Goal: Task Accomplishment & Management: Manage account settings

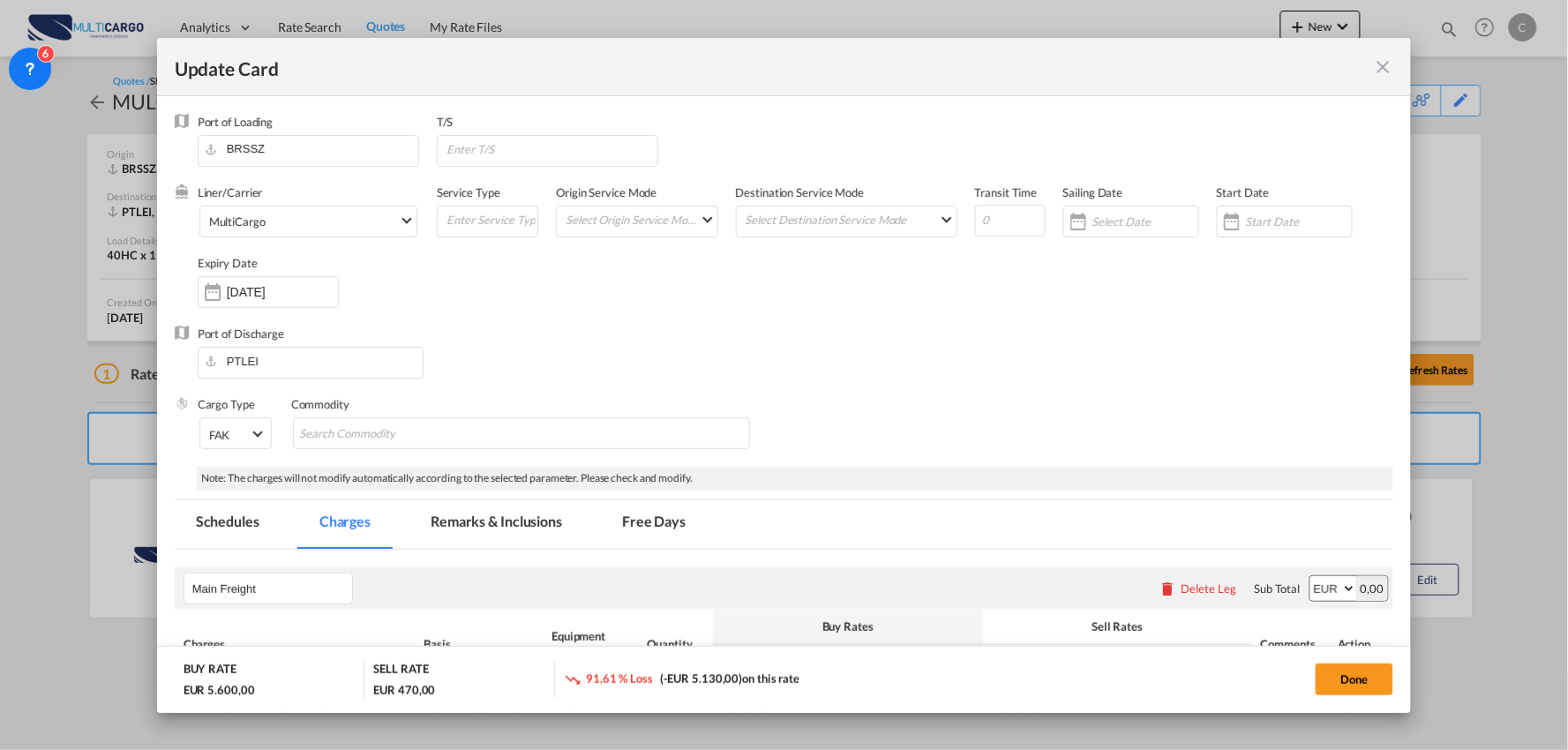
scroll to position [1488, 0]
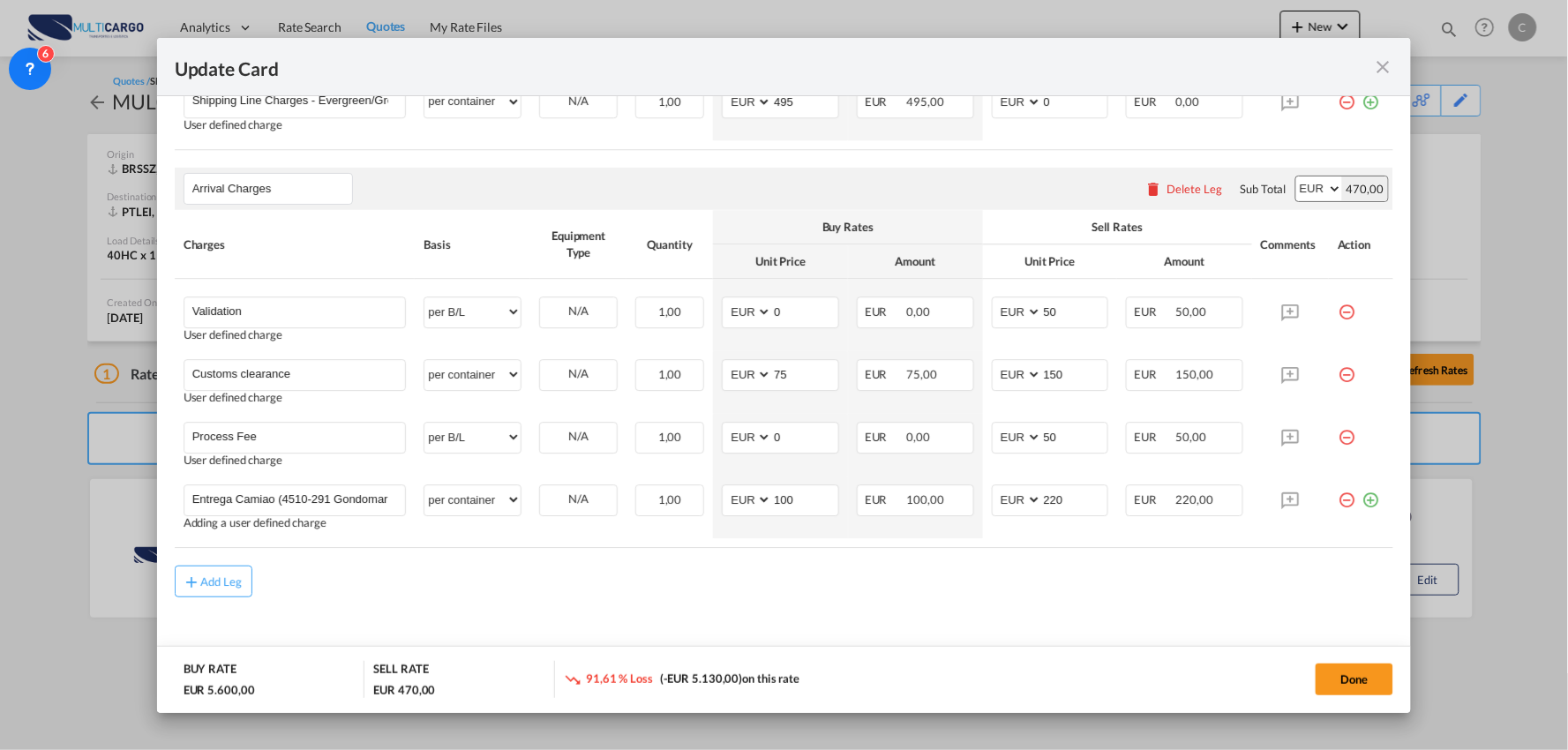
click at [479, 593] on div "Add Leg" at bounding box center [784, 581] width 1219 height 32
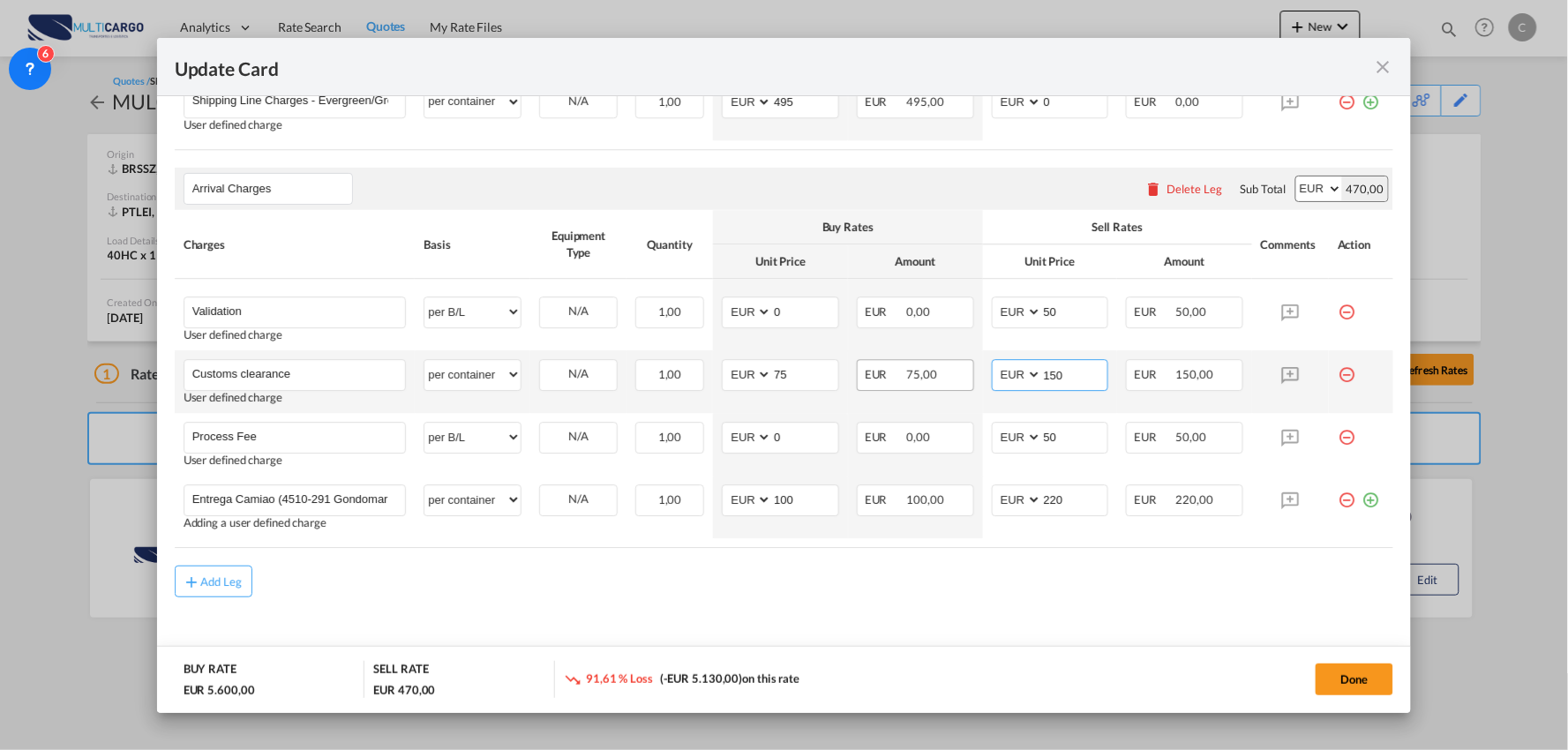
drag, startPoint x: 1031, startPoint y: 375, endPoint x: 920, endPoint y: 370, distance: 111.1
click at [954, 383] on tr "Customs clearance Please Enter User Defined Charges Cannot Be Published User de…" at bounding box center [784, 382] width 1219 height 63
drag, startPoint x: 1073, startPoint y: 380, endPoint x: 902, endPoint y: 376, distance: 171.0
click at [902, 376] on tr "Customs clearance Please Enter User Defined Charges Cannot Be Published User de…" at bounding box center [784, 382] width 1219 height 63
type input "220"
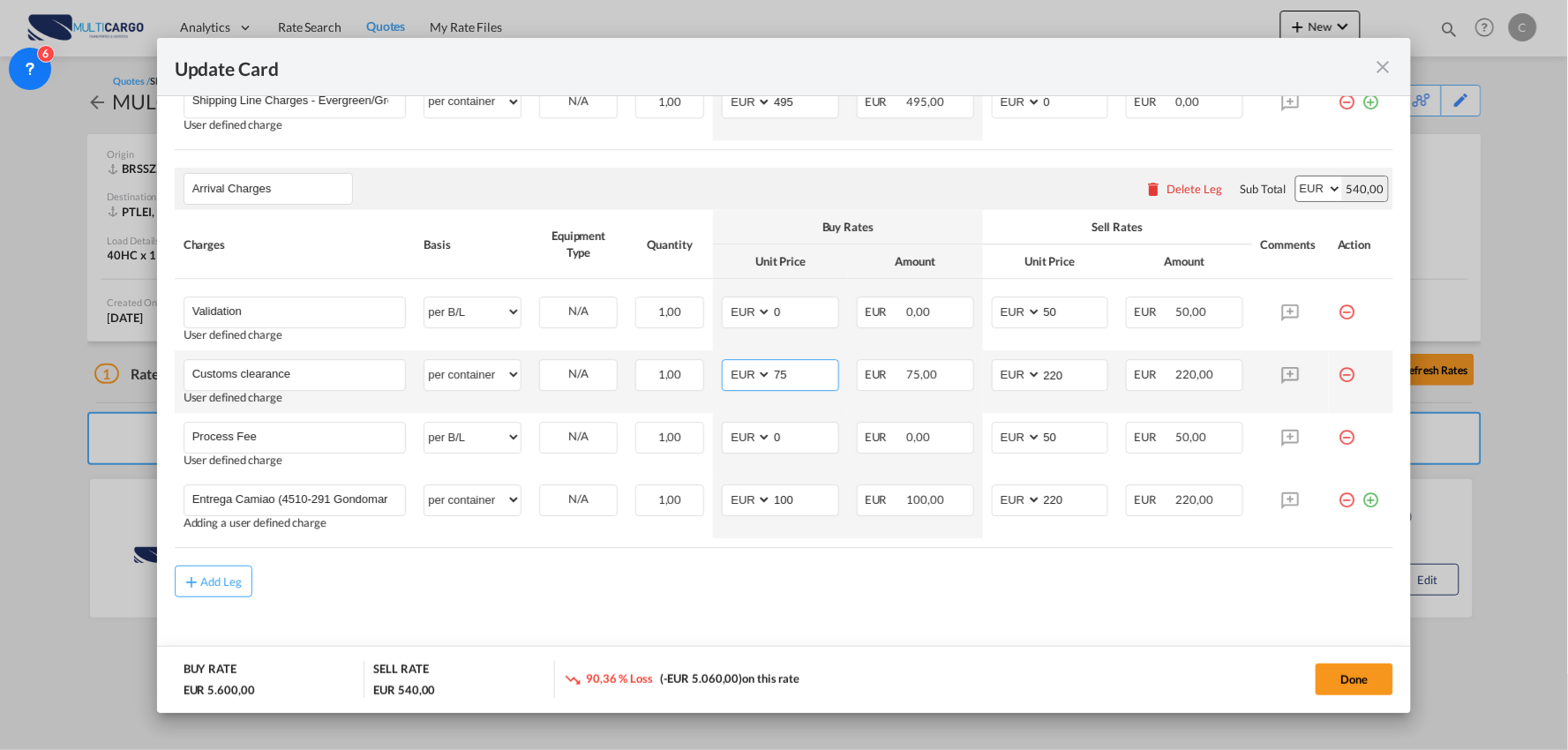
drag, startPoint x: 730, startPoint y: 383, endPoint x: 660, endPoint y: 393, distance: 70.7
click at [663, 393] on tr "Customs clearance Please Enter User Defined Charges Cannot Be Published User de…" at bounding box center [784, 382] width 1219 height 63
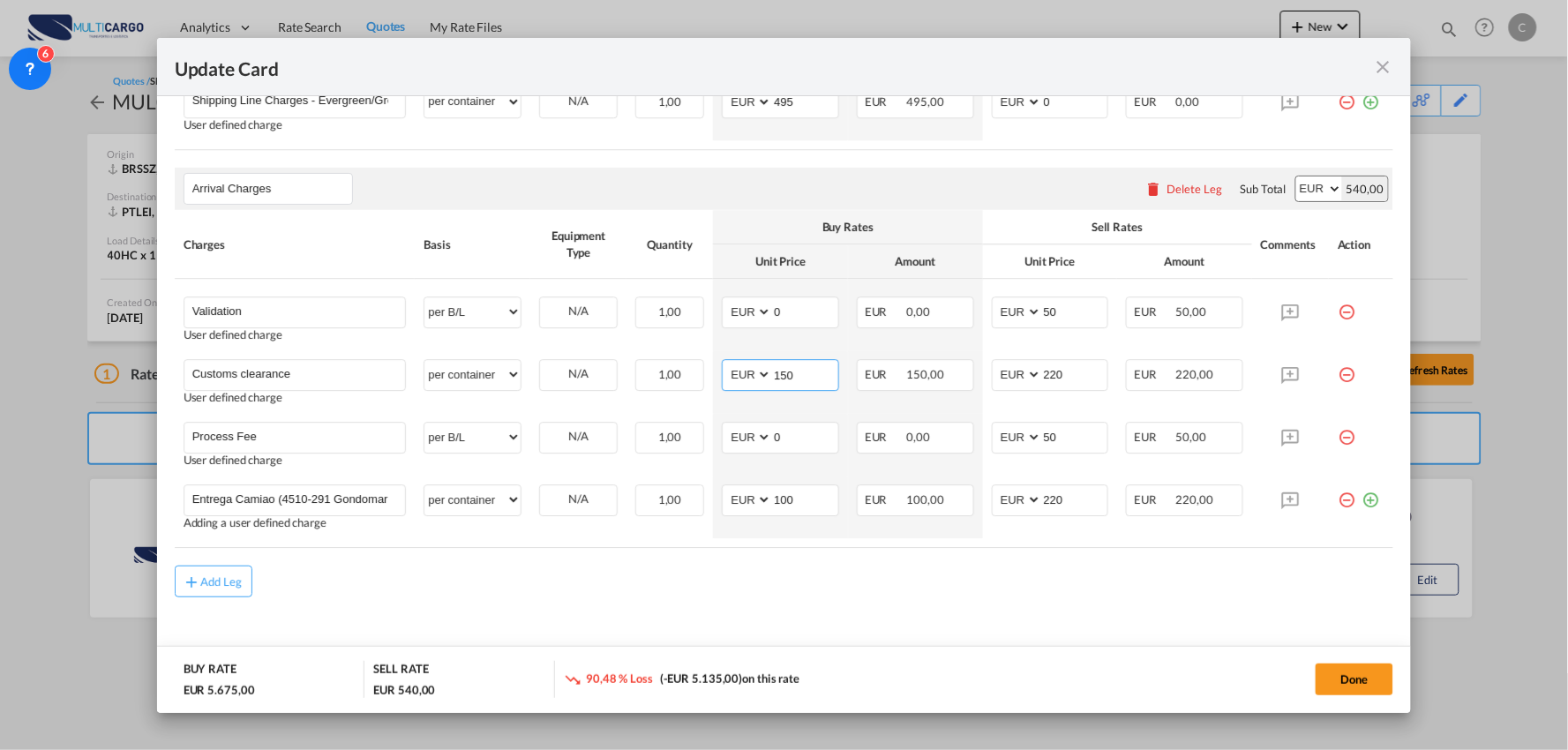
type input "150"
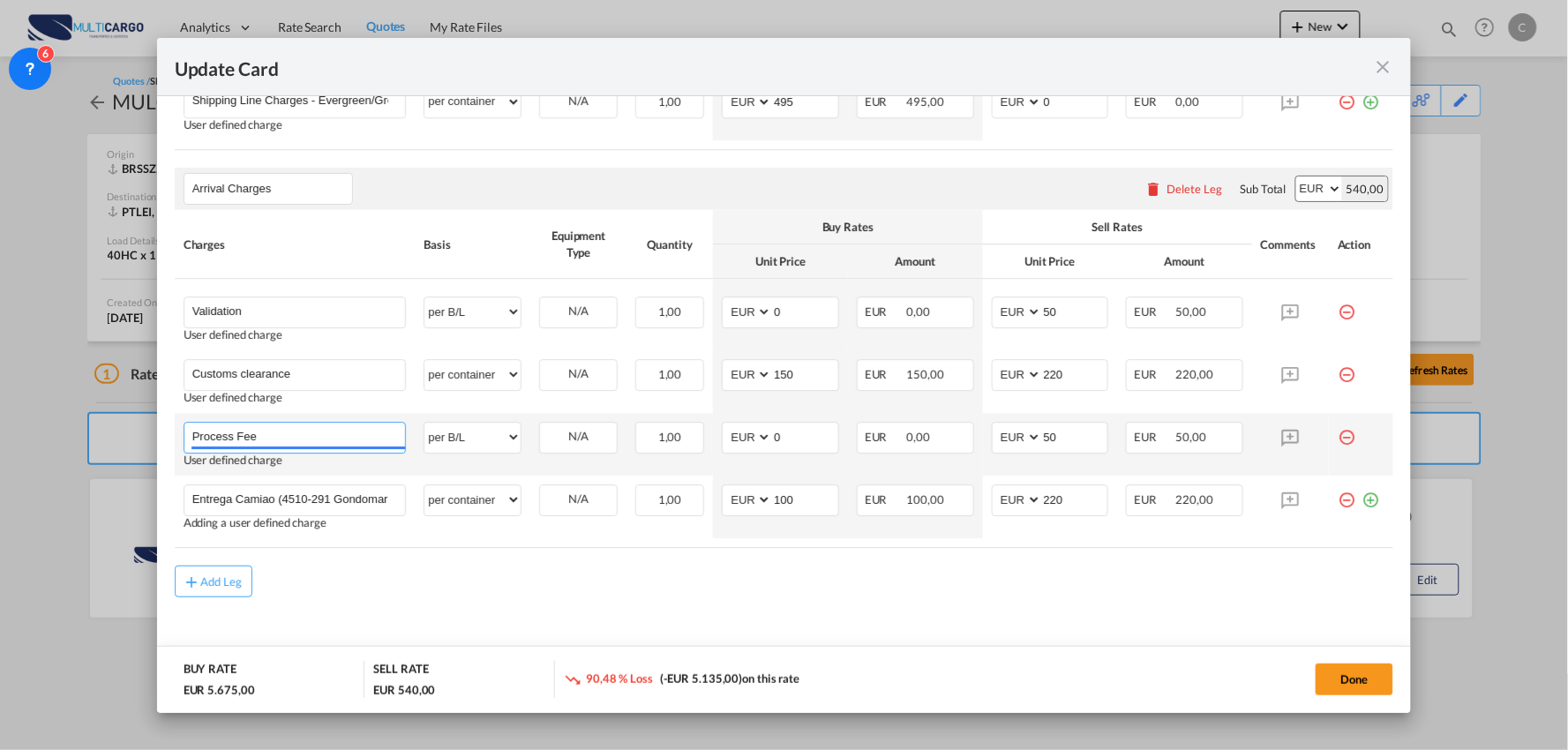
click at [303, 442] on input "Process Fee" at bounding box center [299, 436] width 214 height 27
type input "Process Fee + Validation"
drag, startPoint x: 1018, startPoint y: 451, endPoint x: 954, endPoint y: 453, distance: 64.0
click at [983, 451] on td "AED AFN ALL AMD ANG AOA ARS AUD AWG AZN BAM BBD BDT BGN BHD BIF BMD BND BOB BRL…" at bounding box center [1050, 444] width 135 height 63
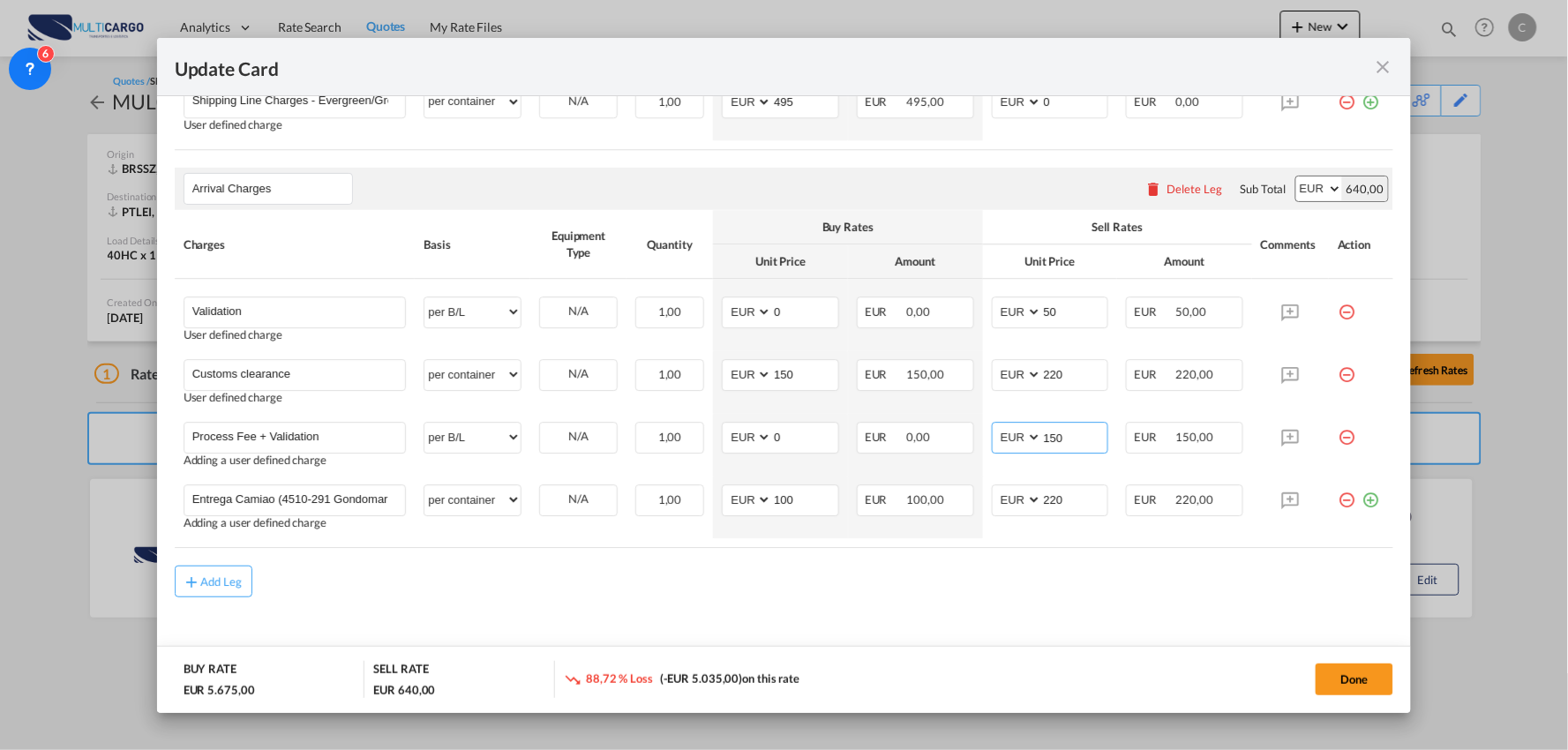
type input "150"
drag, startPoint x: 310, startPoint y: 312, endPoint x: 119, endPoint y: 296, distance: 191.7
click at [124, 298] on div "Update Card Port of [GEOGRAPHIC_DATA] BRSSZ T/S Liner/Carrier MultiCargo 2HM LO…" at bounding box center [784, 375] width 1568 height 750
type input "Transporte ate armazem"
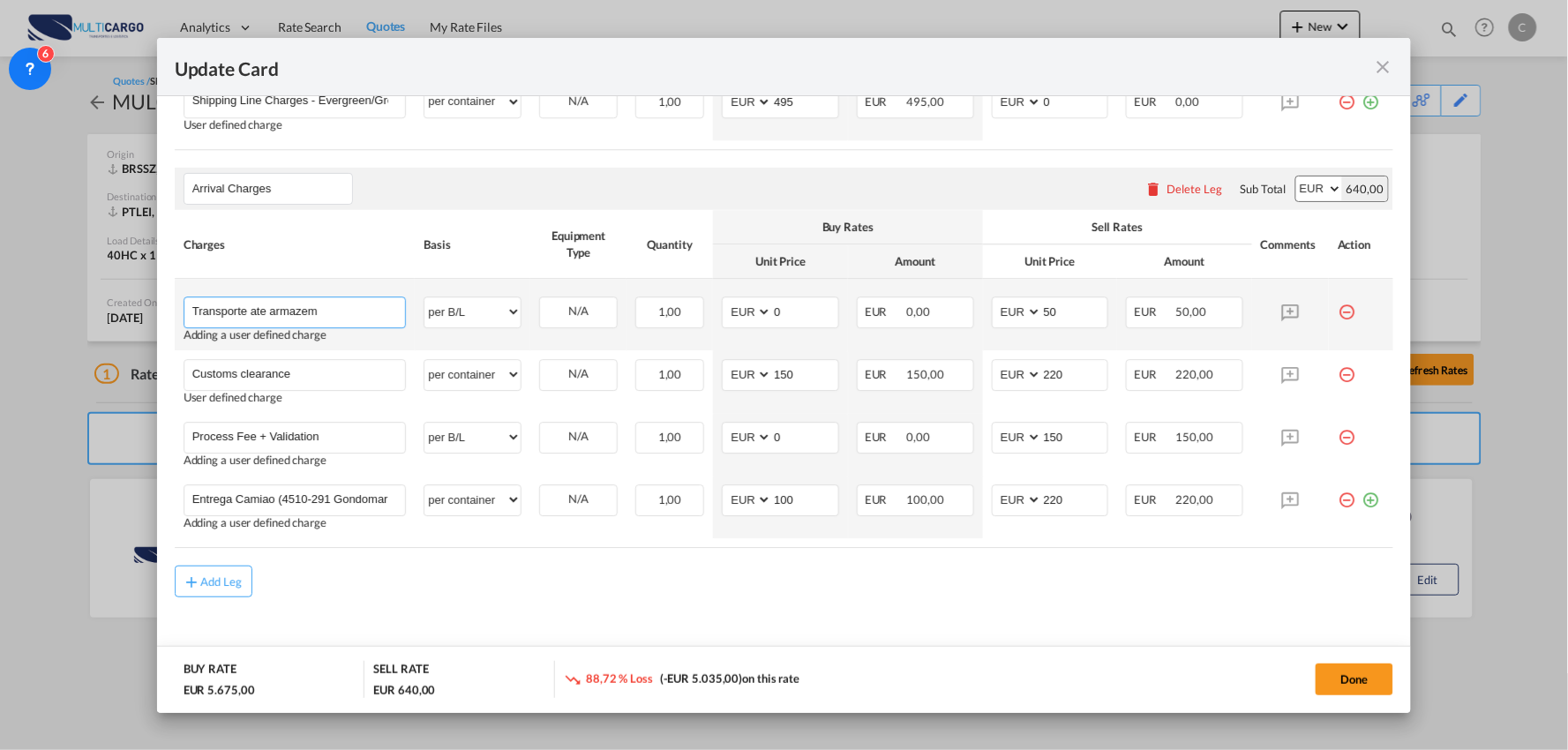
click at [332, 310] on input "Transporte ate armazem" at bounding box center [299, 311] width 214 height 27
drag, startPoint x: 796, startPoint y: 314, endPoint x: 623, endPoint y: 318, distance: 173.0
click at [630, 320] on tr "Transporte ate armazem Please Enter User Defined Charges Cannot Be Published Ad…" at bounding box center [784, 314] width 1219 height 71
type input "545"
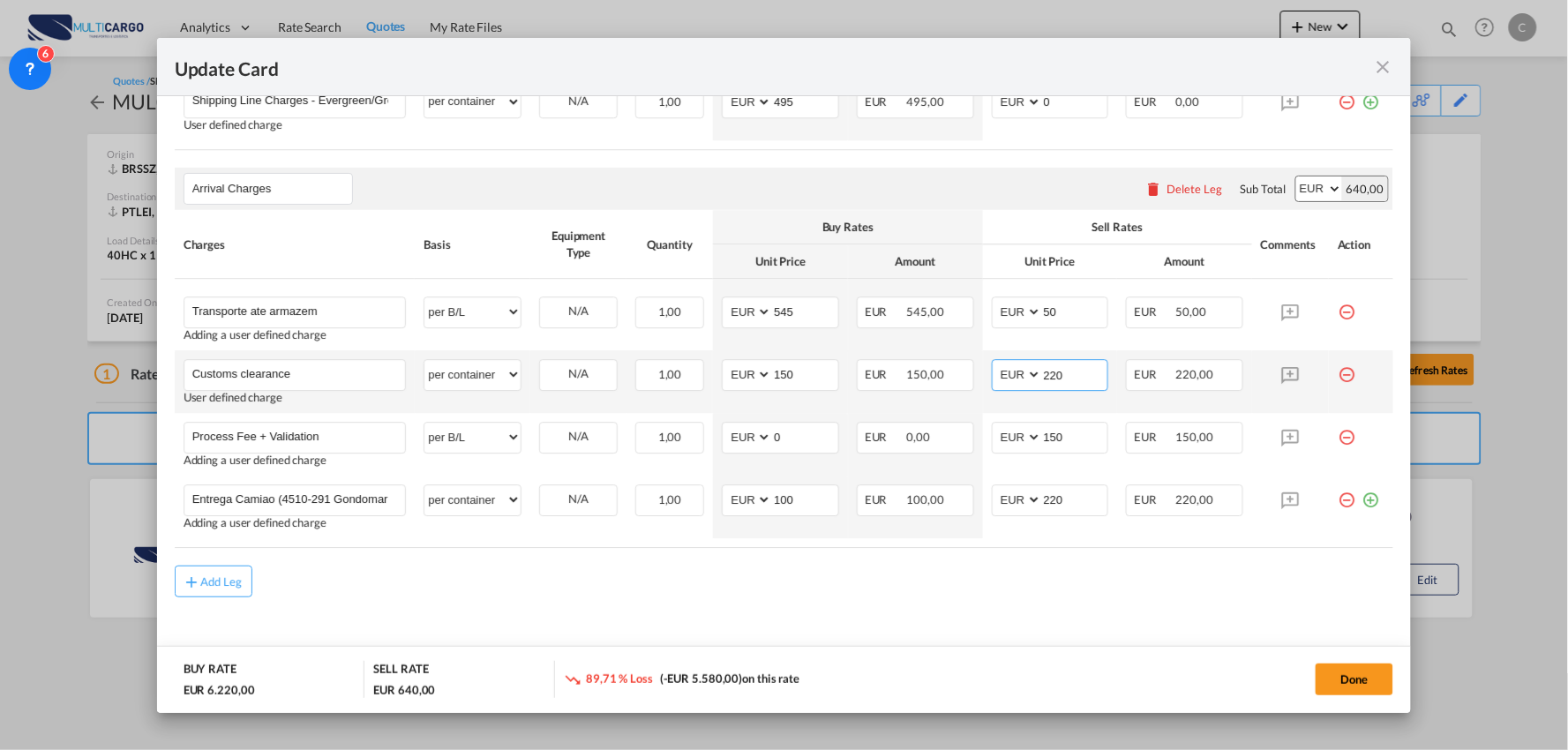
drag, startPoint x: 1065, startPoint y: 372, endPoint x: 995, endPoint y: 375, distance: 70.1
click at [998, 372] on md-input-container "AED AFN ALL AMD ANG AOA ARS AUD AWG AZN BAM BBD BDT BGN BHD BIF BMD BND BOB BRL…" at bounding box center [1050, 375] width 117 height 32
drag, startPoint x: 1065, startPoint y: 370, endPoint x: 867, endPoint y: 376, distance: 198.1
click at [869, 376] on tr "Customs clearance Please Enter User Defined Charges Cannot Be Published User de…" at bounding box center [784, 382] width 1219 height 63
type input "220"
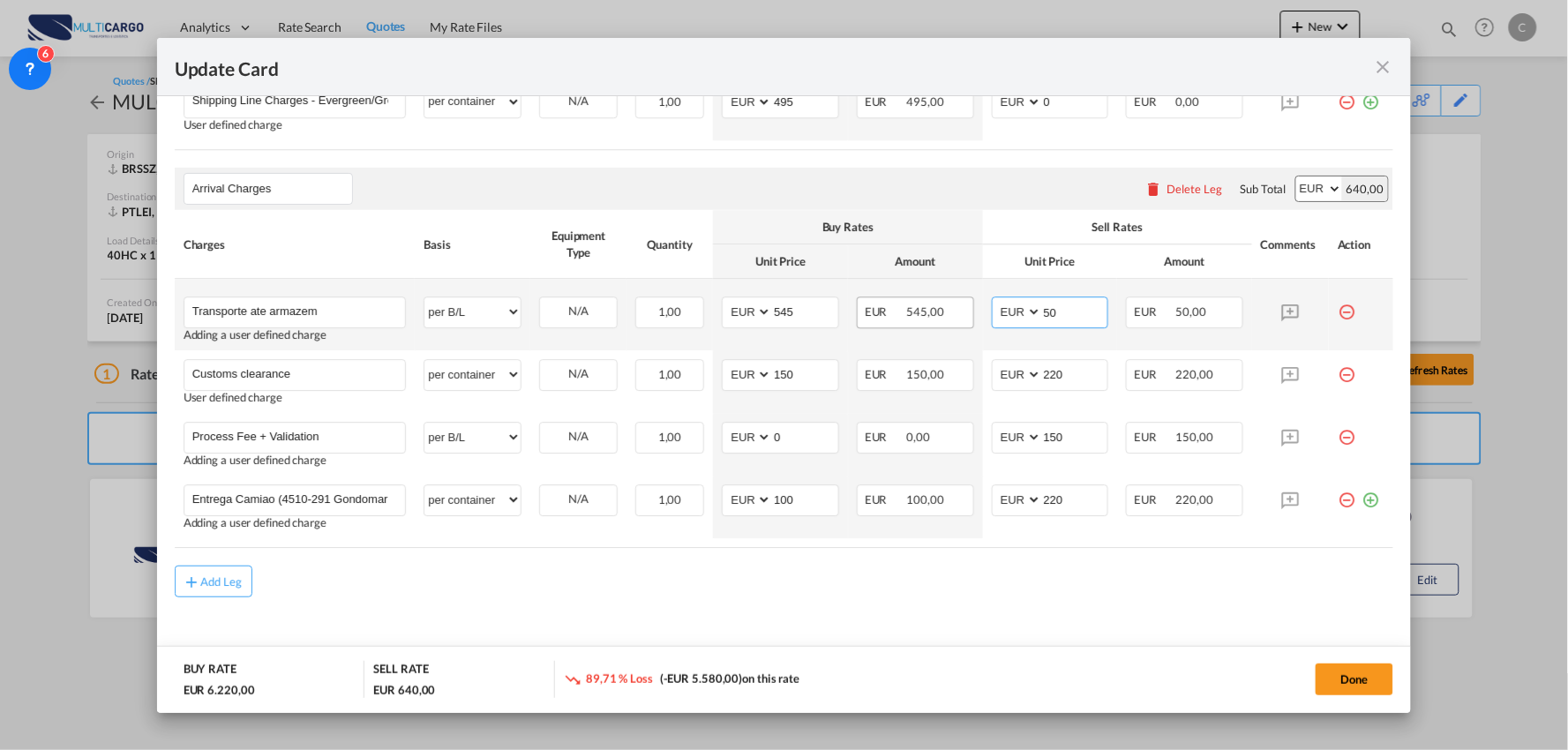
drag, startPoint x: 1059, startPoint y: 314, endPoint x: 903, endPoint y: 314, distance: 156.0
click at [921, 314] on tr "Transporte ate armazem Please Enter User Defined Charges Cannot Be Published Ad…" at bounding box center [784, 314] width 1219 height 71
type input "595"
drag, startPoint x: 790, startPoint y: 309, endPoint x: 701, endPoint y: 310, distance: 89.0
click at [701, 310] on tr "Transporte ate armazem Please Enter User Defined Charges Cannot Be Published Ad…" at bounding box center [784, 314] width 1219 height 71
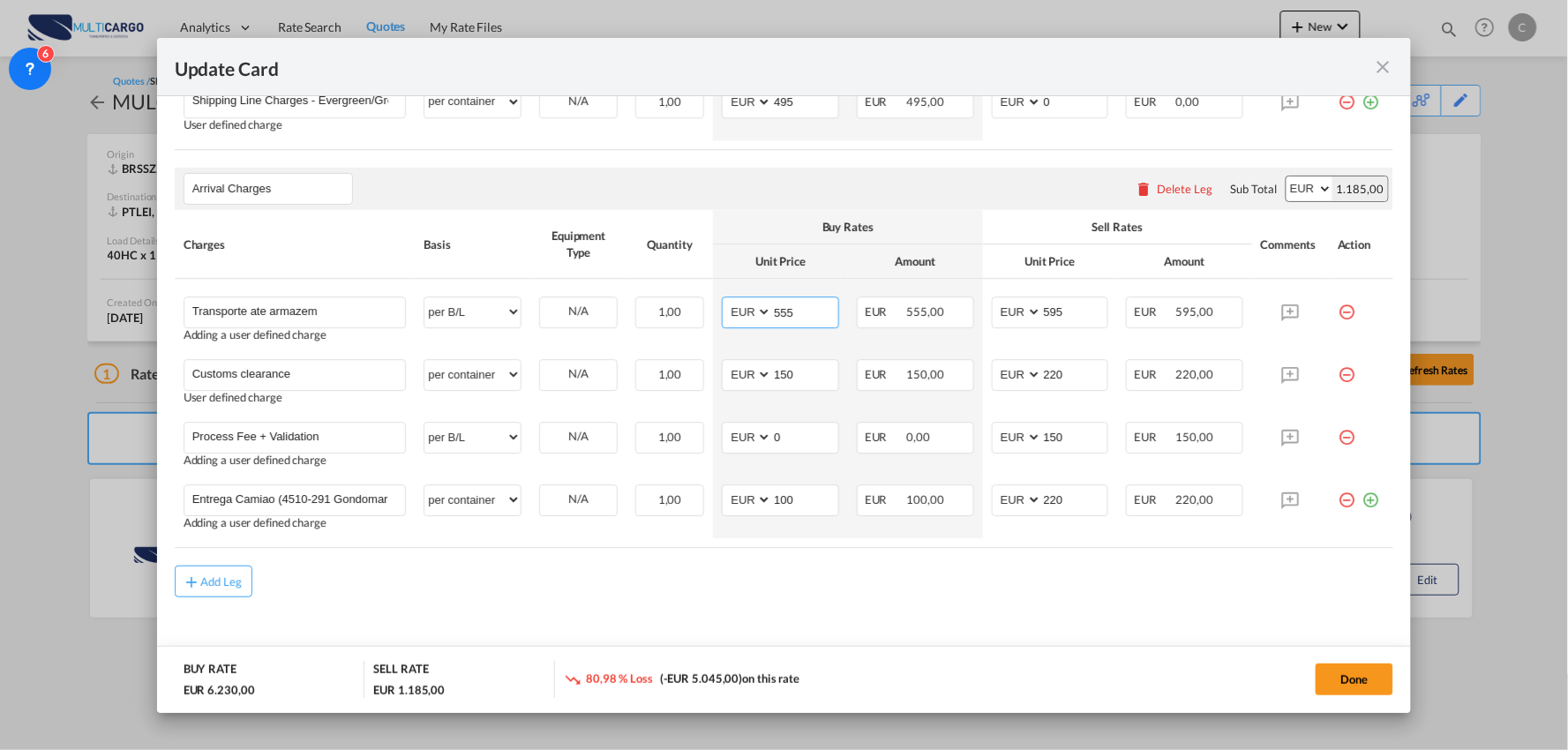
type input "555"
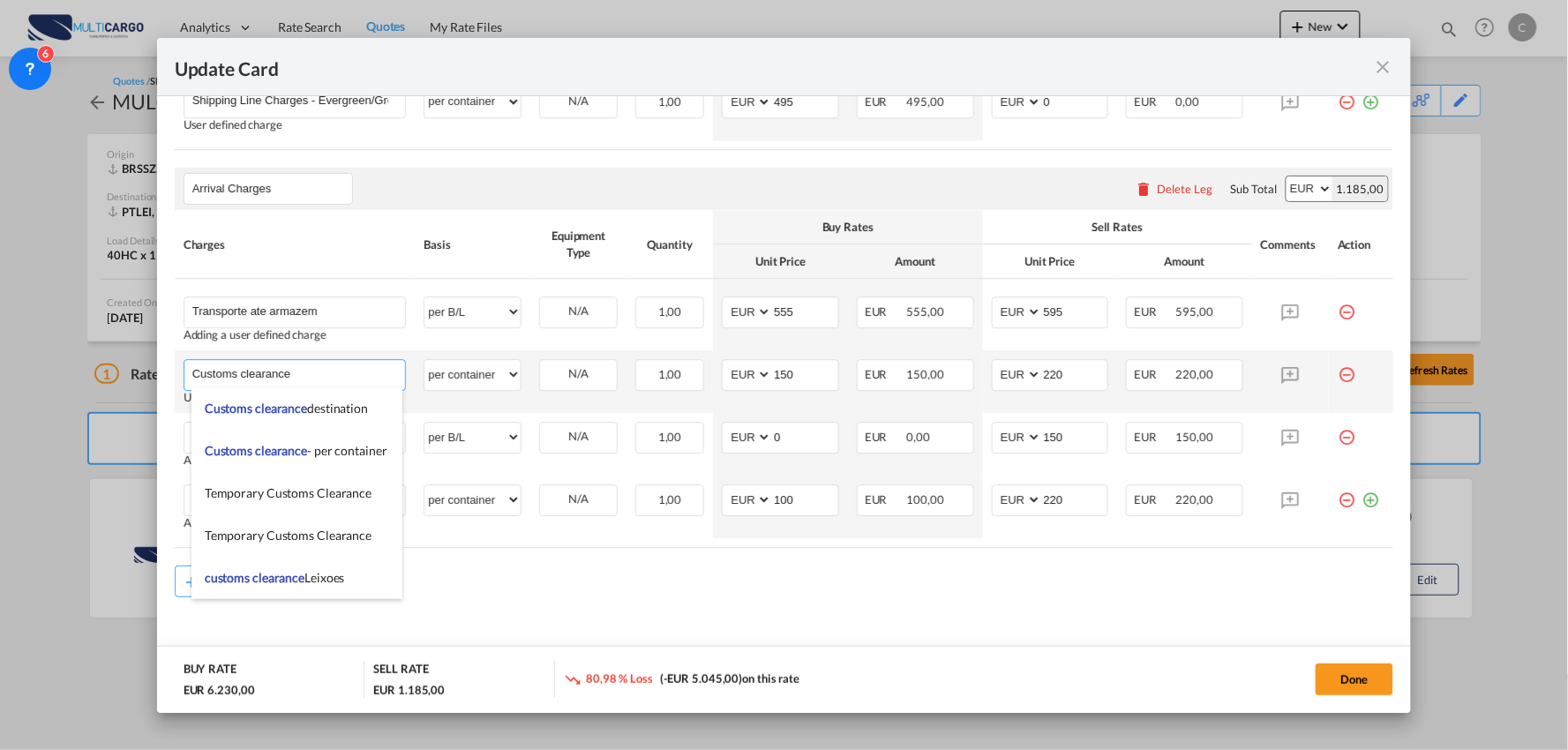
click at [321, 367] on input "Customs clearance" at bounding box center [299, 373] width 214 height 27
drag, startPoint x: 304, startPoint y: 383, endPoint x: 110, endPoint y: 367, distance: 194.7
click at [112, 367] on div "Update Card Port of [GEOGRAPHIC_DATA] BRSSZ T/S Liner/Carrier MultiCargo 2HM LO…" at bounding box center [784, 375] width 1568 height 750
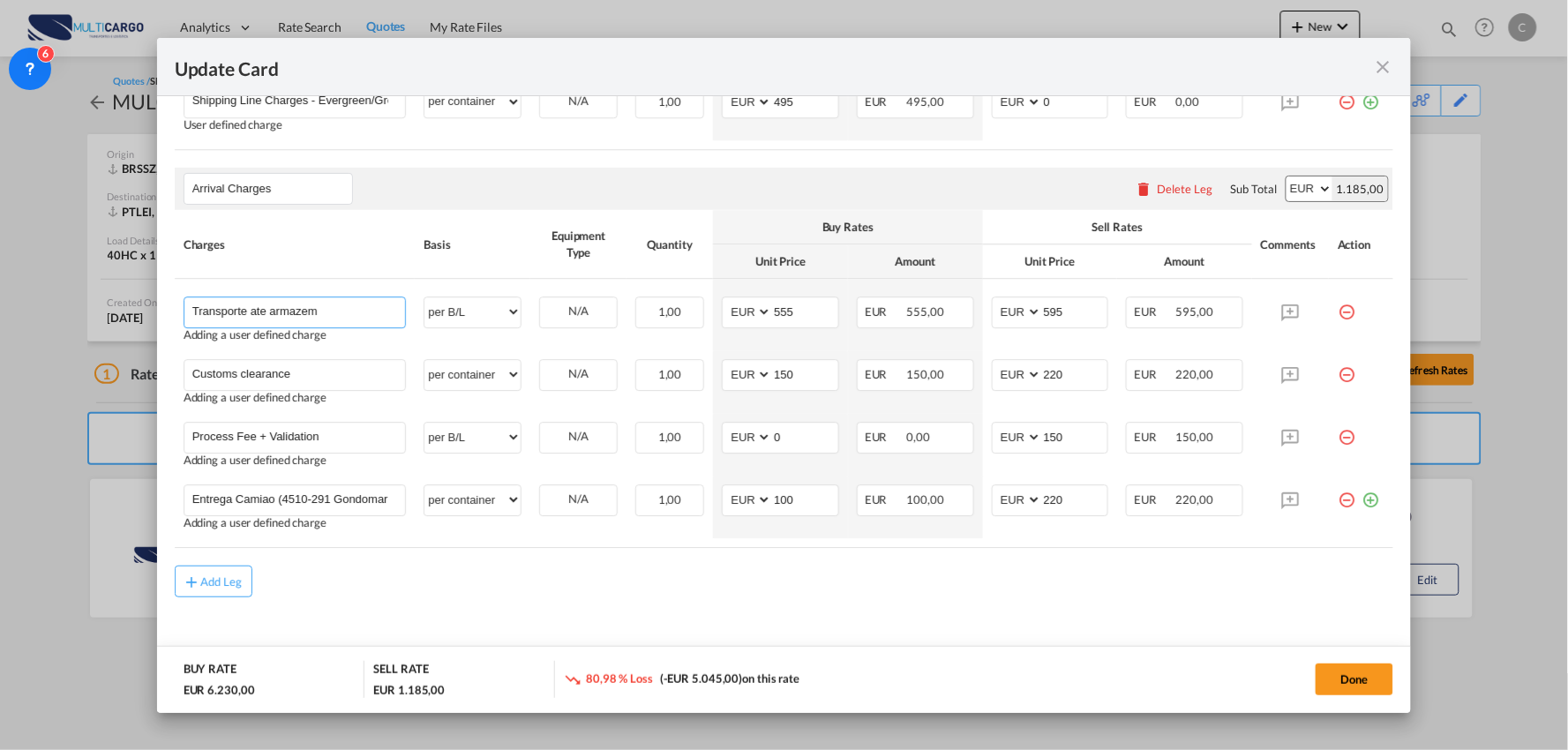
drag, startPoint x: 351, startPoint y: 304, endPoint x: 6, endPoint y: 287, distance: 345.4
click at [9, 287] on div "Update Card Port of [GEOGRAPHIC_DATA] BRSSZ T/S Liner/Carrier MultiCargo 2HM LO…" at bounding box center [784, 375] width 1568 height 750
paste input "Customs clearance"
type input "Customs clearance"
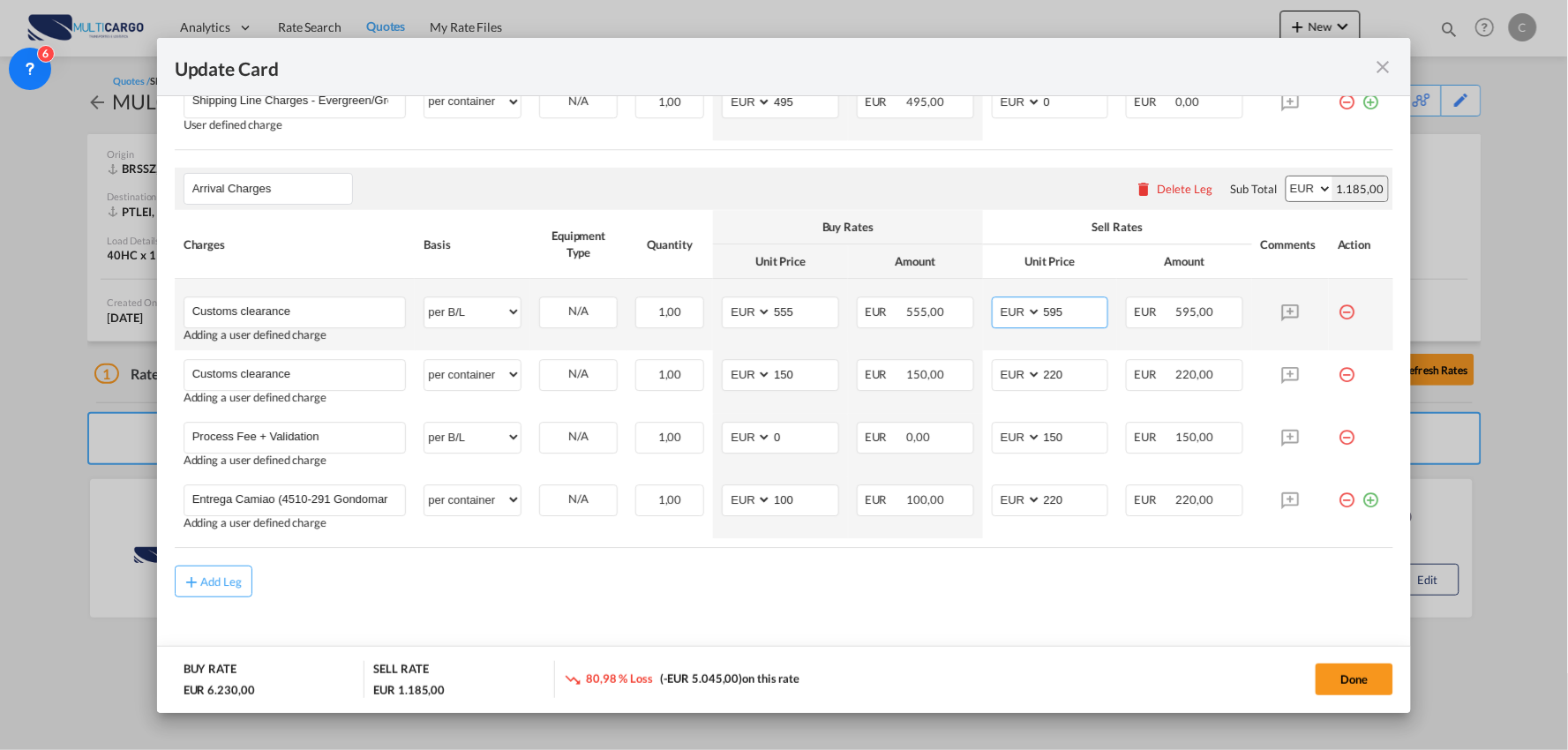
drag, startPoint x: 1066, startPoint y: 314, endPoint x: 834, endPoint y: 325, distance: 232.3
click at [834, 325] on tr "Customs clearance Please Enter User Defined Charges Cannot Be Published Adding …" at bounding box center [784, 314] width 1219 height 71
type input "220"
drag, startPoint x: 453, startPoint y: 318, endPoint x: 474, endPoint y: 322, distance: 21.4
click at [453, 318] on select "per equipment per container per B/L per shipping bill per shipment per pallet p…" at bounding box center [472, 312] width 96 height 28
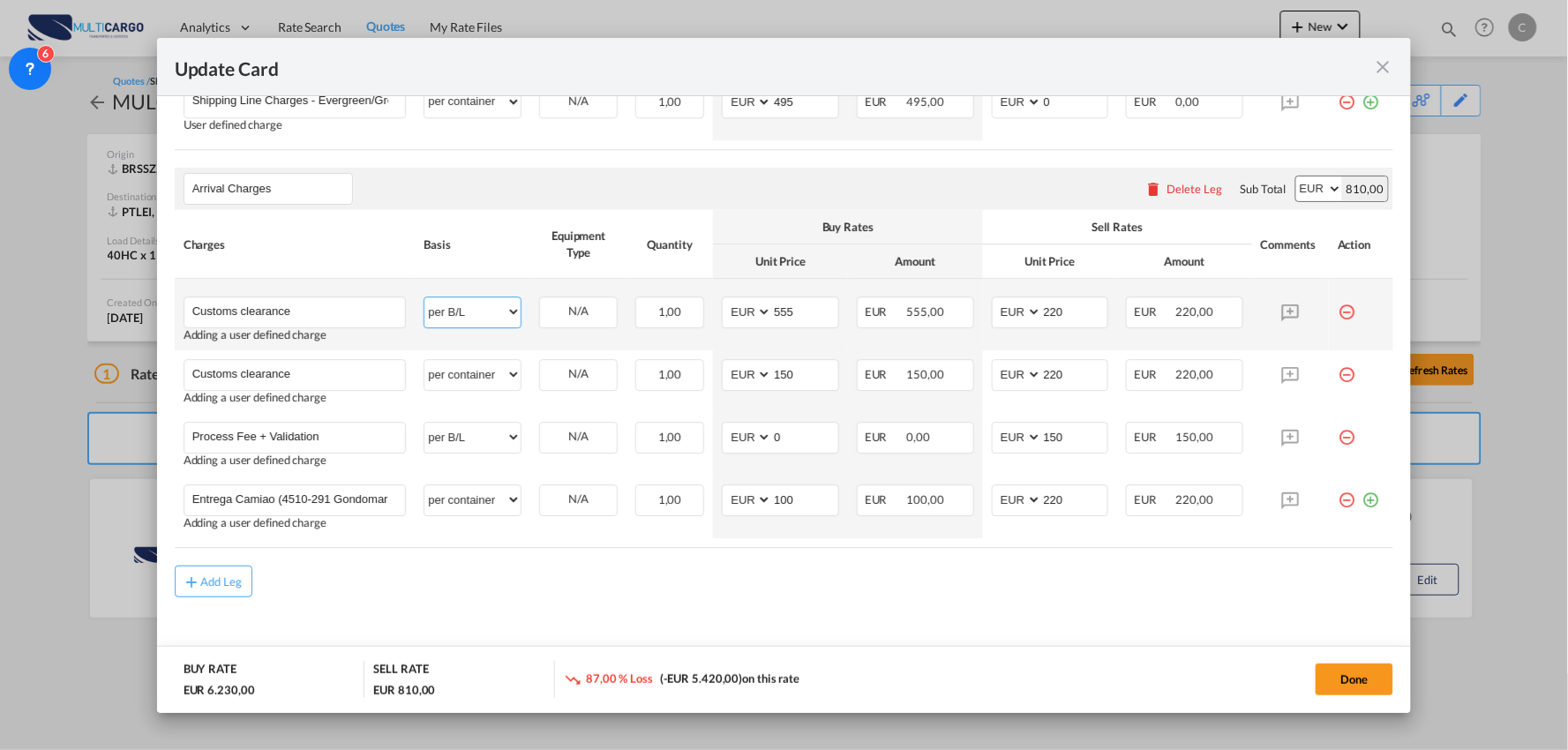
select select "per_document"
click at [424, 297] on select "per equipment per container per B/L per shipping bill per shipment per pallet p…" at bounding box center [472, 312] width 96 height 28
drag, startPoint x: 293, startPoint y: 373, endPoint x: -21, endPoint y: 351, distance: 314.8
click at [0, 351] on html "Analytics Reports Dashboard Rate Search Quotes My Rate Files" at bounding box center [784, 375] width 1568 height 750
type input "Tr"
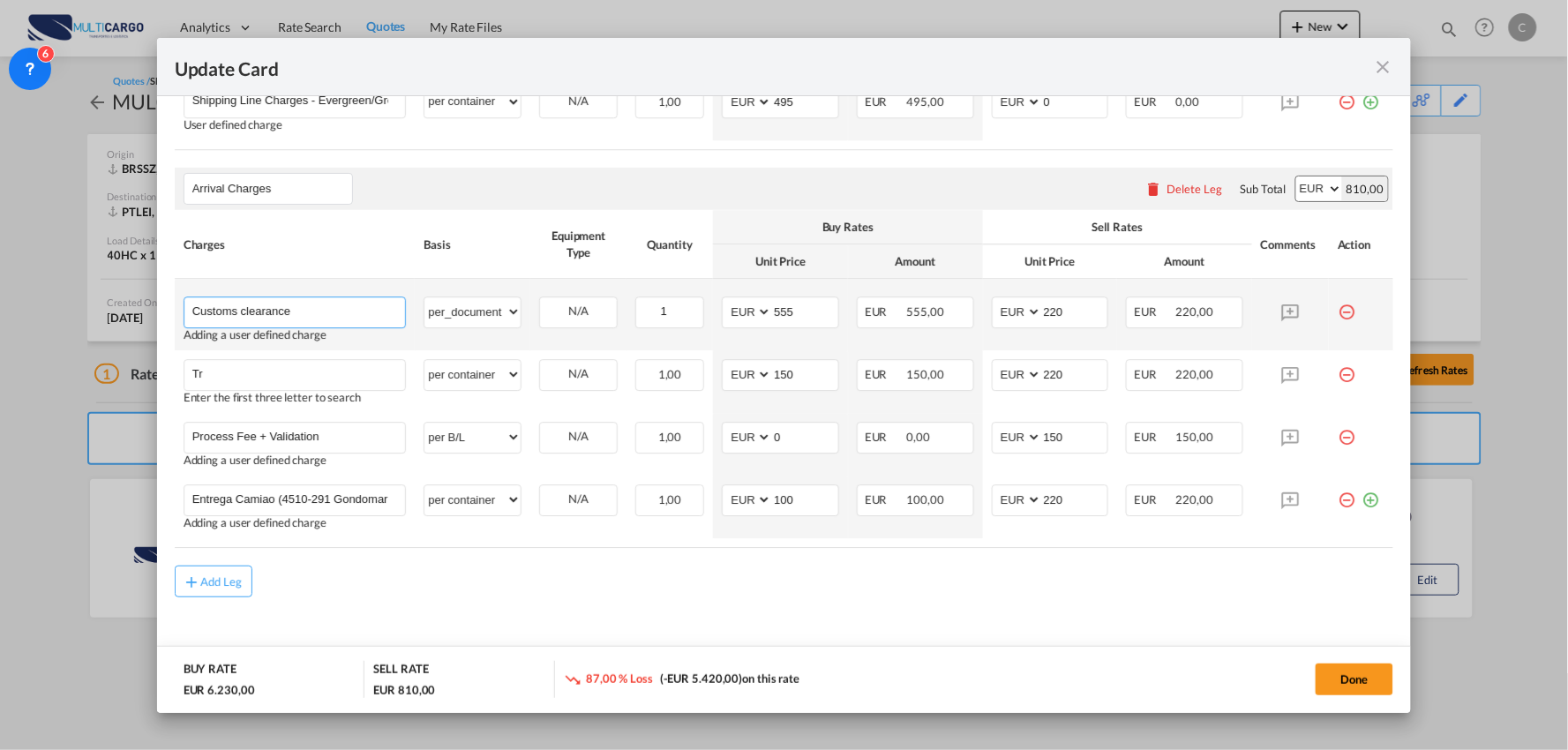
click at [296, 307] on input "Customs clearance" at bounding box center [299, 311] width 214 height 27
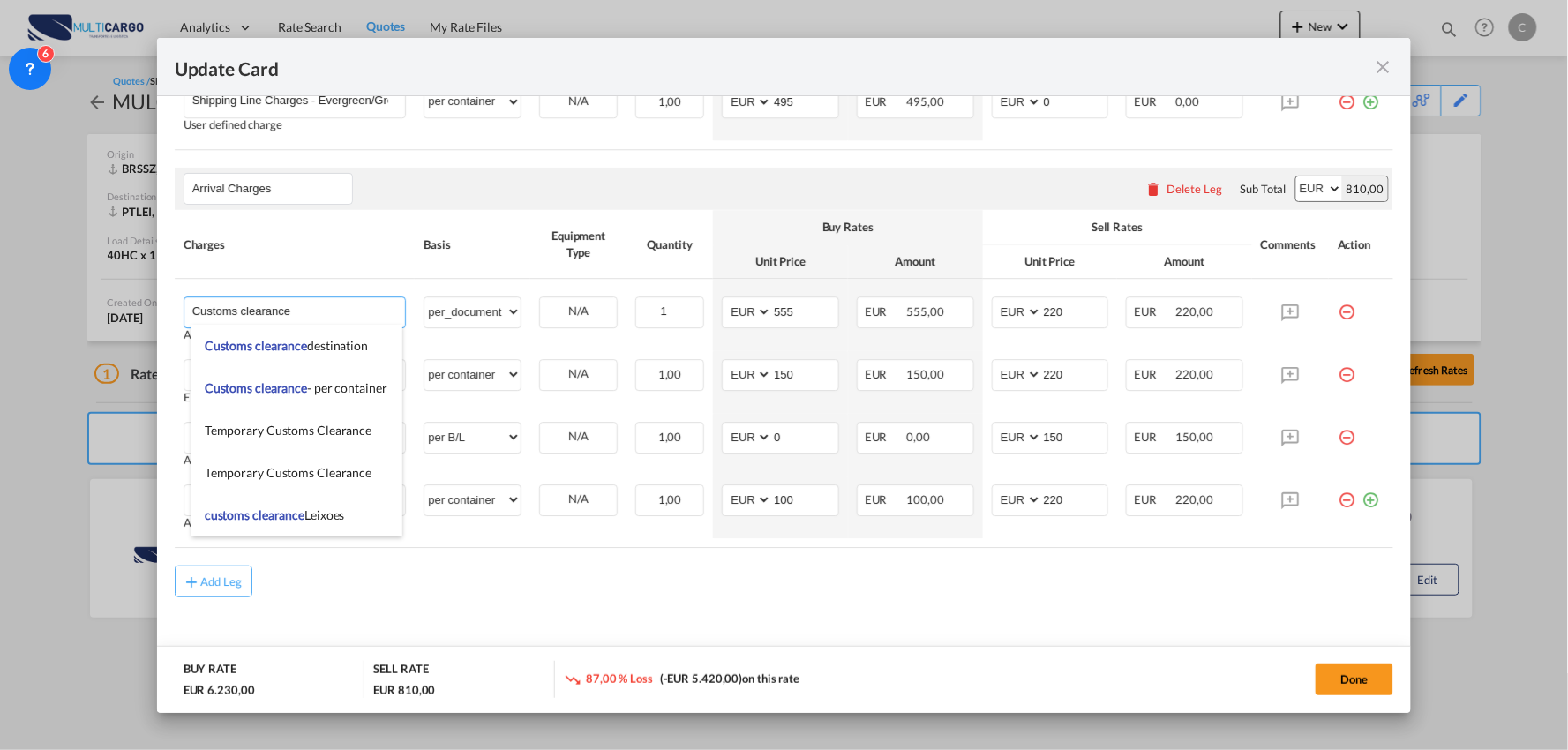
drag, startPoint x: 313, startPoint y: 309, endPoint x: 23, endPoint y: 306, distance: 290.0
click at [23, 306] on div "Update Card Port of [GEOGRAPHIC_DATA] BRSSZ T/S Liner/Carrier MultiCargo 2HM LO…" at bounding box center [784, 375] width 1568 height 750
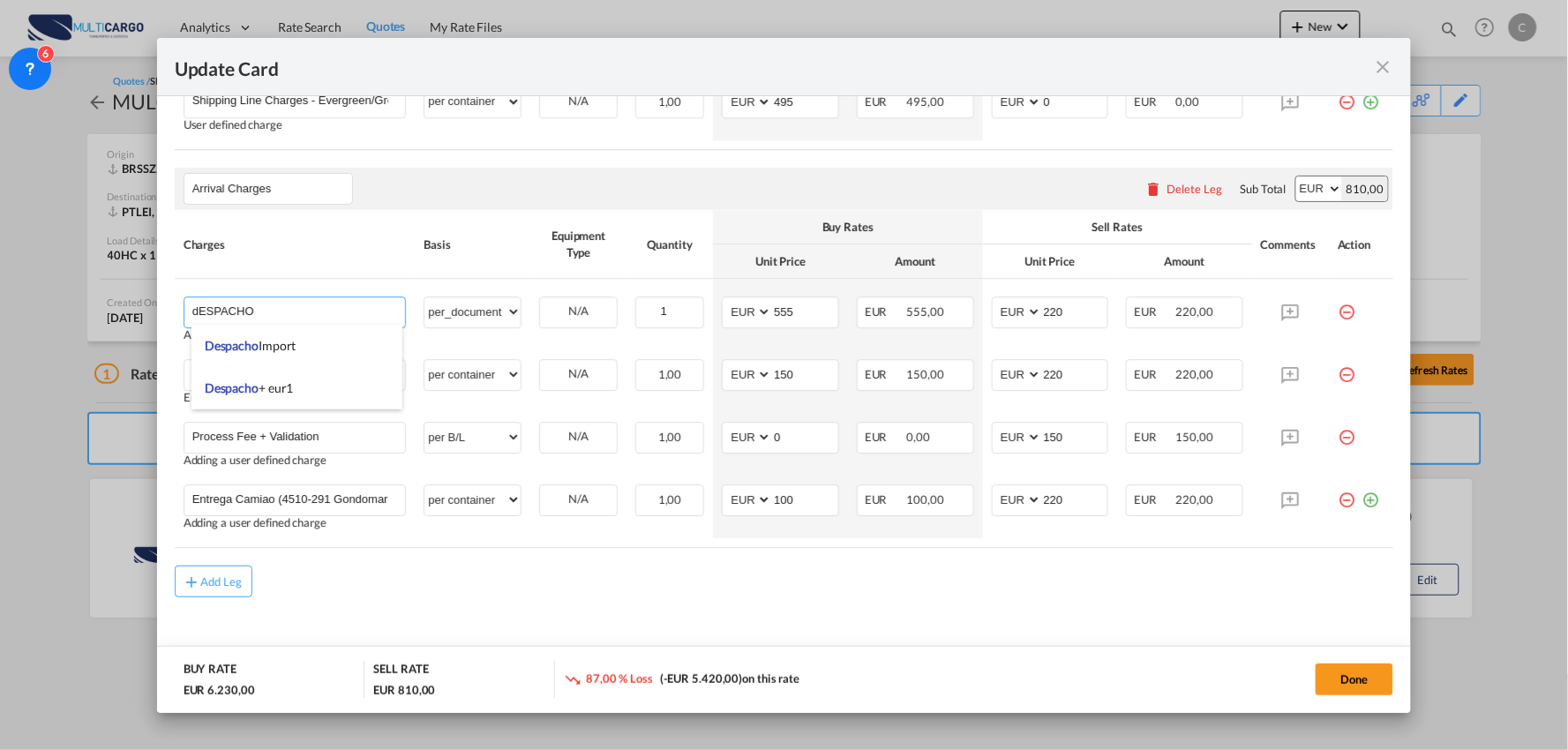
drag, startPoint x: 283, startPoint y: 302, endPoint x: 31, endPoint y: 302, distance: 252.0
click at [31, 302] on div "Update Card Port of [GEOGRAPHIC_DATA] BRSSZ T/S Liner/Carrier MultiCargo 2HM LO…" at bounding box center [784, 375] width 1568 height 750
click at [284, 347] on span "Despacho Import" at bounding box center [250, 345] width 91 height 15
type input "Despacho Import"
select select "per B/L"
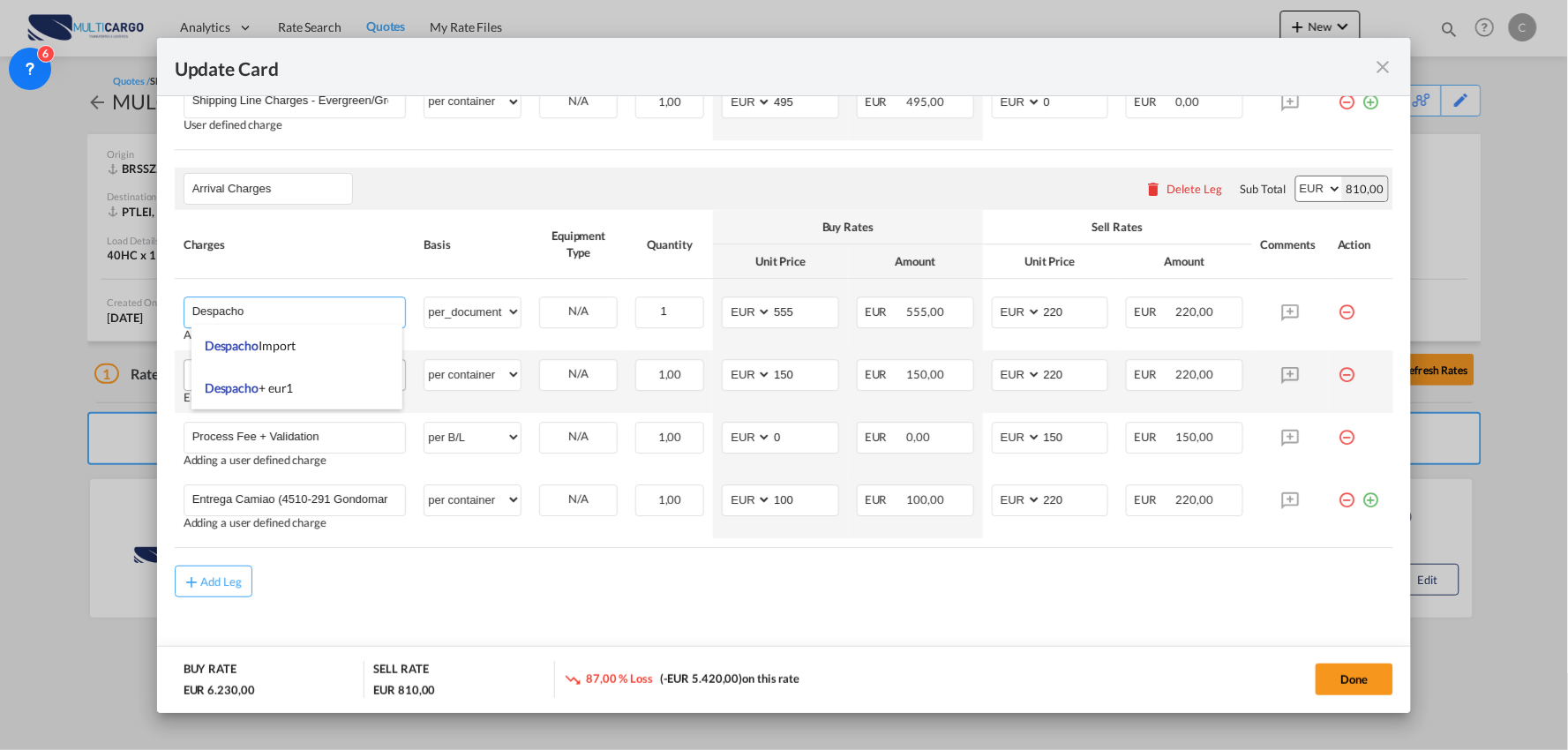
type input "0"
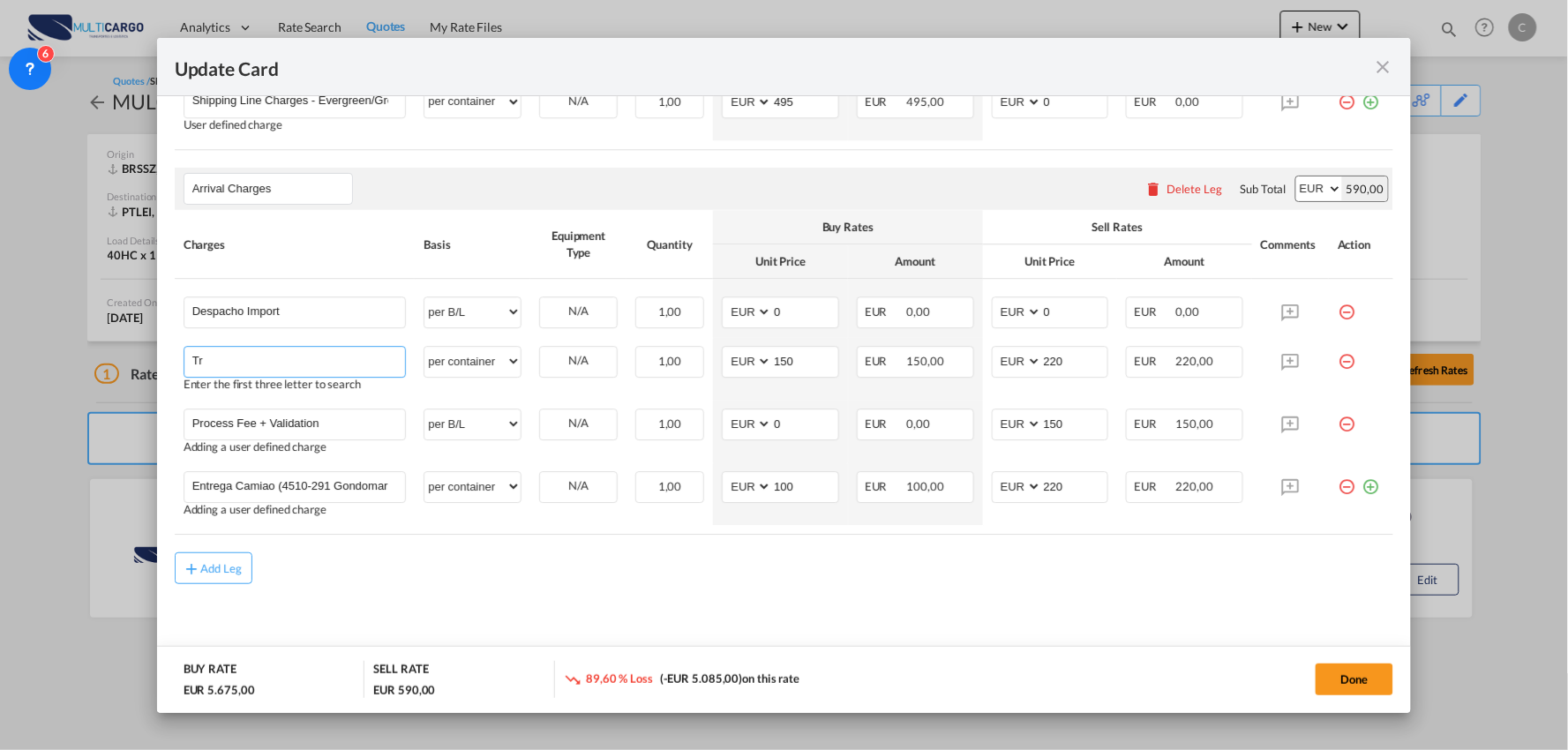
drag, startPoint x: 281, startPoint y: 359, endPoint x: 75, endPoint y: 351, distance: 206.2
click at [75, 351] on div "Update Card Port of [GEOGRAPHIC_DATA] BRSSZ T/S Liner/Carrier MultiCargo 2HM LO…" at bounding box center [784, 375] width 1568 height 750
type input "Transporte ate armazem"
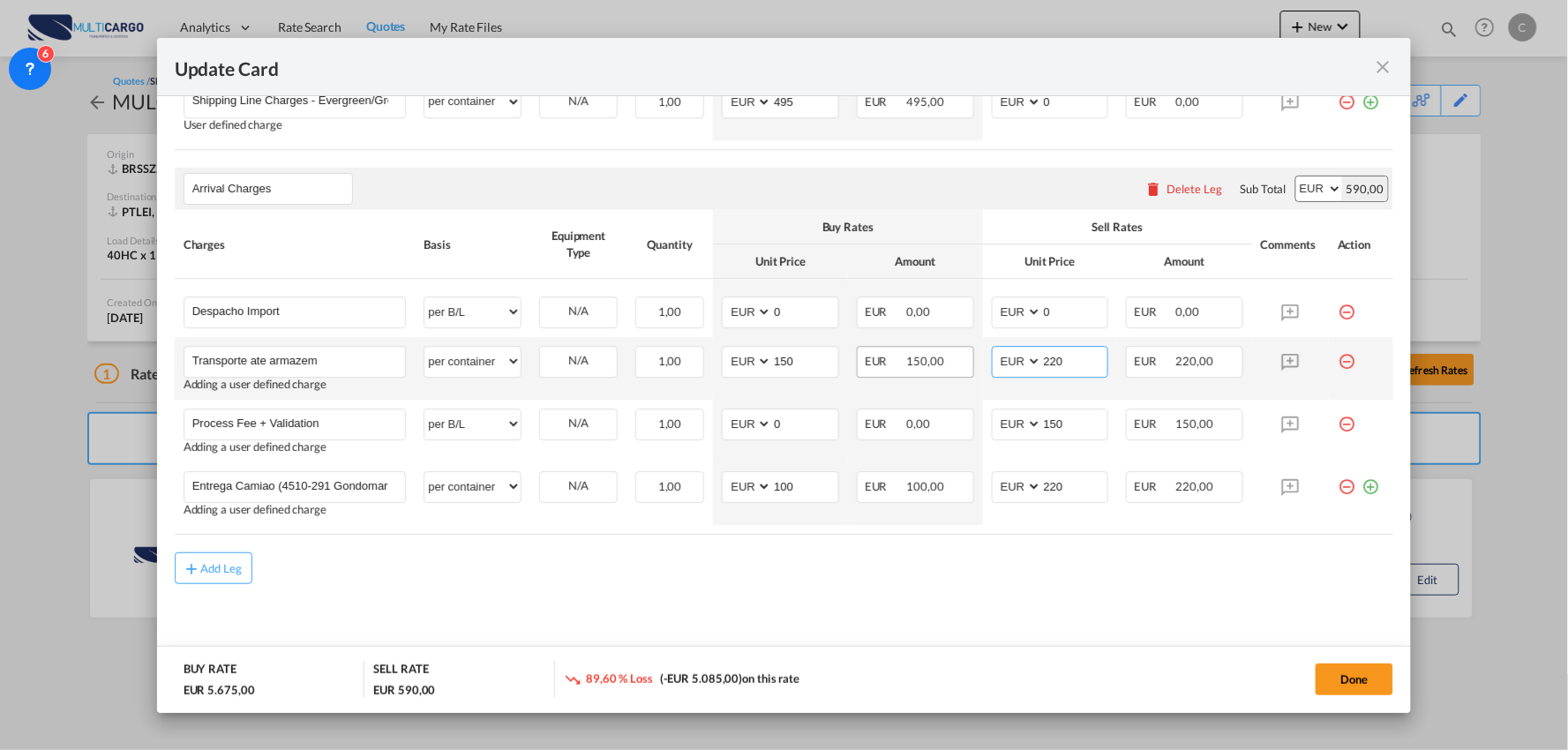
drag, startPoint x: 1066, startPoint y: 351, endPoint x: 935, endPoint y: 368, distance: 132.1
click at [941, 367] on tr "Transporte ate armazem Please Enter User Defined Charges Cannot Be Published Ad…" at bounding box center [784, 368] width 1219 height 63
type input "595"
drag, startPoint x: 790, startPoint y: 359, endPoint x: 724, endPoint y: 356, distance: 66.1
click at [697, 349] on tr "Transporte ate armazem Please Enter User Defined Charges Cannot Be Published Ad…" at bounding box center [784, 368] width 1219 height 63
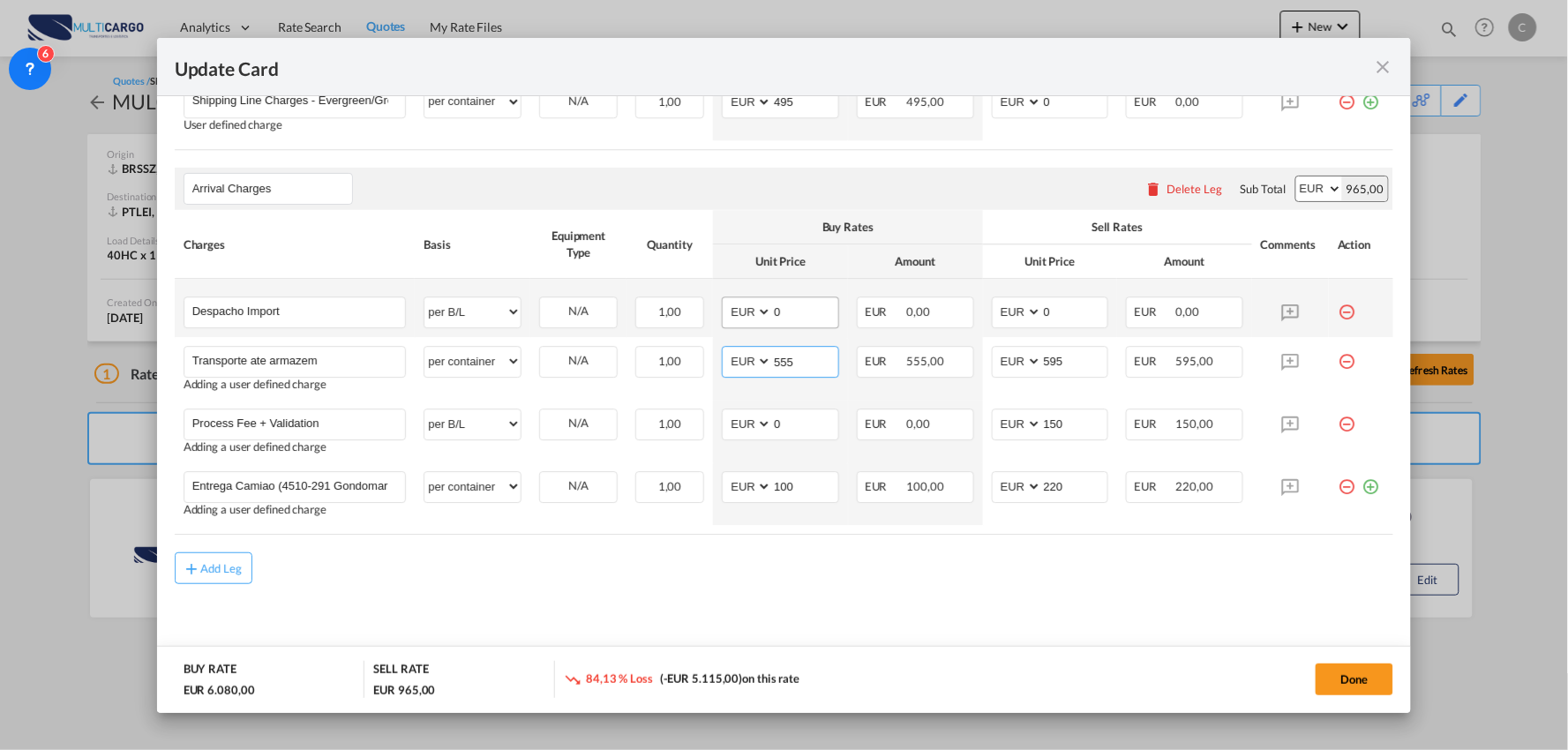
type input "555"
click at [669, 312] on tr "Despacho Import Please Enter User Defined Charges Cannot Be Published per equip…" at bounding box center [784, 308] width 1219 height 59
type input "150"
drag, startPoint x: 870, startPoint y: 591, endPoint x: 4, endPoint y: 507, distance: 870.1
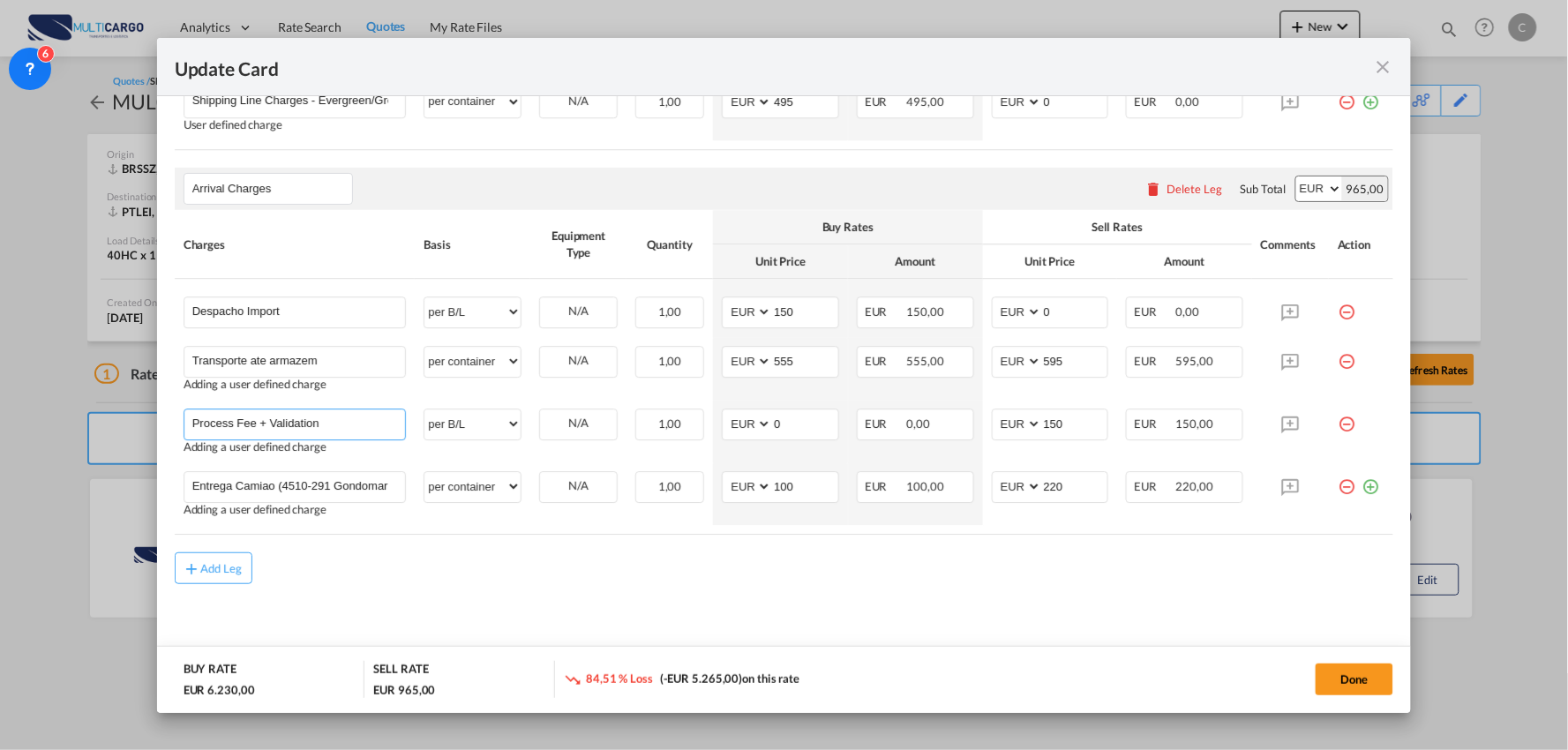
drag, startPoint x: 271, startPoint y: 425, endPoint x: 13, endPoint y: 401, distance: 259.1
click at [13, 401] on div "Update Card Port of [GEOGRAPHIC_DATA] BRSSZ T/S Liner/Carrier MultiCargo 2HM LO…" at bounding box center [784, 375] width 1568 height 750
type input "Descarga + Carregamento em camiao"
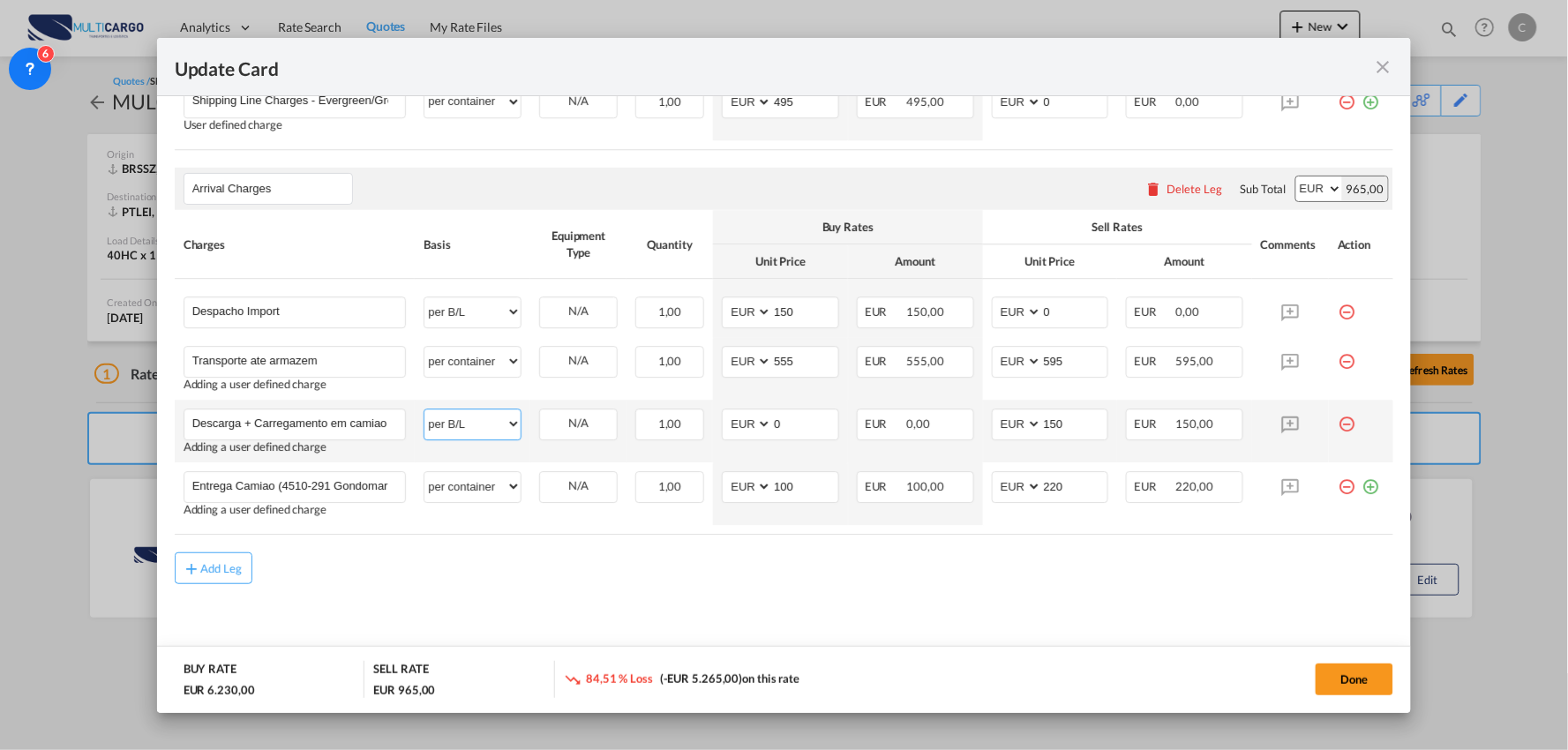
drag, startPoint x: 466, startPoint y: 436, endPoint x: 484, endPoint y: 435, distance: 18.0
click at [466, 436] on select "per equipment per container per B/L per shipping bill per shipment per pallet p…" at bounding box center [472, 423] width 96 height 28
select select "per container"
click at [424, 409] on select "per equipment per container per B/L per shipping bill per shipment per pallet p…" at bounding box center [472, 423] width 96 height 28
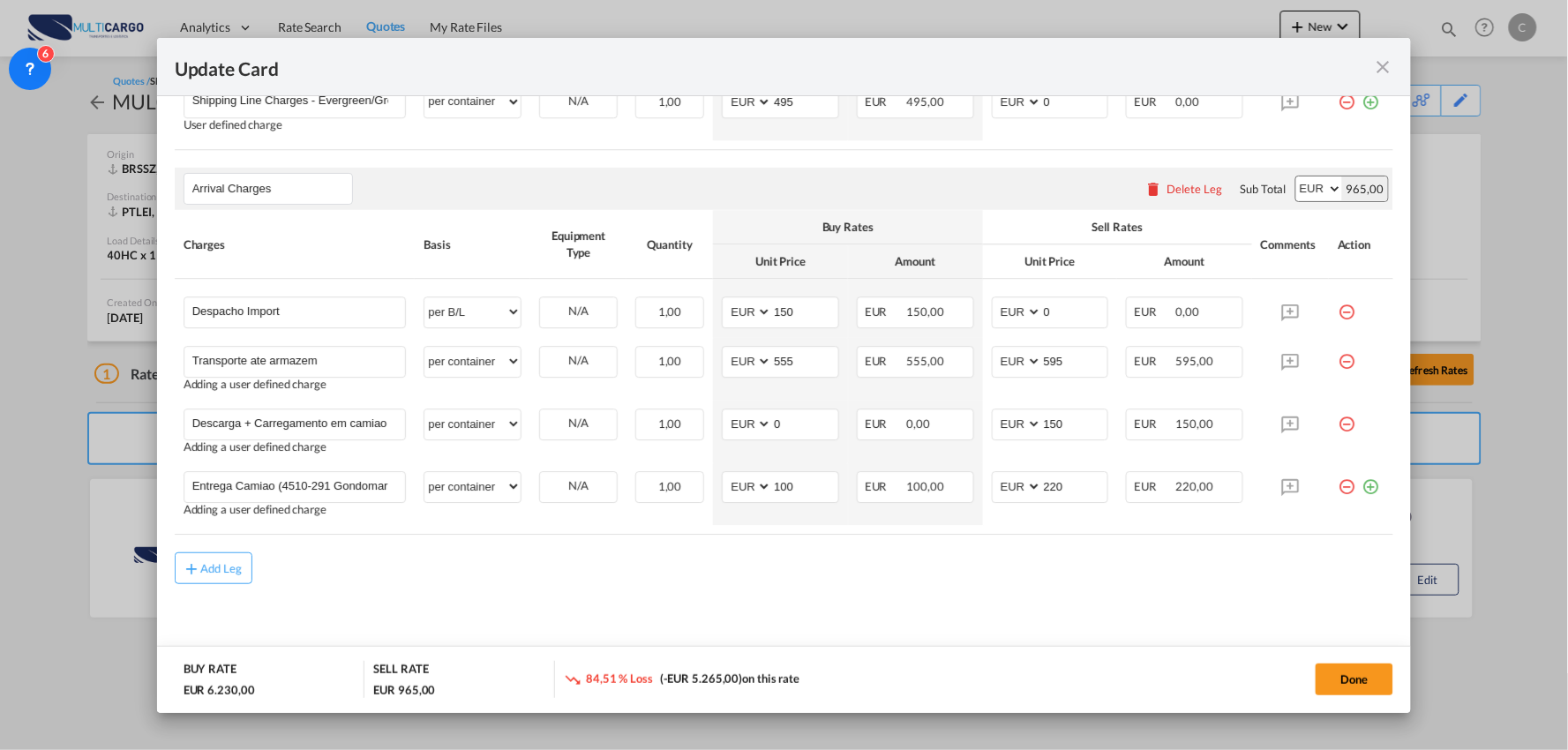
drag, startPoint x: 1065, startPoint y: 423, endPoint x: 915, endPoint y: 422, distance: 150.0
click at [915, 422] on tr "Descarga + Carregamento em camiao Please Enter User Defined Charges Cannot Be P…" at bounding box center [784, 430] width 1219 height 63
type input "285"
drag, startPoint x: 814, startPoint y: 435, endPoint x: 661, endPoint y: 437, distance: 153.0
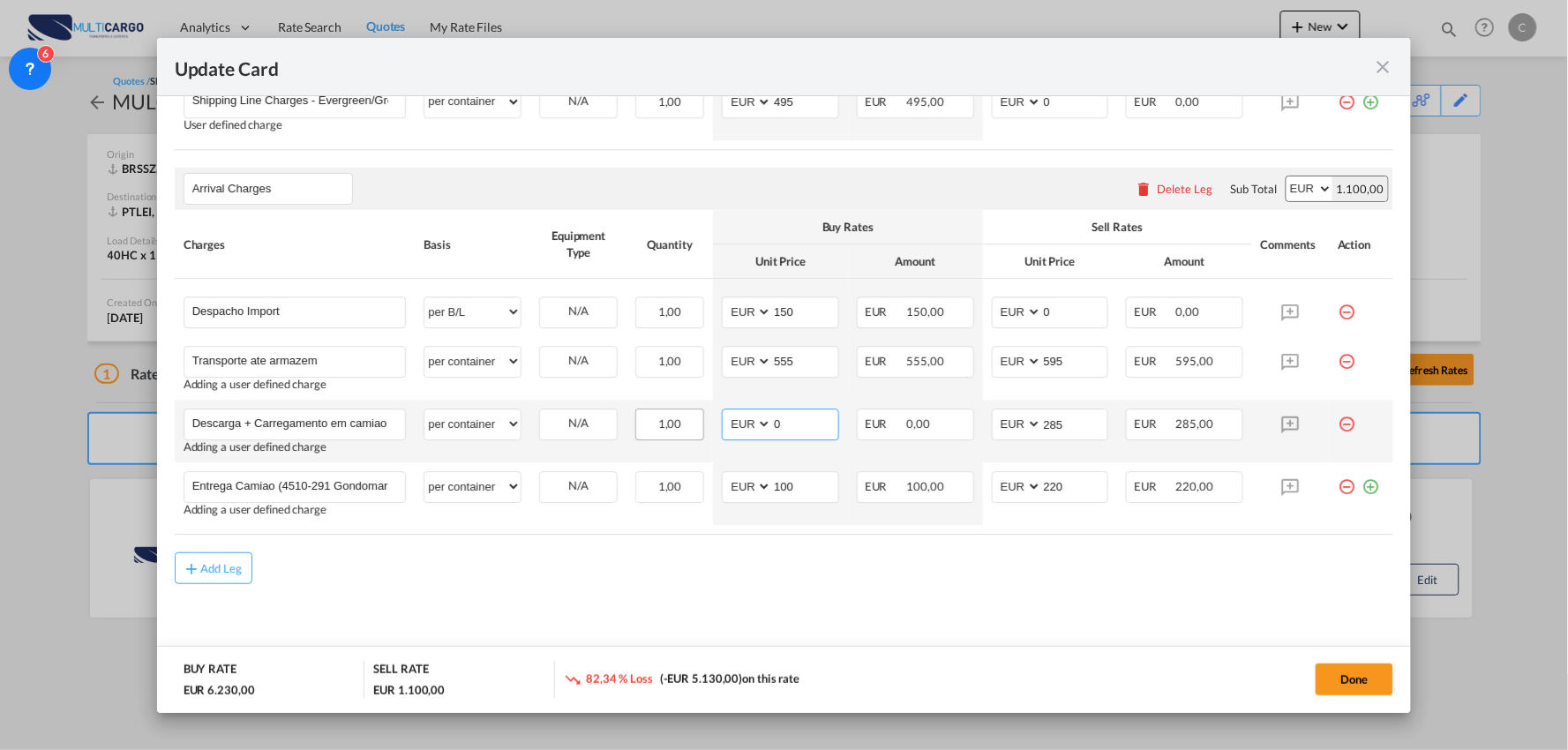
click at [661, 437] on tr "Descarga + Carregamento em camiao Please Enter User Defined Charges Cannot Be P…" at bounding box center [784, 430] width 1219 height 63
type input "250"
drag, startPoint x: 663, startPoint y: 579, endPoint x: 667, endPoint y: 567, distance: 12.6
click at [665, 574] on div "Add Leg" at bounding box center [784, 568] width 1219 height 32
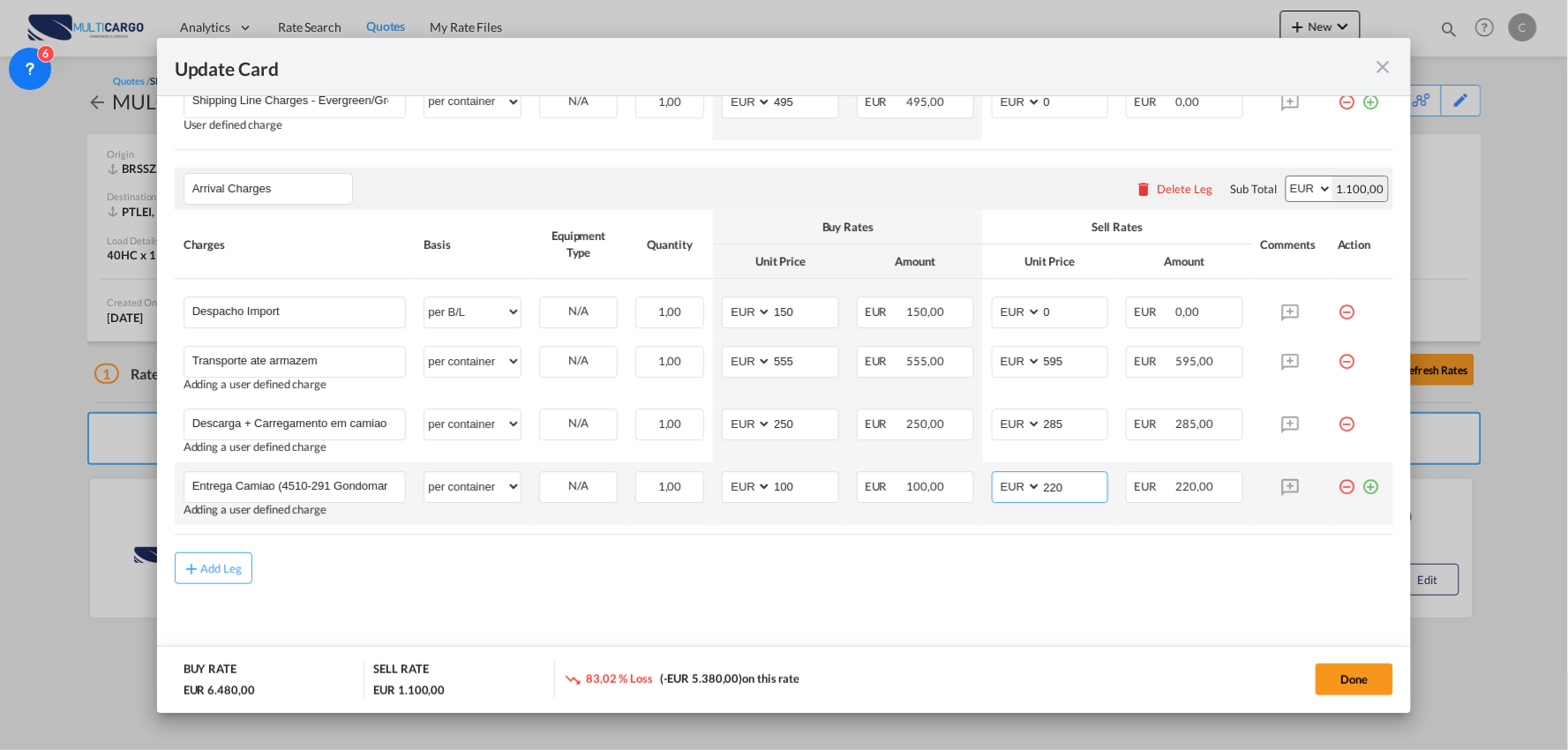
drag, startPoint x: 1056, startPoint y: 488, endPoint x: 1003, endPoint y: 488, distance: 53.0
click at [1003, 488] on md-input-container "AED AFN ALL AMD ANG AOA ARS AUD AWG AZN BAM BBD BDT BGN BHD BIF BMD BND BOB BRL…" at bounding box center [1050, 487] width 117 height 32
click at [1045, 484] on input "220" at bounding box center [1075, 486] width 67 height 27
click at [1068, 491] on input "220" at bounding box center [1075, 486] width 67 height 27
drag, startPoint x: 1069, startPoint y: 489, endPoint x: 942, endPoint y: 482, distance: 127.2
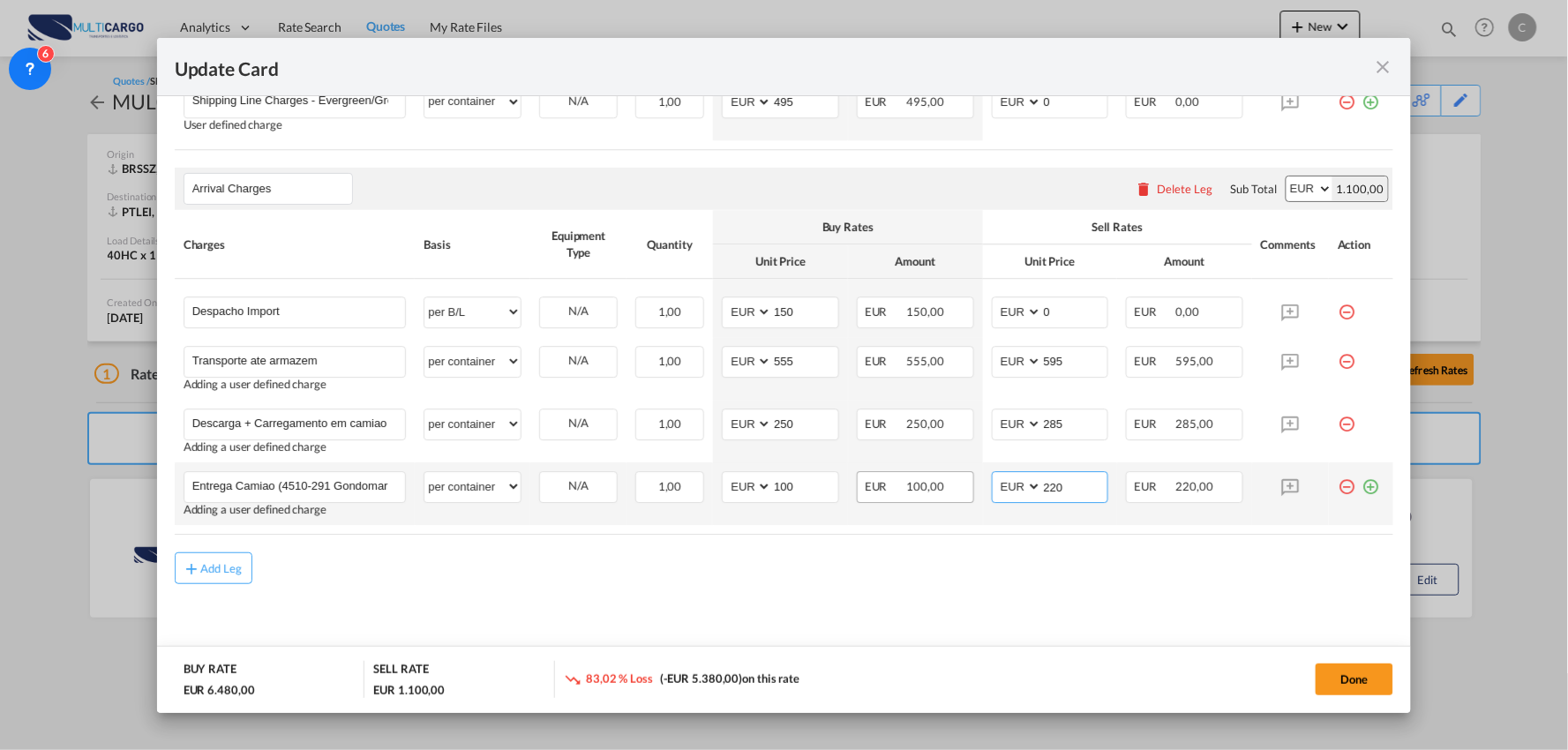
click at [945, 482] on tr "Entrega Camiao (4510-291 Gondomar ) Please Enter User Defined Charges Cannot Be…" at bounding box center [784, 493] width 1219 height 63
type input "2785"
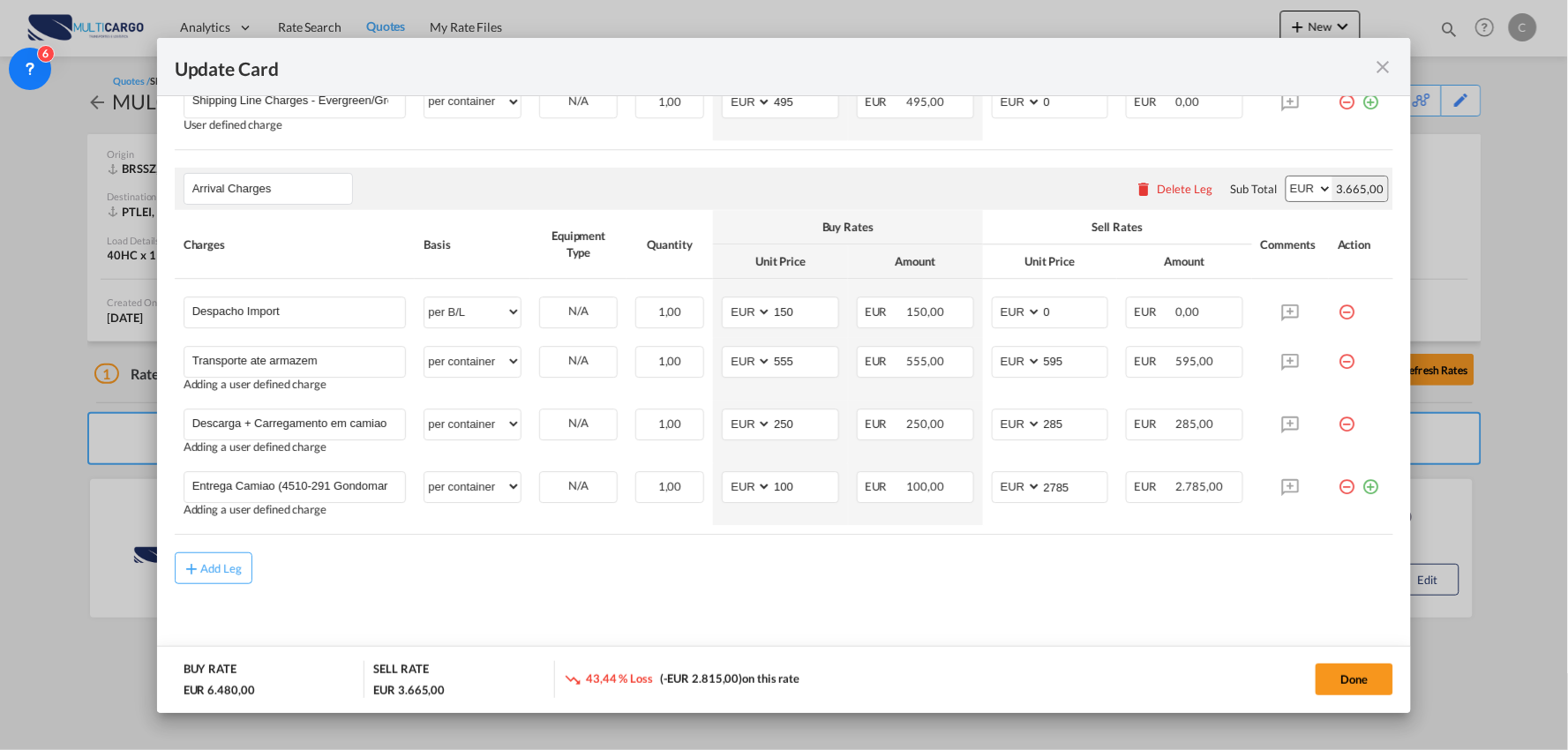
click at [806, 575] on div "Add Leg" at bounding box center [784, 568] width 1219 height 32
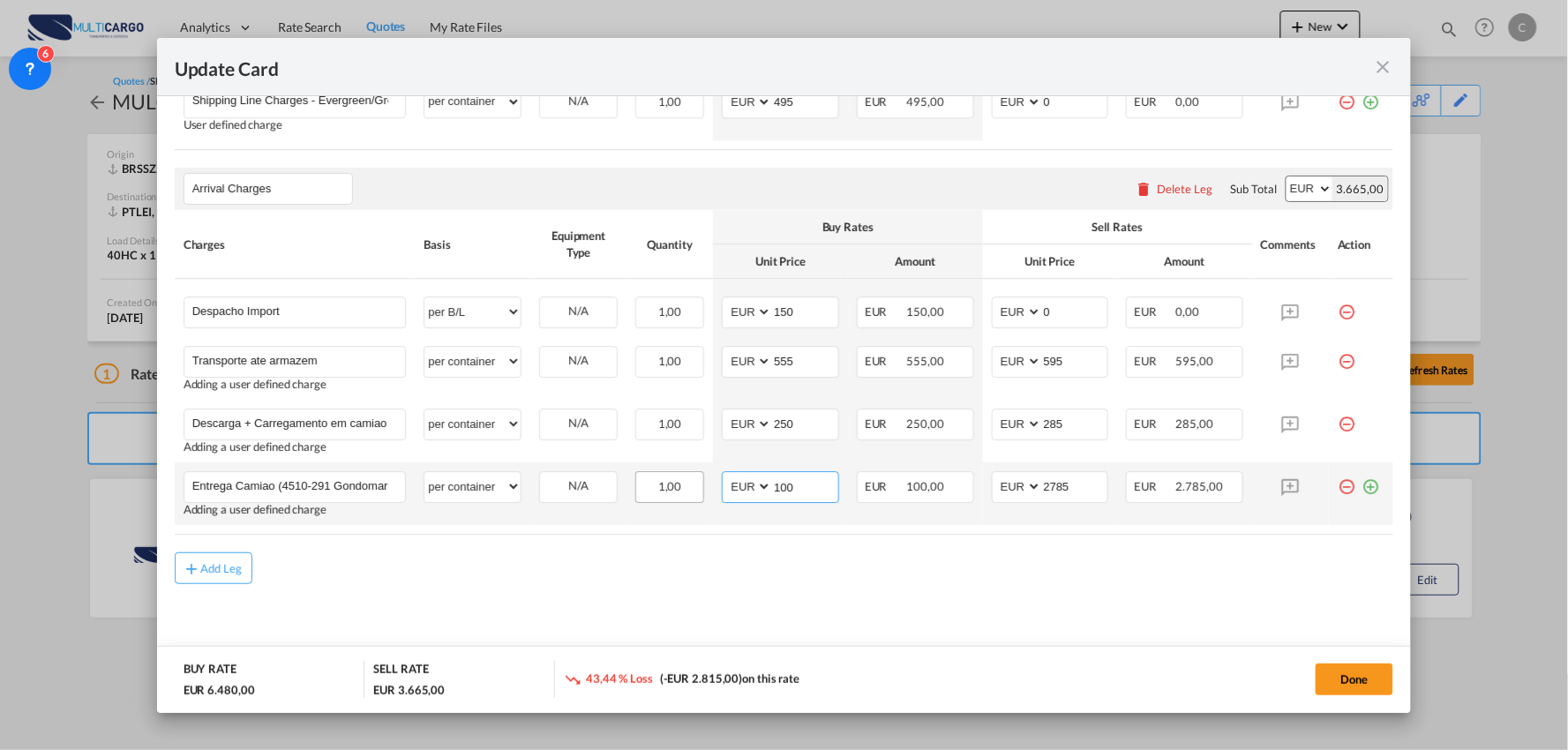
drag, startPoint x: 746, startPoint y: 489, endPoint x: 684, endPoint y: 491, distance: 62.0
click at [688, 491] on tr "Entrega Camiao (4510-291 Gondomar ) Please Enter User Defined Charges Cannot Be…" at bounding box center [784, 493] width 1219 height 63
type input "2685"
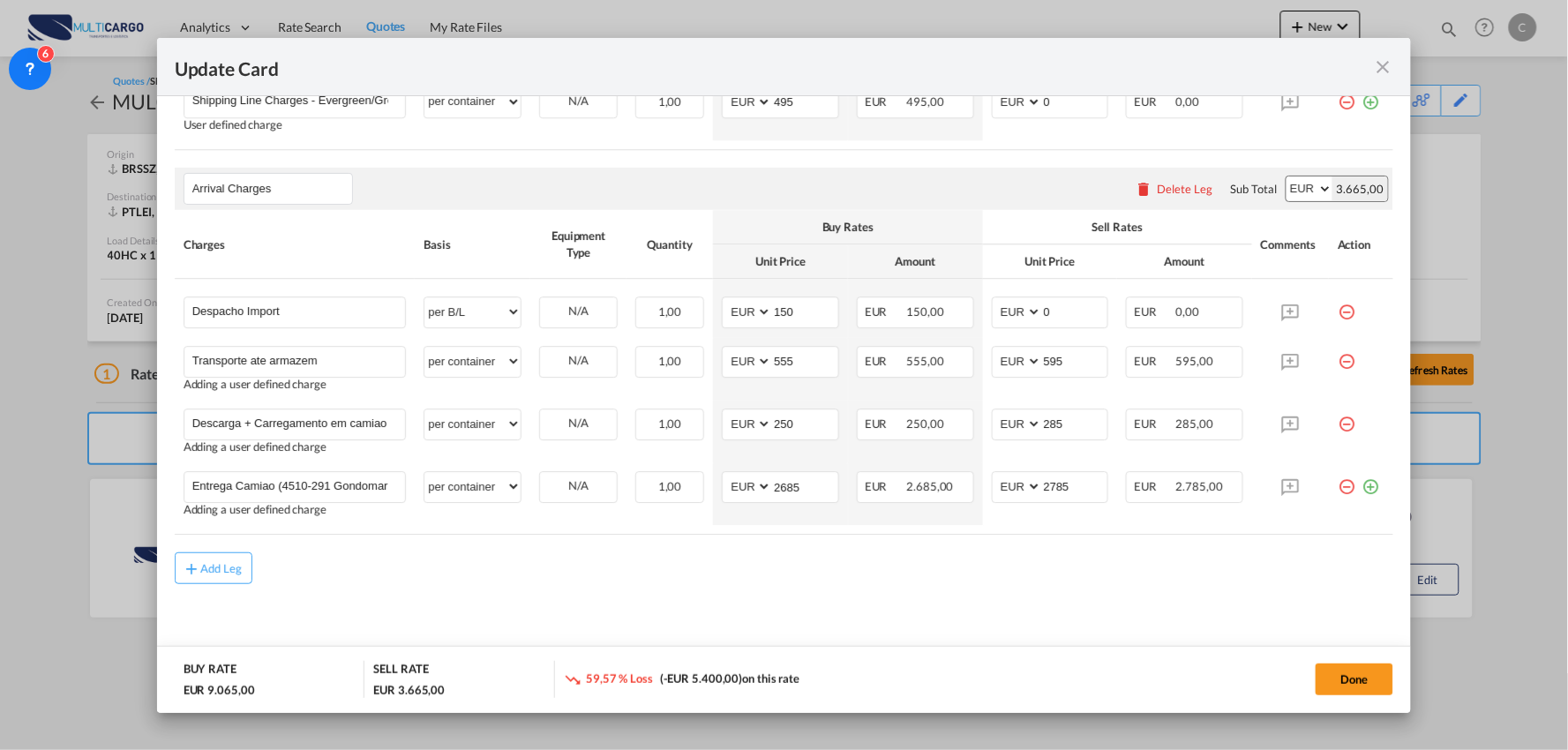
click at [1361, 489] on md-icon "icon-plus-circle-outline green-400-fg" at bounding box center [1370, 480] width 18 height 18
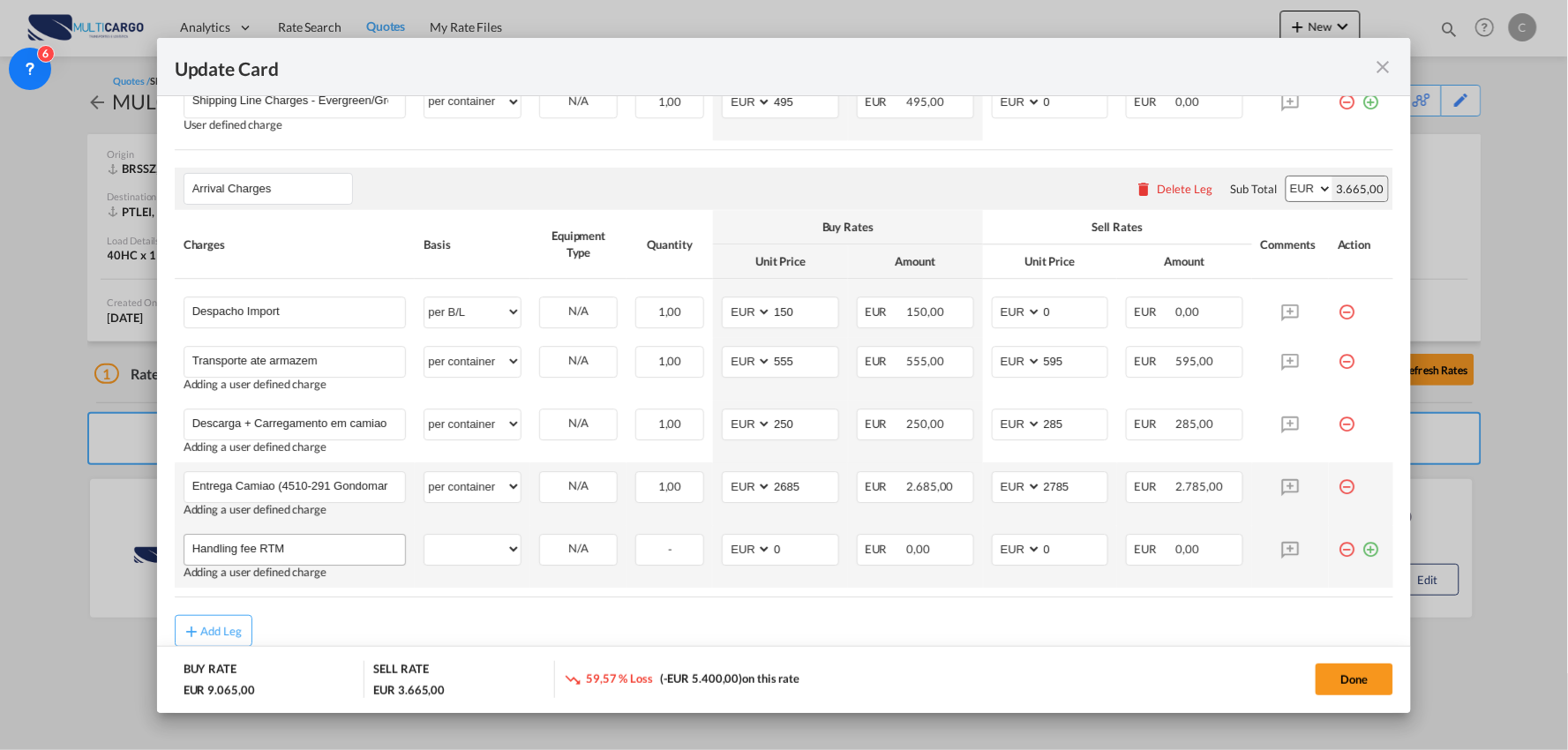
click at [245, 547] on input "Handling fee RTM" at bounding box center [299, 548] width 214 height 27
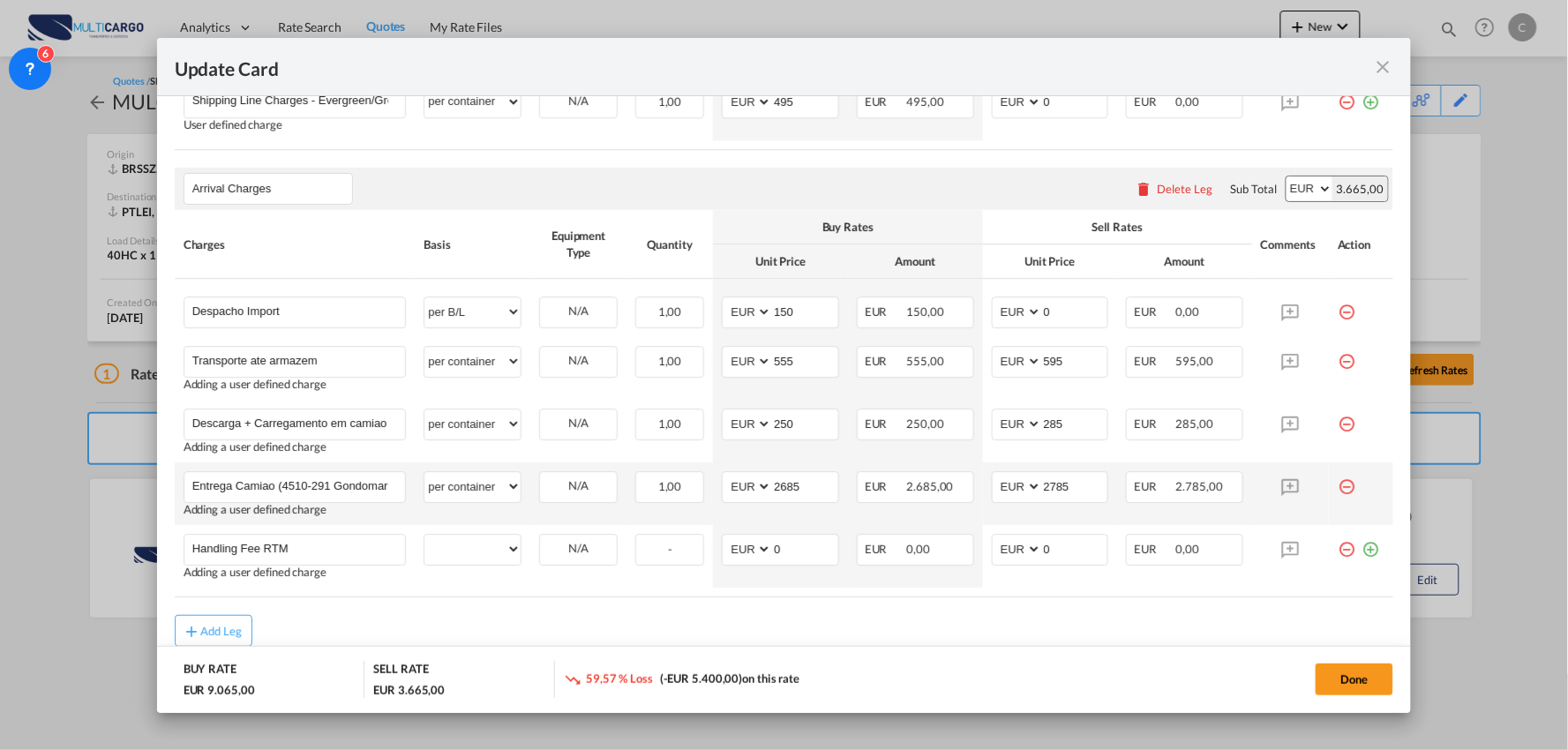
type input "Handling Fee RTM"
click at [389, 628] on div "Add Leg" at bounding box center [784, 631] width 1219 height 32
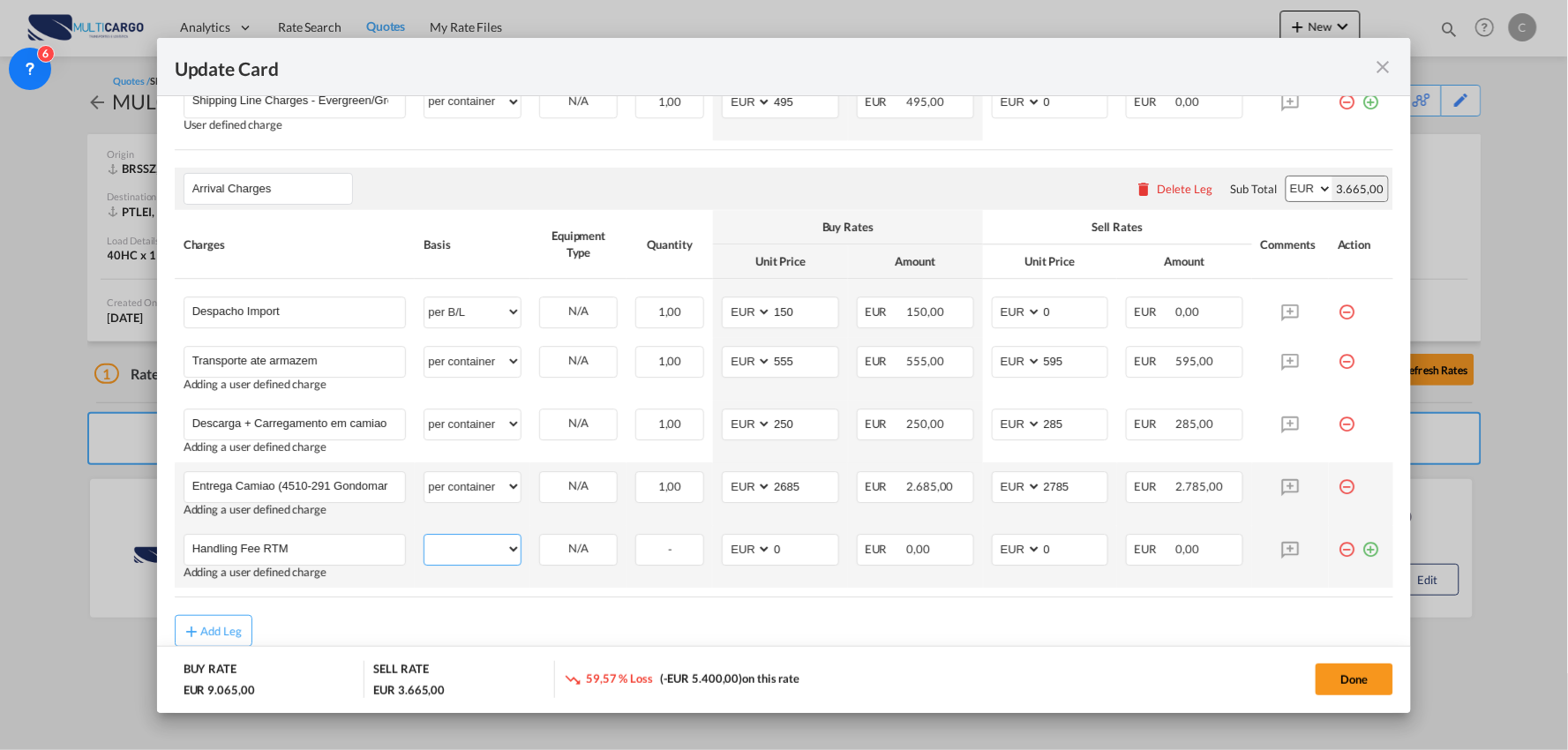
click at [484, 551] on select "per equipment per container per B/L per shipping bill per shipment per pallet p…" at bounding box center [472, 549] width 96 height 28
select select "per container"
click at [424, 534] on select "per equipment per container per B/L per shipping bill per shipment per pallet p…" at bounding box center [472, 549] width 96 height 28
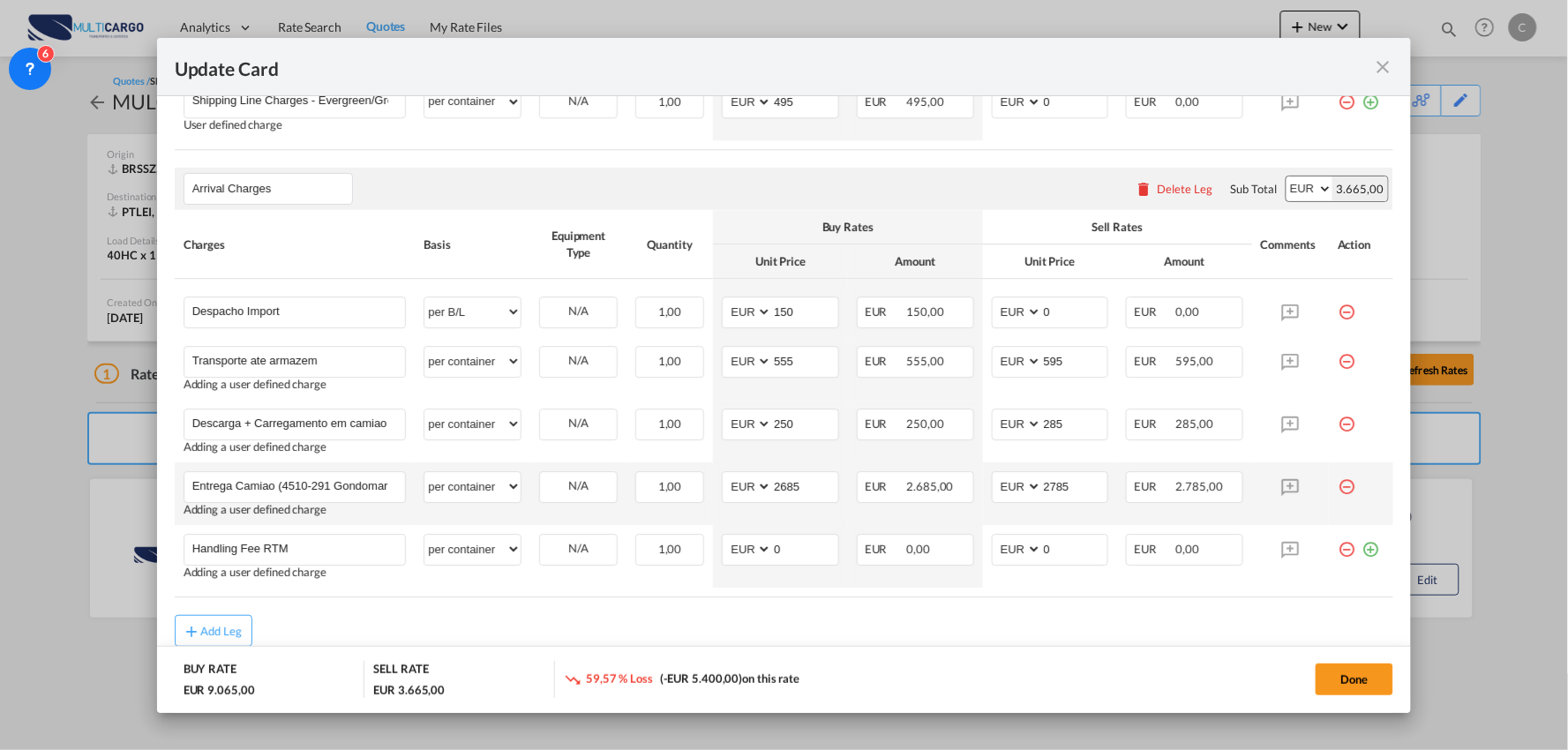
drag, startPoint x: 933, startPoint y: 620, endPoint x: 1042, endPoint y: 588, distance: 113.6
click at [937, 620] on div "Add Leg" at bounding box center [784, 631] width 1219 height 32
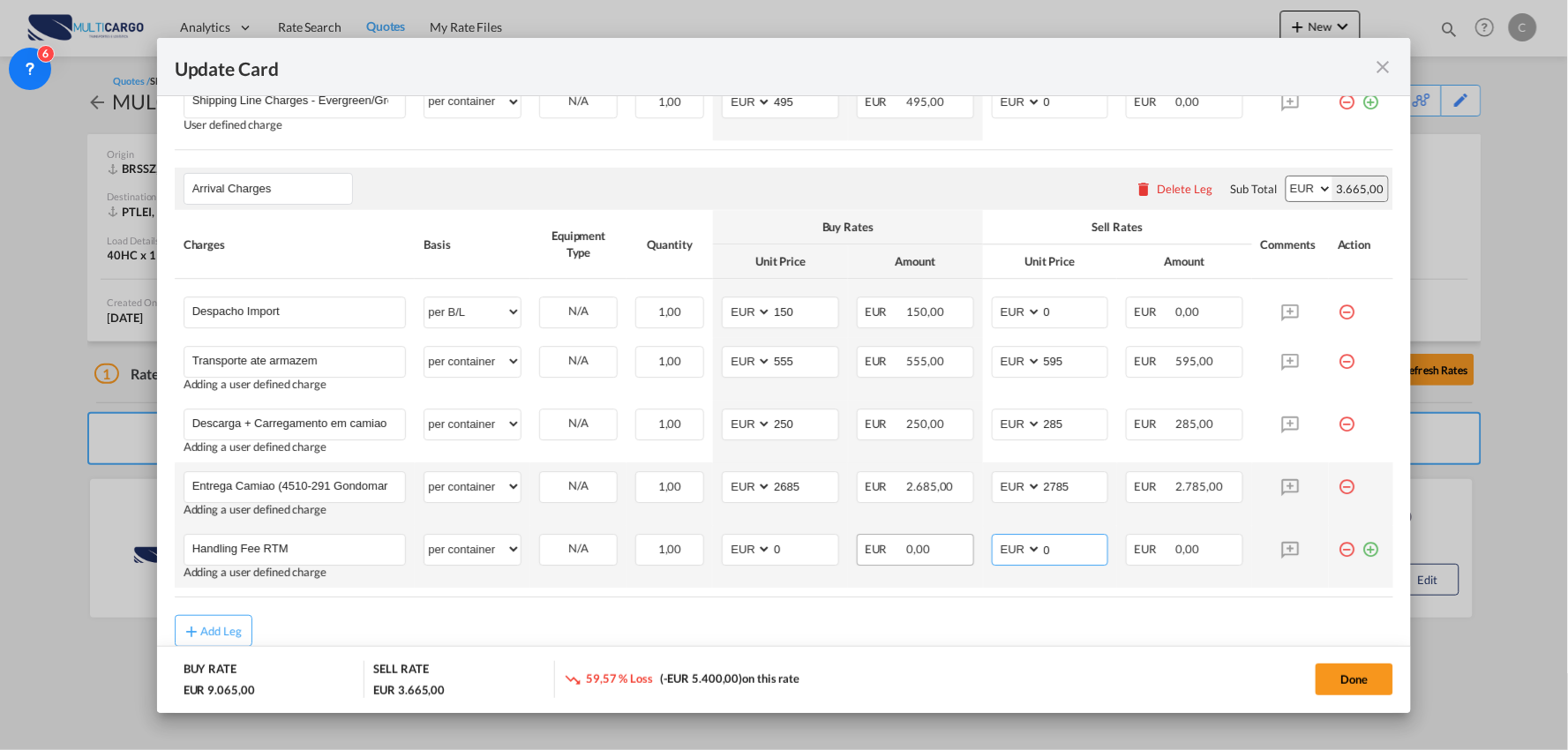
drag, startPoint x: 1046, startPoint y: 542, endPoint x: 963, endPoint y: 543, distance: 83.0
click at [967, 543] on tr "Handling Fee RTM Please Enter User Defined Charges Cannot Be Published Adding a…" at bounding box center [784, 556] width 1219 height 63
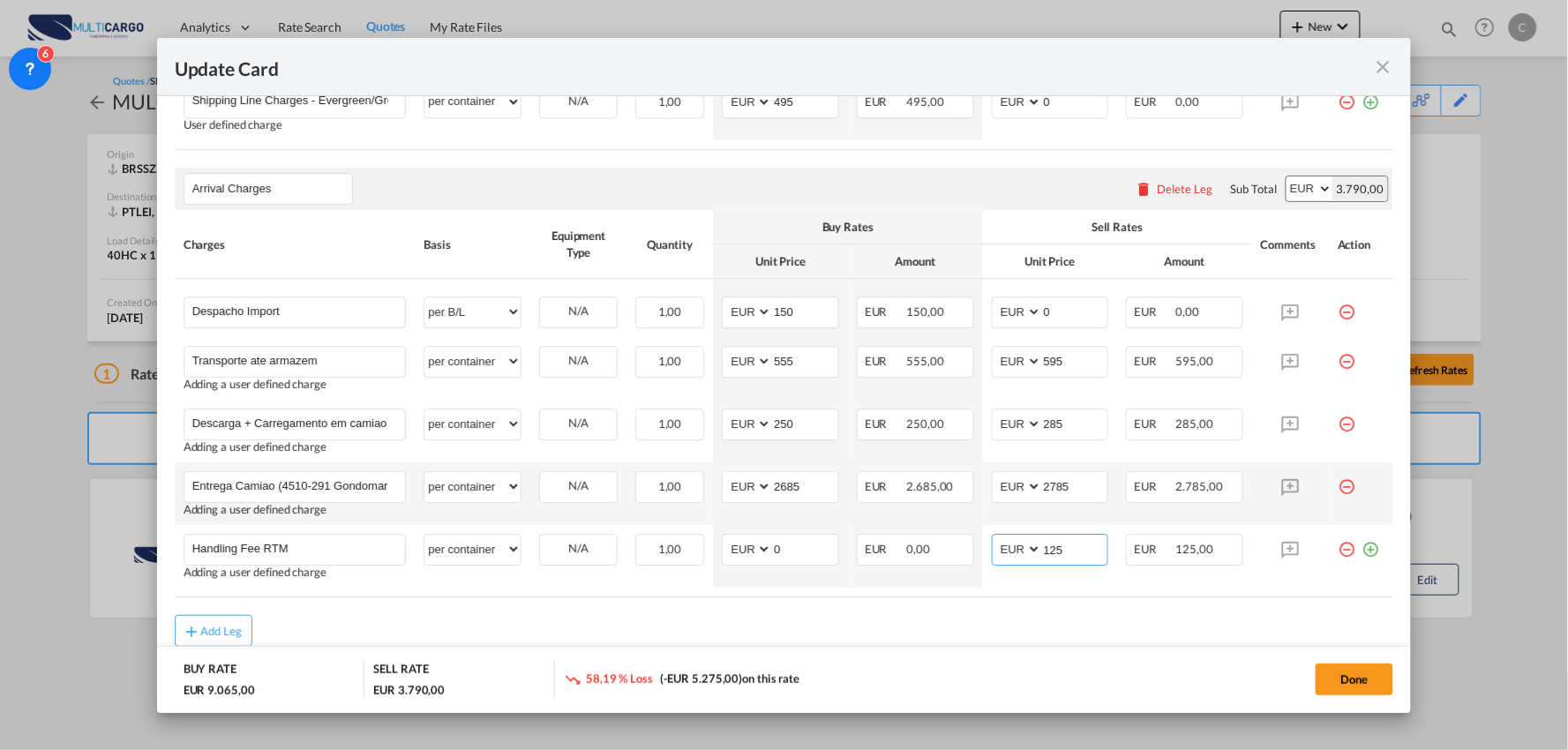
type input "125"
click at [910, 636] on div "Add Leg" at bounding box center [784, 631] width 1219 height 32
drag, startPoint x: 798, startPoint y: 551, endPoint x: 736, endPoint y: 551, distance: 62.0
click at [736, 551] on md-input-container "AED AFN ALL AMD ANG AOA ARS AUD AWG AZN BAM BBD BDT BGN BHD BIF BMD BND BOB BRL…" at bounding box center [780, 549] width 117 height 32
type input "125"
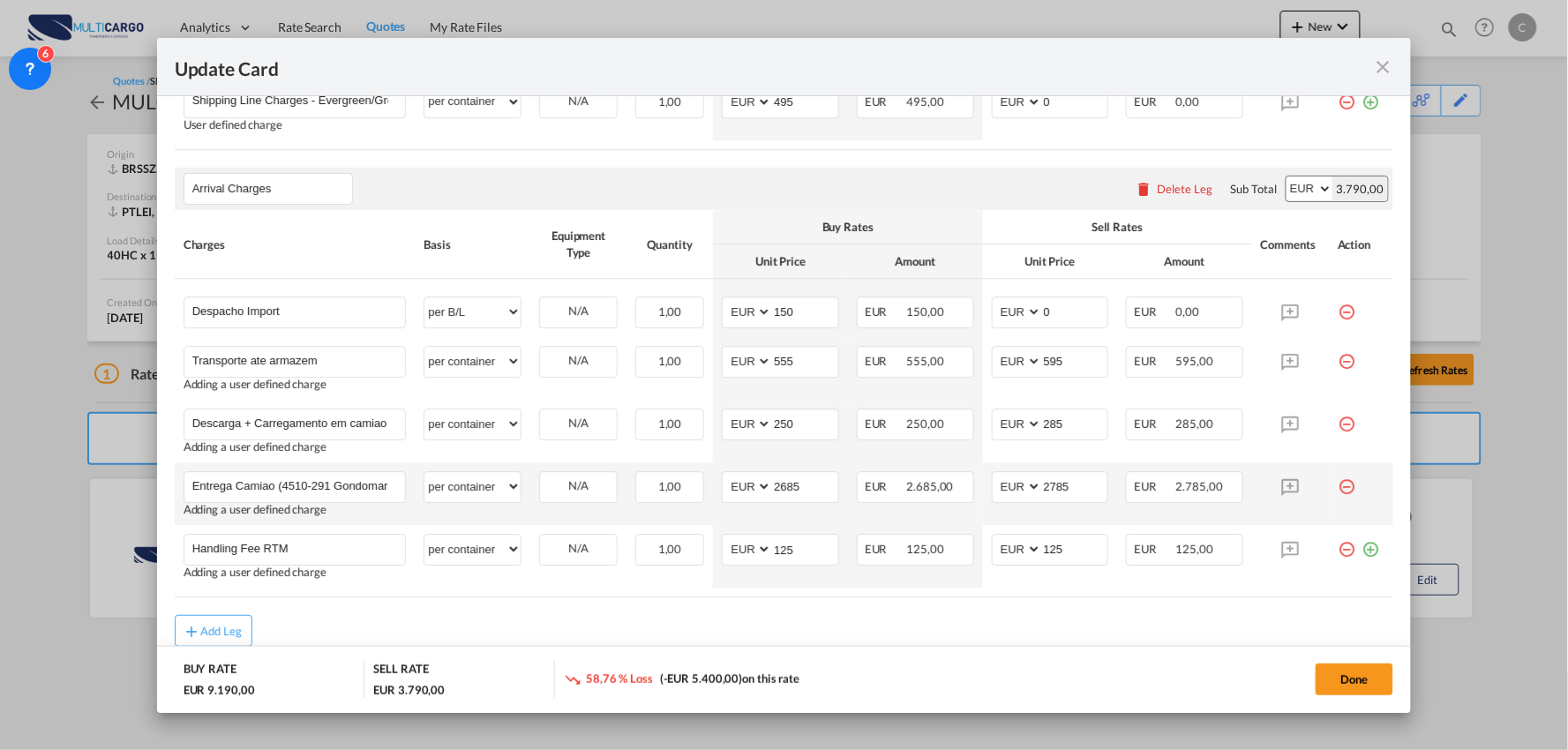
click at [1361, 547] on md-icon "icon-plus-circle-outline green-400-fg" at bounding box center [1370, 542] width 18 height 18
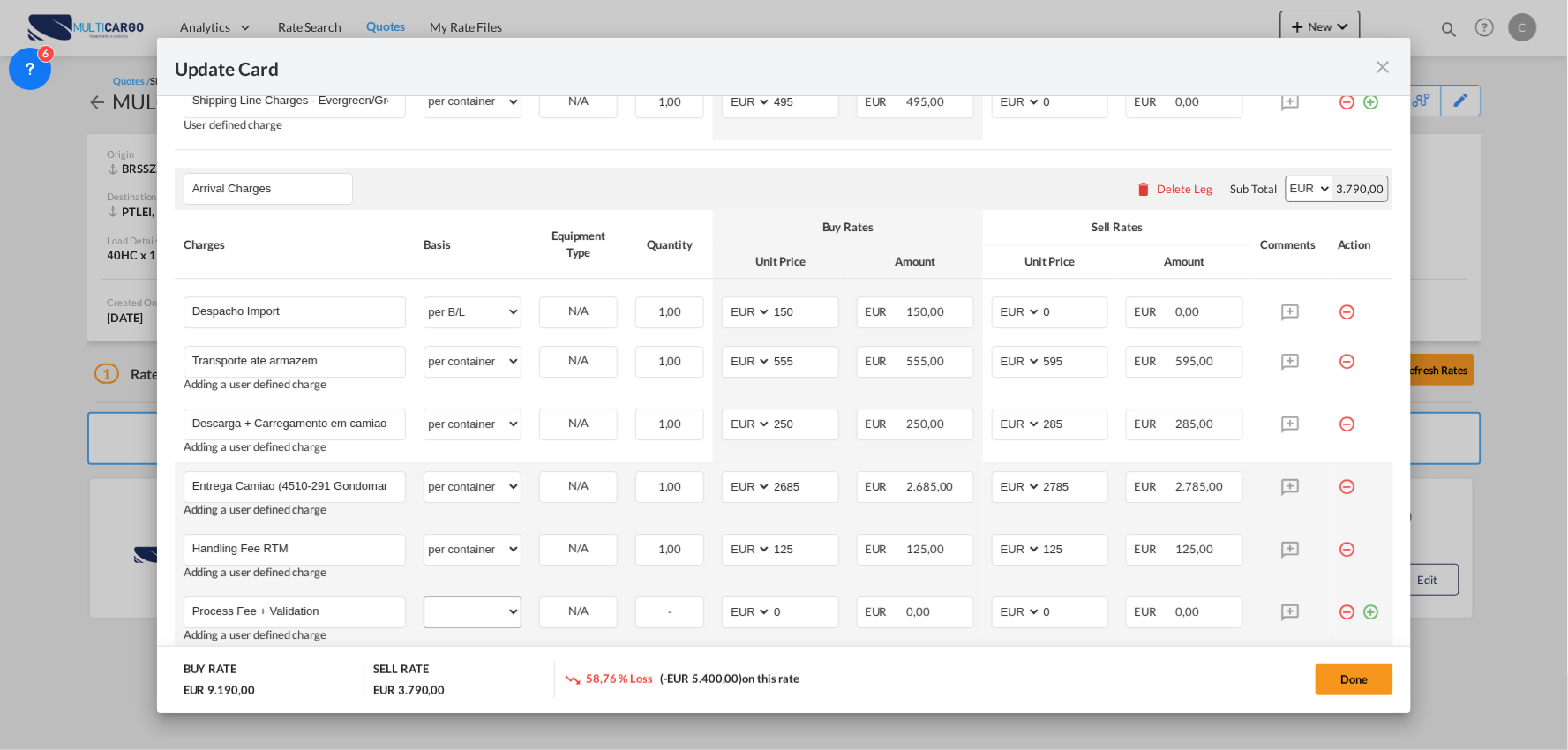
type input "Process Fee + Validation"
click at [459, 607] on select "per equipment per container per B/L per shipping bill per shipment per pallet p…" at bounding box center [472, 612] width 96 height 28
select select "per shipment"
click at [424, 597] on select "per equipment per container per B/L per shipping bill per shipment per pallet p…" at bounding box center [472, 612] width 96 height 28
drag, startPoint x: 1052, startPoint y: 607, endPoint x: 981, endPoint y: 611, distance: 71.1
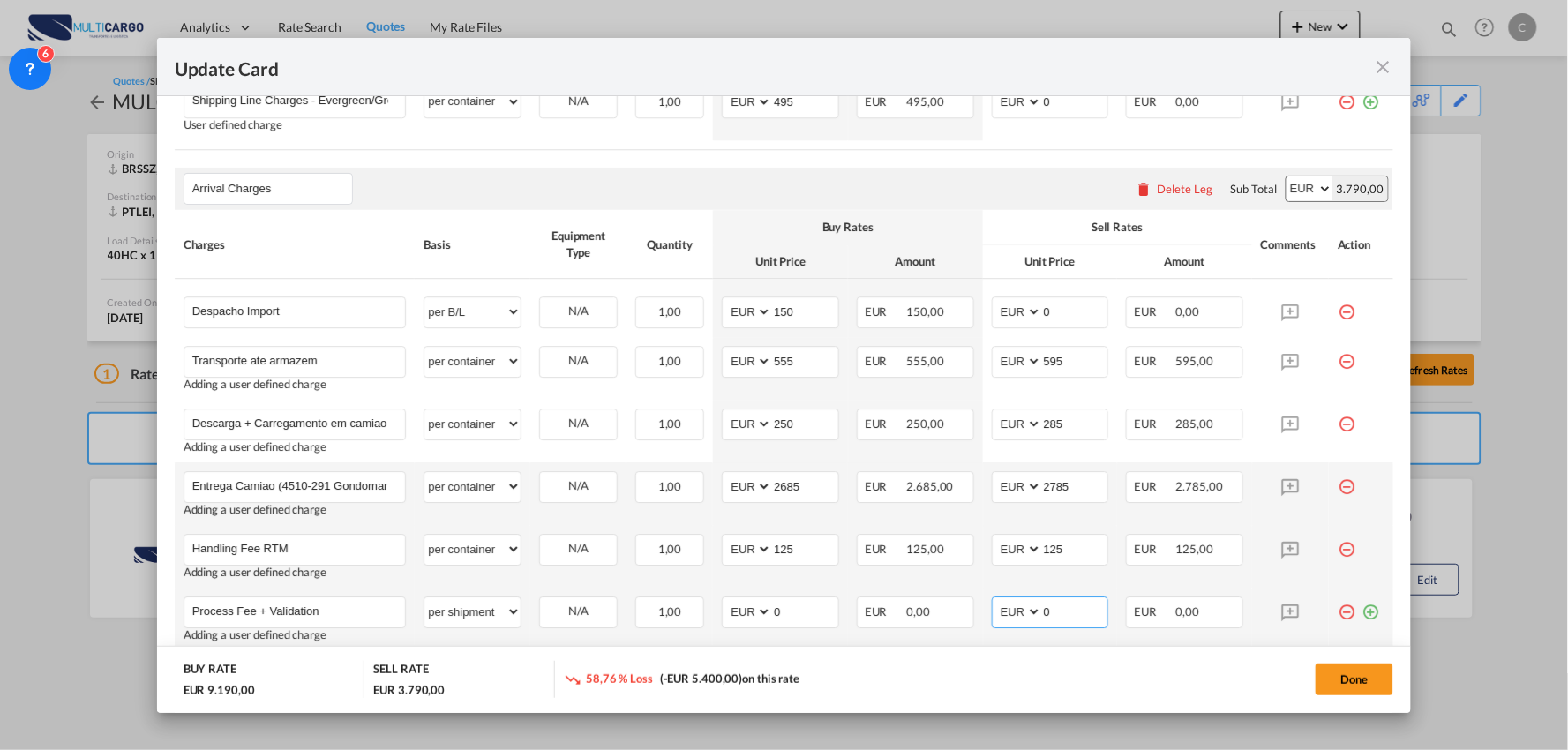
click at [992, 611] on md-input-container "AED AFN ALL AMD ANG AOA ARS AUD AWG AZN BAM BBD BDT BGN BHD BIF BMD BND BOB BRL…" at bounding box center [1050, 612] width 117 height 32
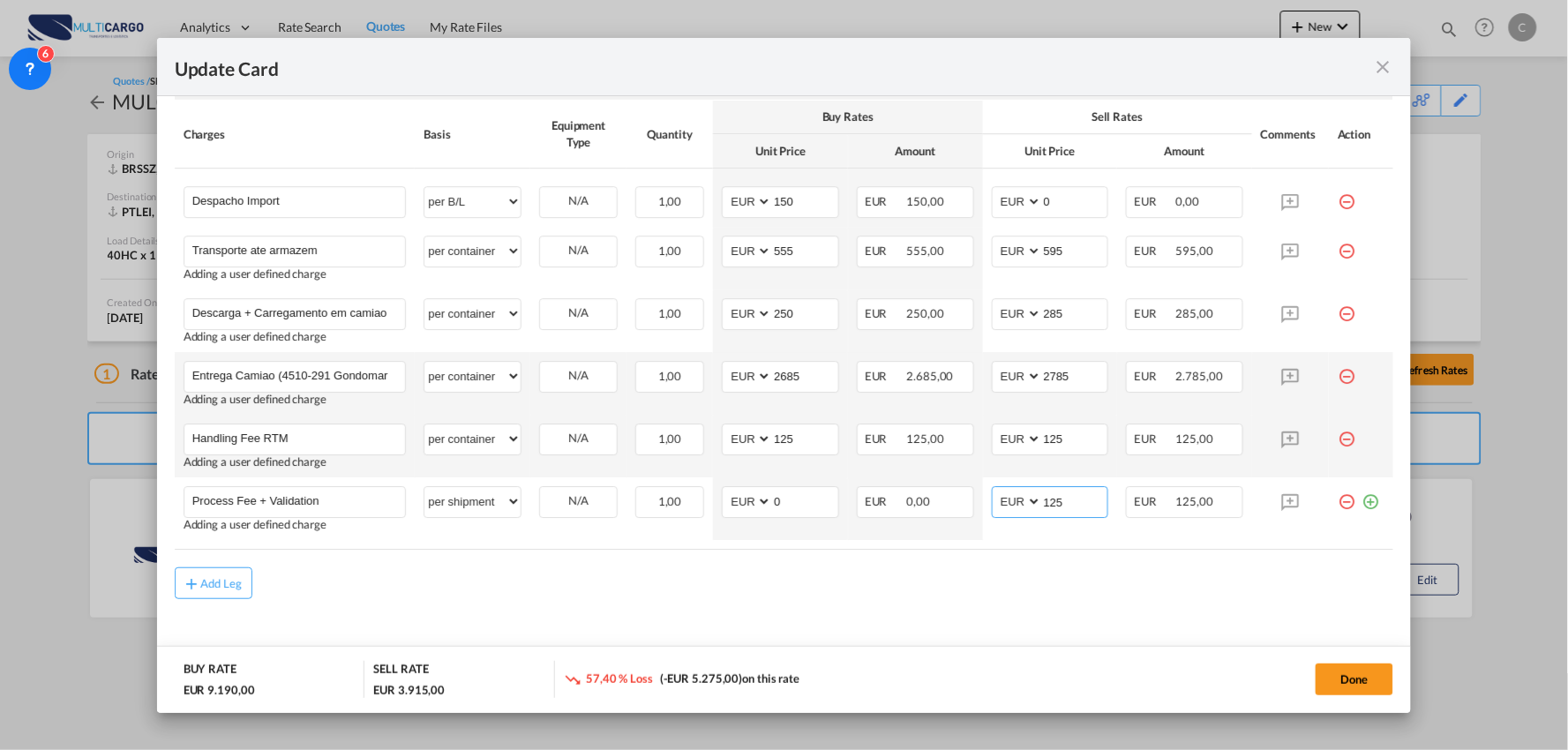
scroll to position [1613, 0]
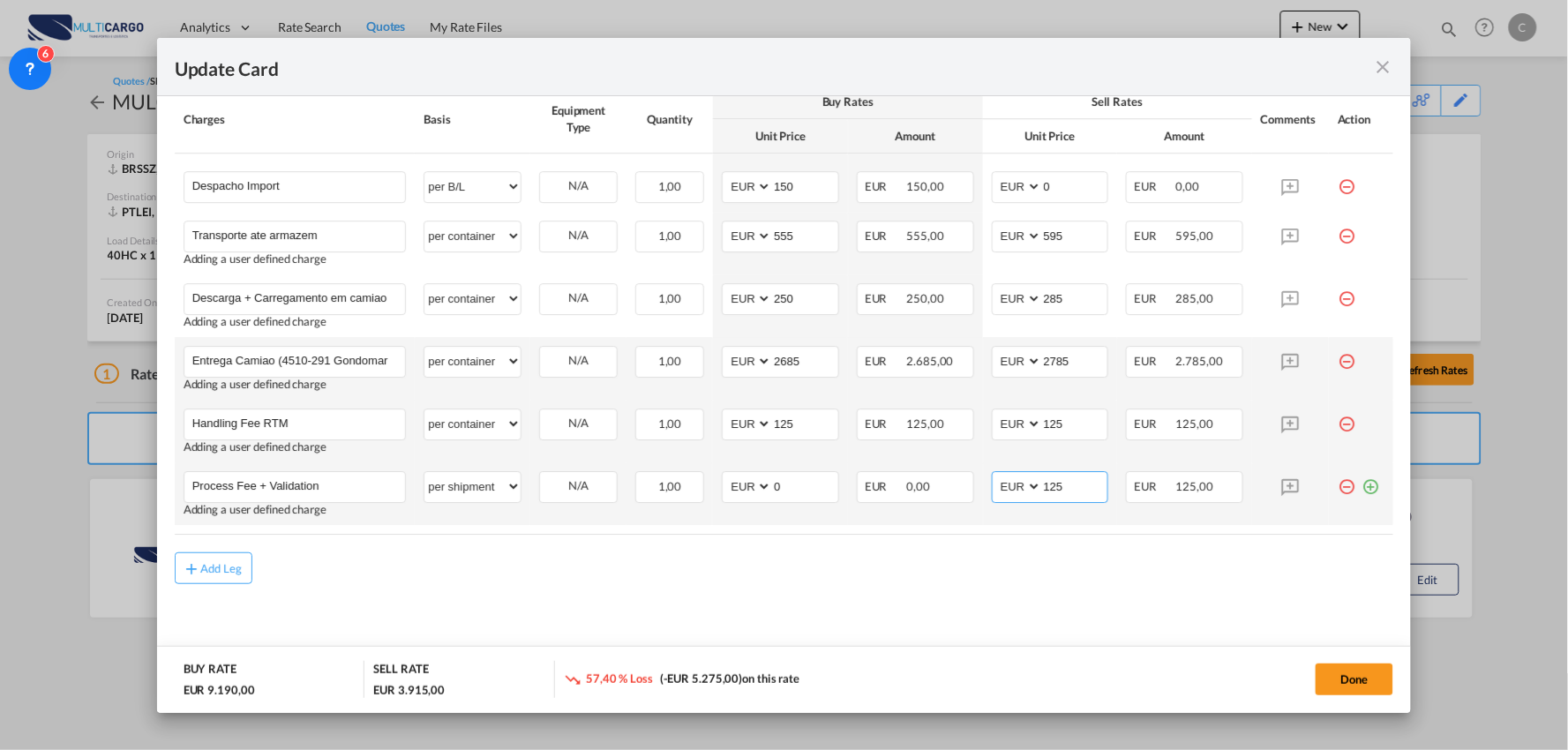
drag, startPoint x: 1055, startPoint y: 486, endPoint x: 999, endPoint y: 484, distance: 56.0
click at [999, 484] on md-input-container "AED AFN ALL AMD ANG AOA ARS AUD AWG AZN BAM BBD BDT BGN BHD BIF BMD BND BOB BRL…" at bounding box center [1050, 487] width 117 height 32
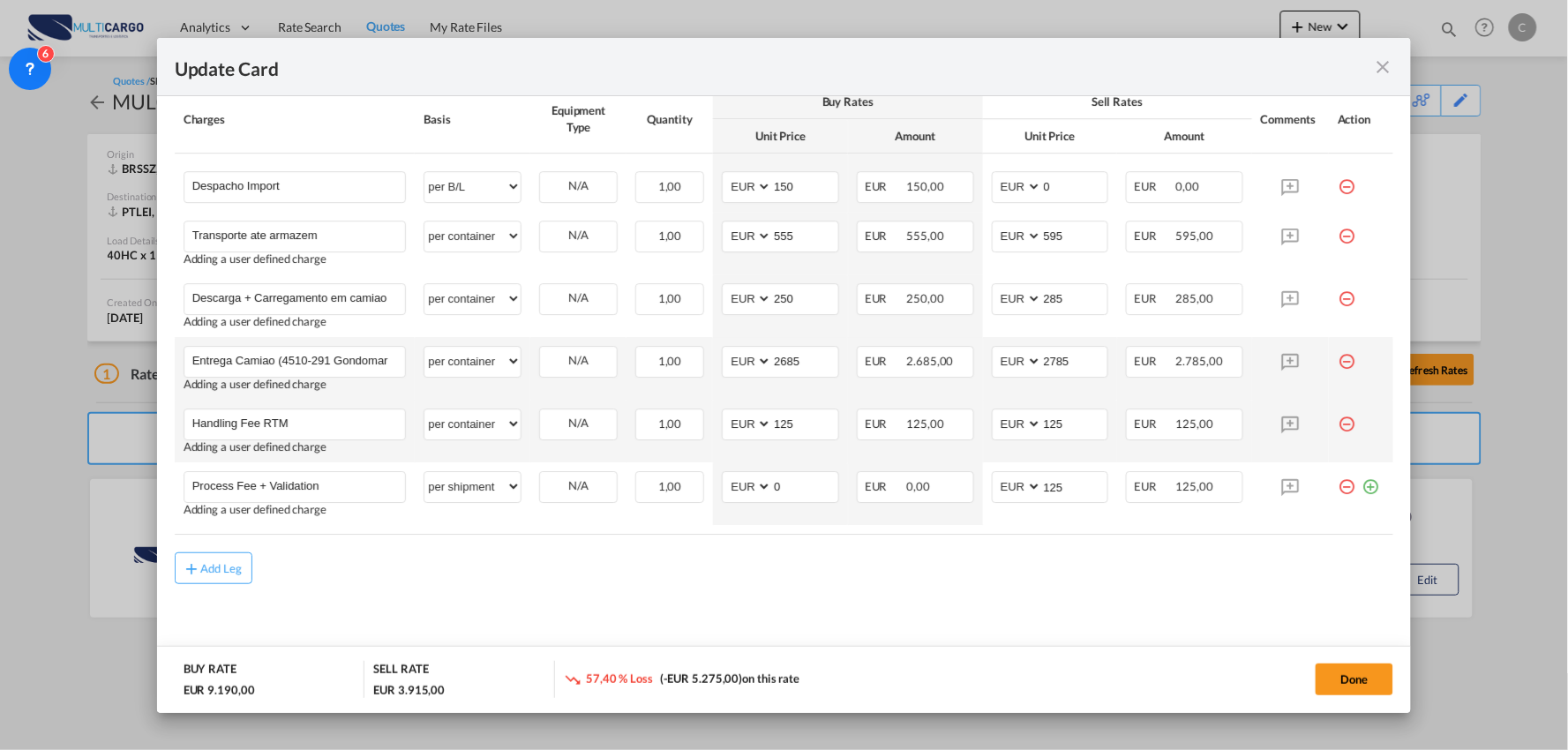
click at [806, 567] on div "Add Leg" at bounding box center [784, 568] width 1219 height 32
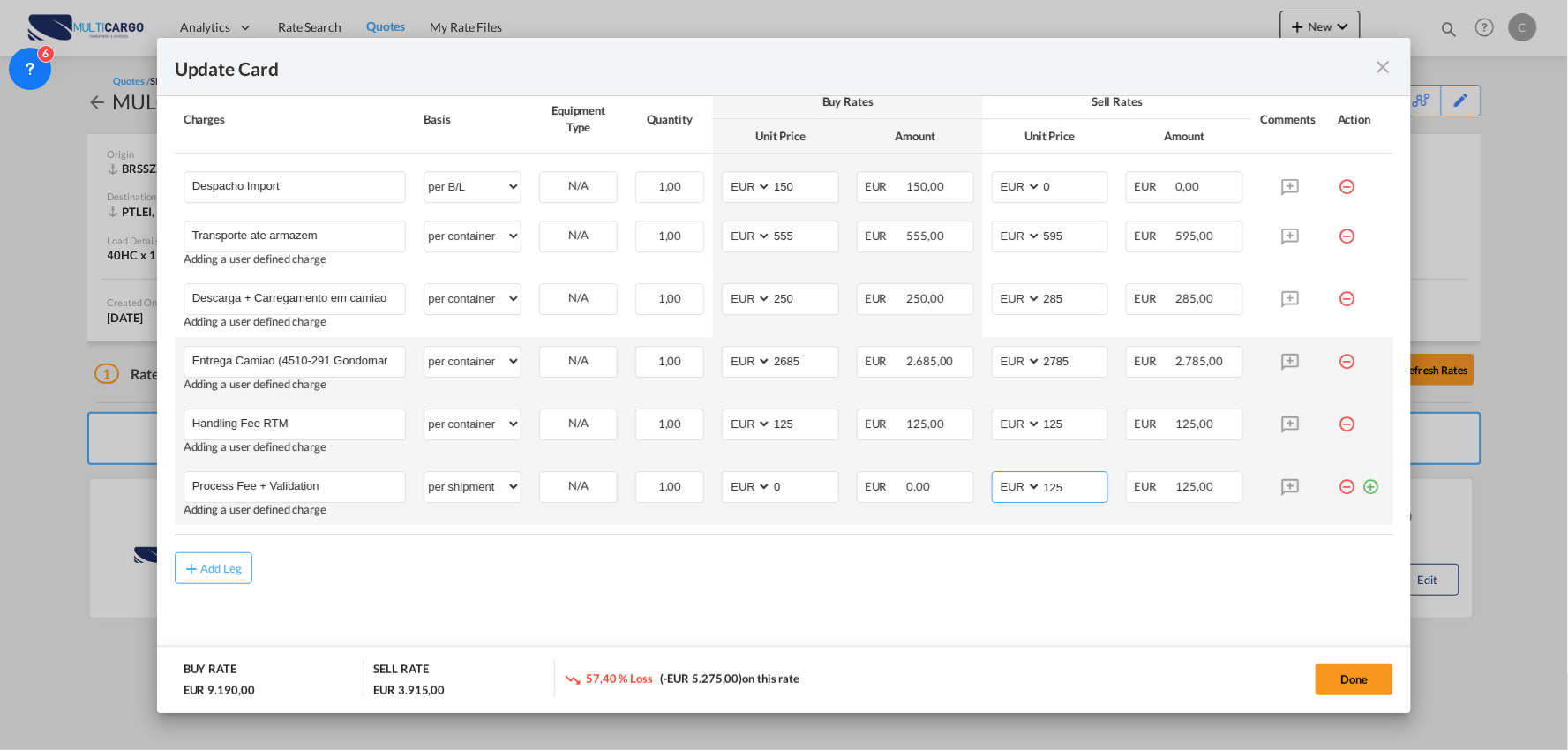
drag, startPoint x: 1066, startPoint y: 486, endPoint x: 976, endPoint y: 486, distance: 90.0
click at [983, 486] on td "AED AFN ALL AMD ANG AOA ARS AUD AWG AZN BAM BBD BDT BGN BHD BIF BMD BND BOB BRL…" at bounding box center [1050, 493] width 135 height 63
type input "140"
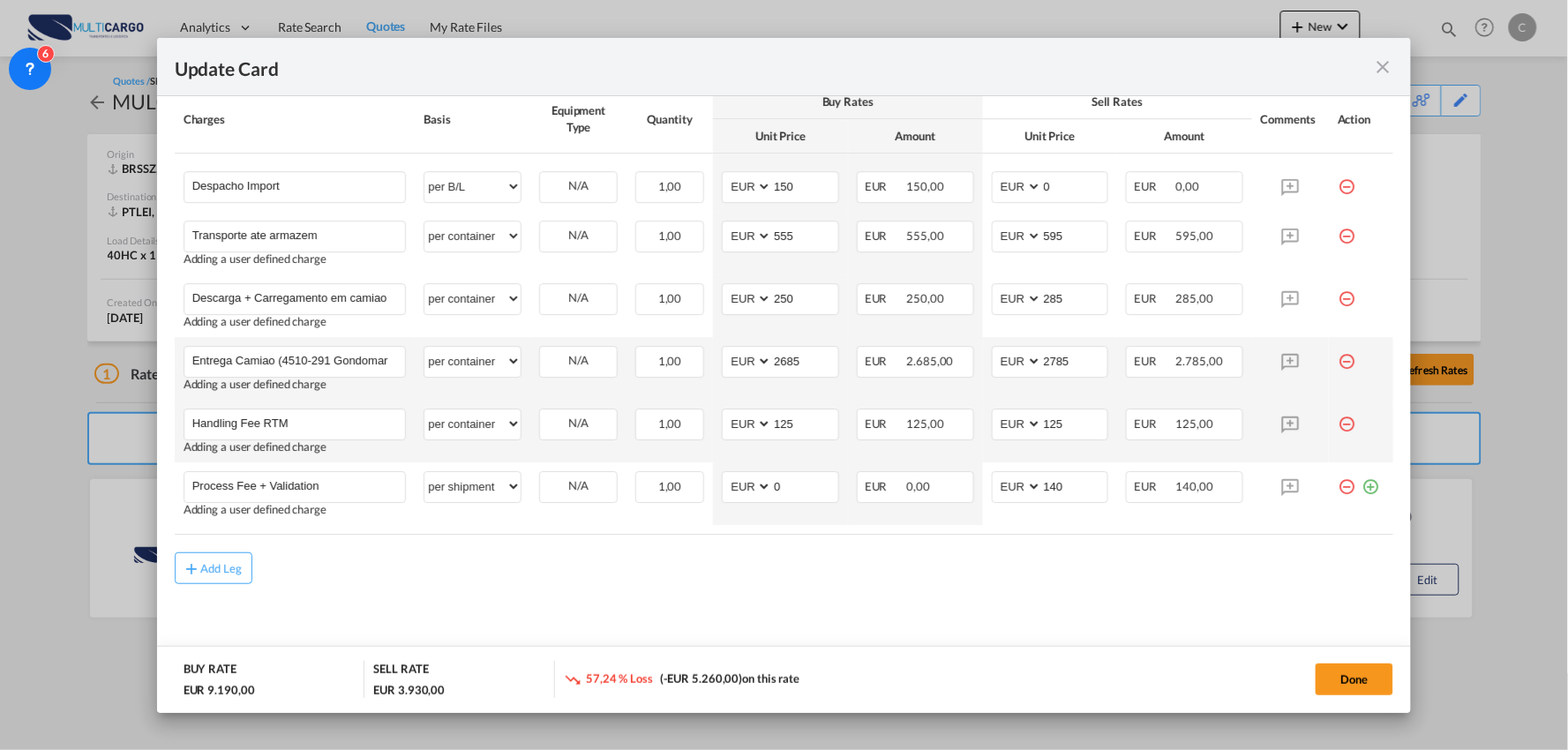
drag, startPoint x: 789, startPoint y: 488, endPoint x: 764, endPoint y: 488, distance: 25.0
click at [772, 488] on input "0" at bounding box center [805, 486] width 67 height 27
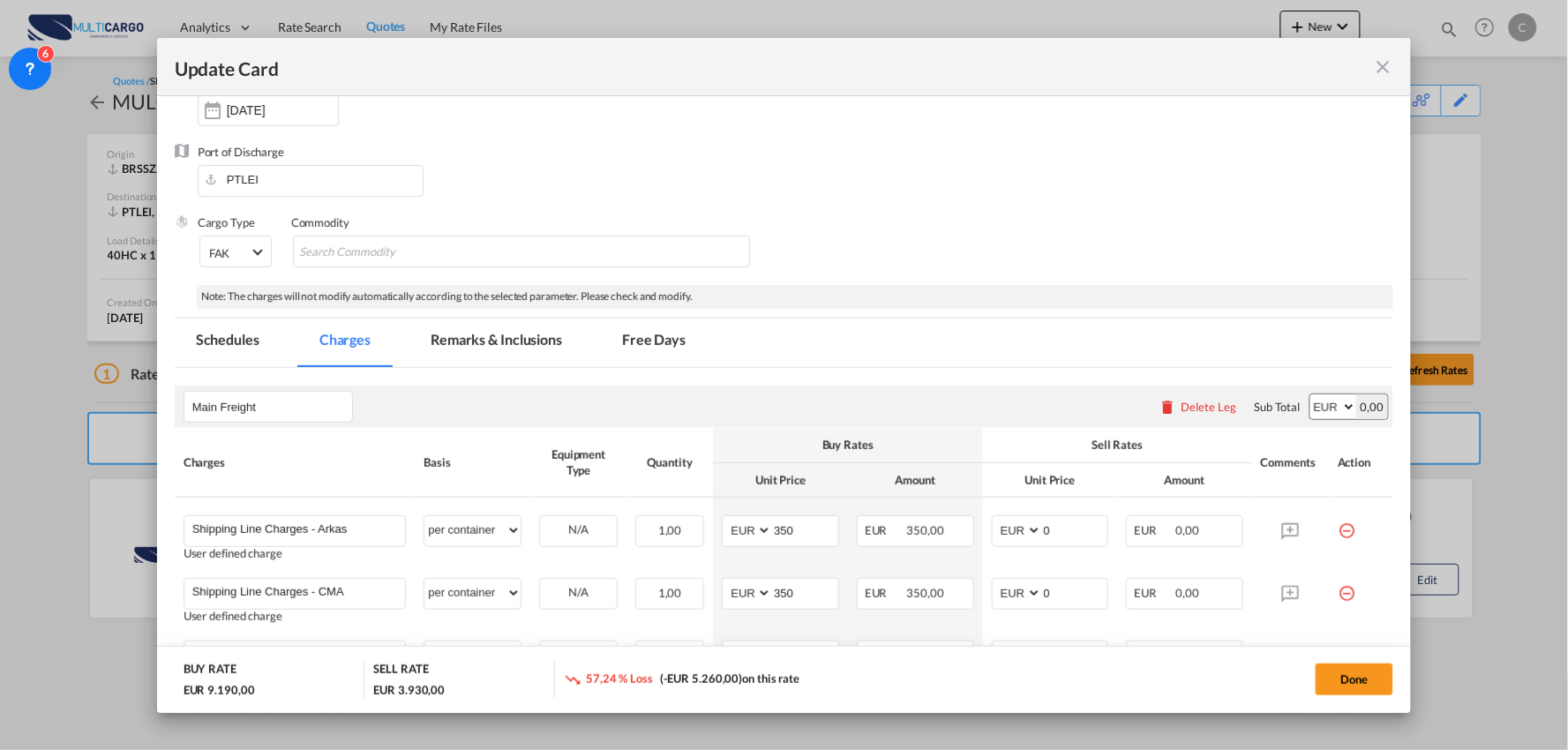
scroll to position [143, 0]
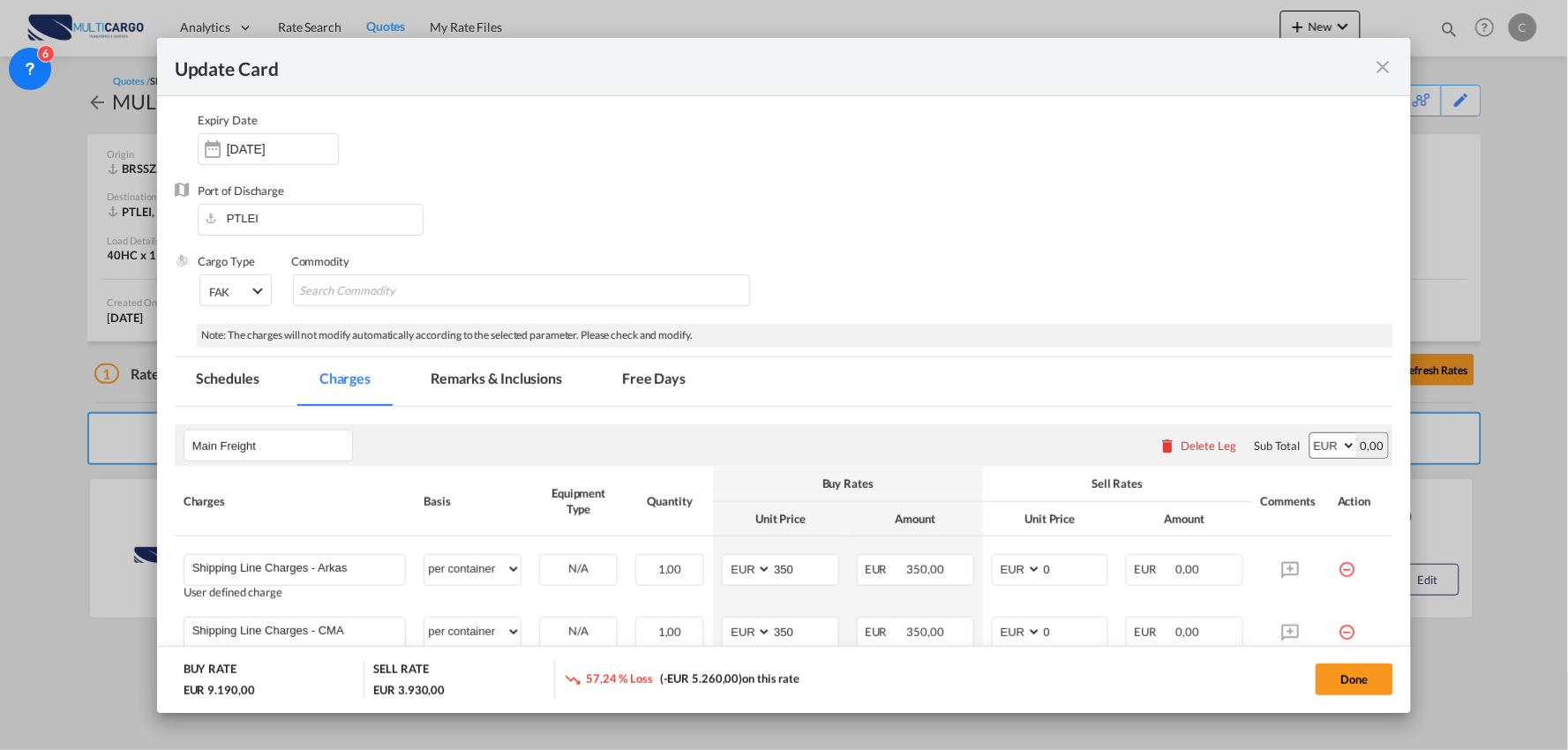
click at [503, 381] on md-tab-item "Remarks & Inclusions" at bounding box center [496, 381] width 174 height 49
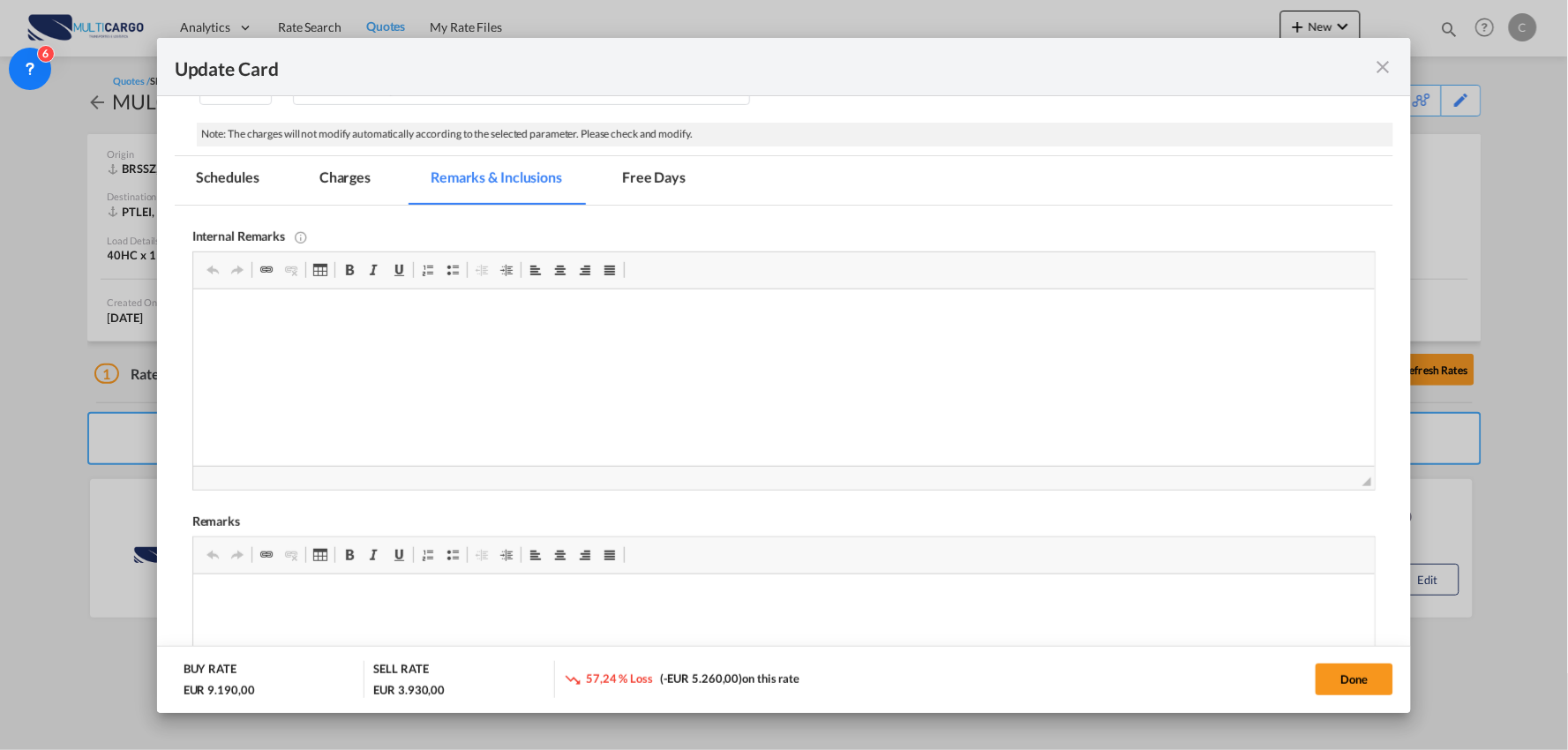
scroll to position [534, 0]
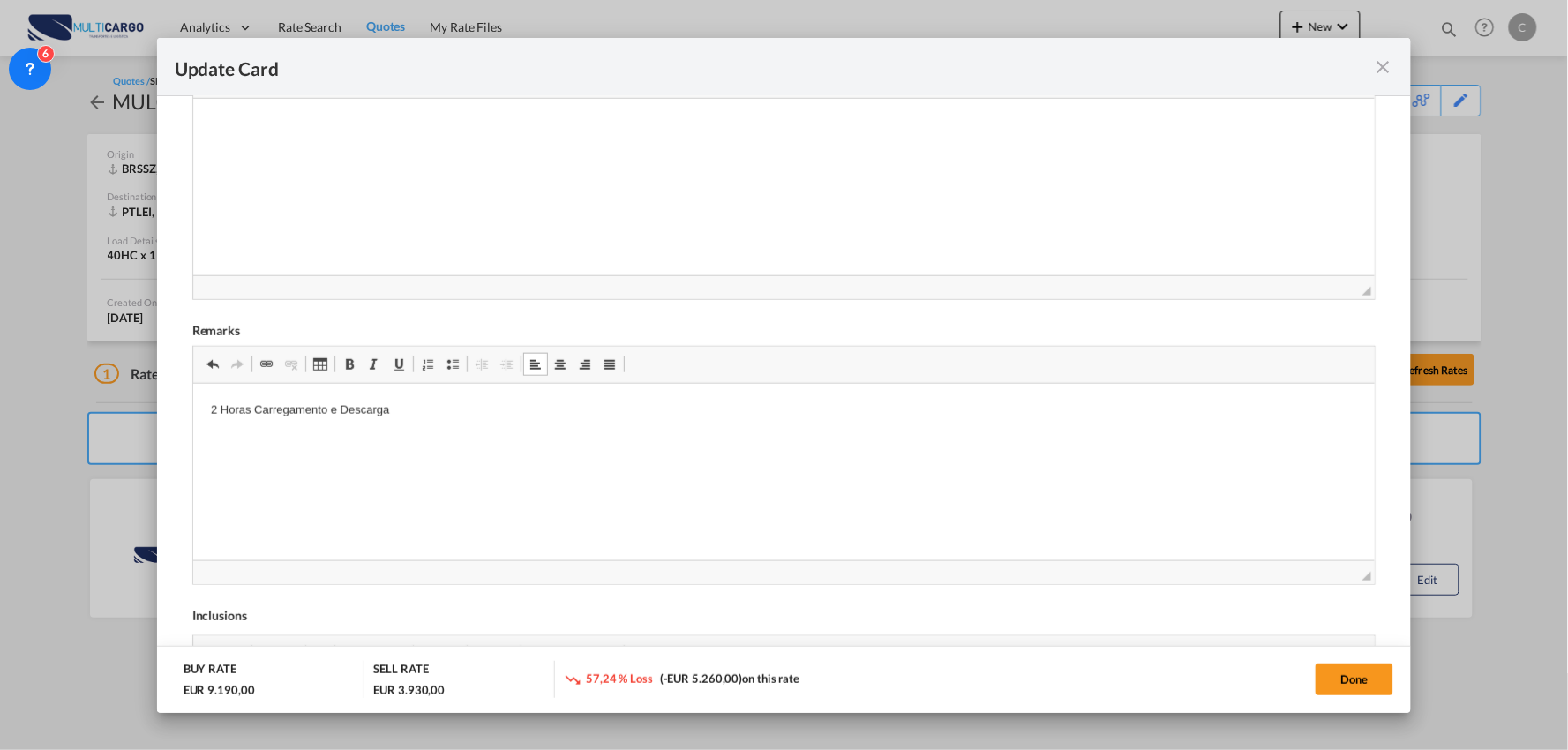
click at [207, 408] on html "2 Horas Carregamento e Descarga" at bounding box center [784, 425] width 1183 height 83
click at [444, 364] on link "Marcas" at bounding box center [453, 365] width 25 height 23
click at [233, 446] on p "Editor de texto enriquecido, editor5" at bounding box center [784, 440] width 1147 height 19
click at [447, 375] on link "Marcas" at bounding box center [453, 365] width 25 height 23
click at [428, 429] on li "Despesas da companhia Maritima" at bounding box center [783, 429] width 1076 height 19
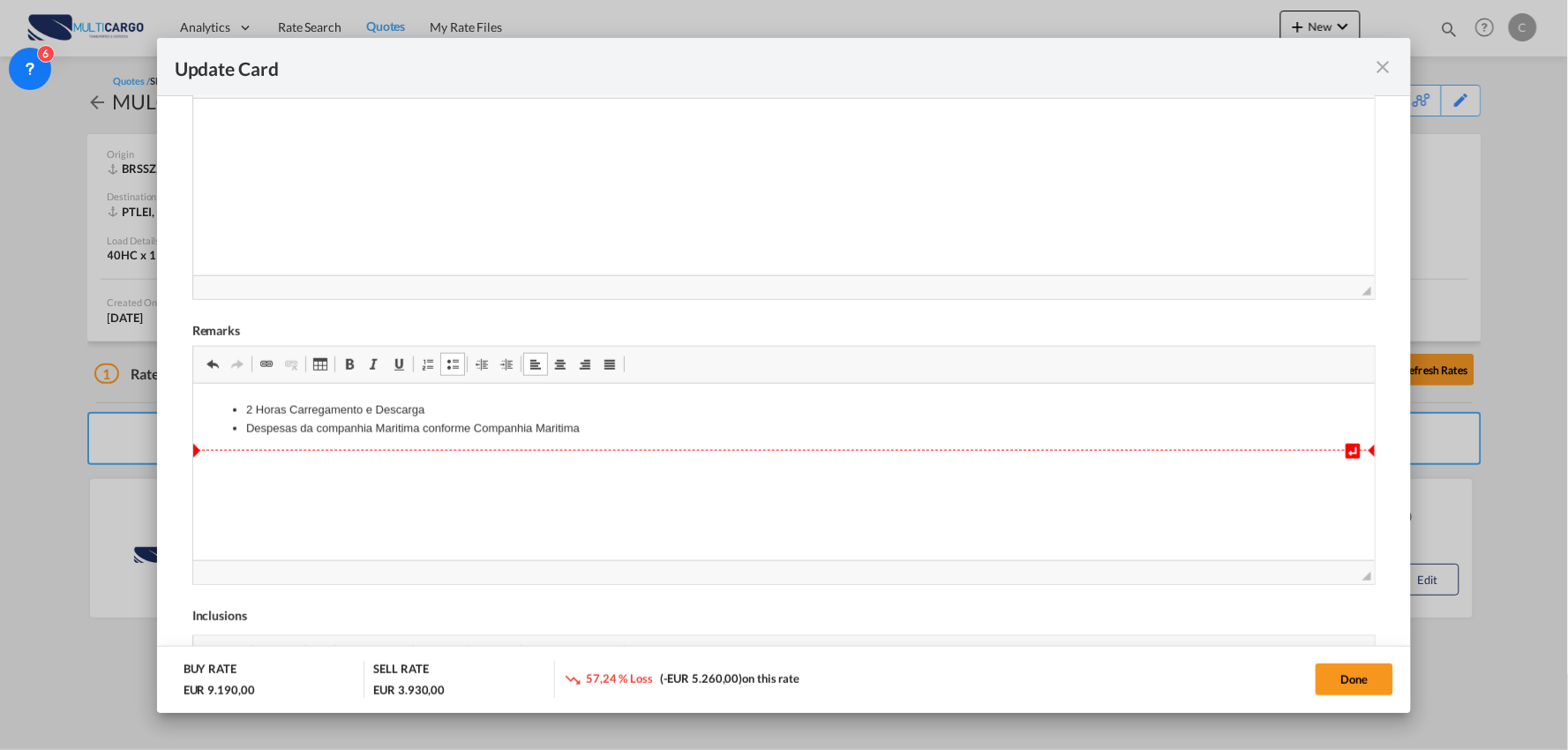
click at [471, 431] on li "Despesas da companhia Maritima conforme Companhia Maritima" at bounding box center [783, 429] width 1076 height 19
click at [649, 415] on li "2 Horas Carregamento e Descarga" at bounding box center [783, 410] width 1076 height 19
click at [641, 424] on li "Despesas da companhia Maritima conforme fatura Companhia Maritima" at bounding box center [783, 429] width 1076 height 19
click at [481, 404] on li "2 Horas Carregamento e Descarga" at bounding box center [783, 410] width 1076 height 19
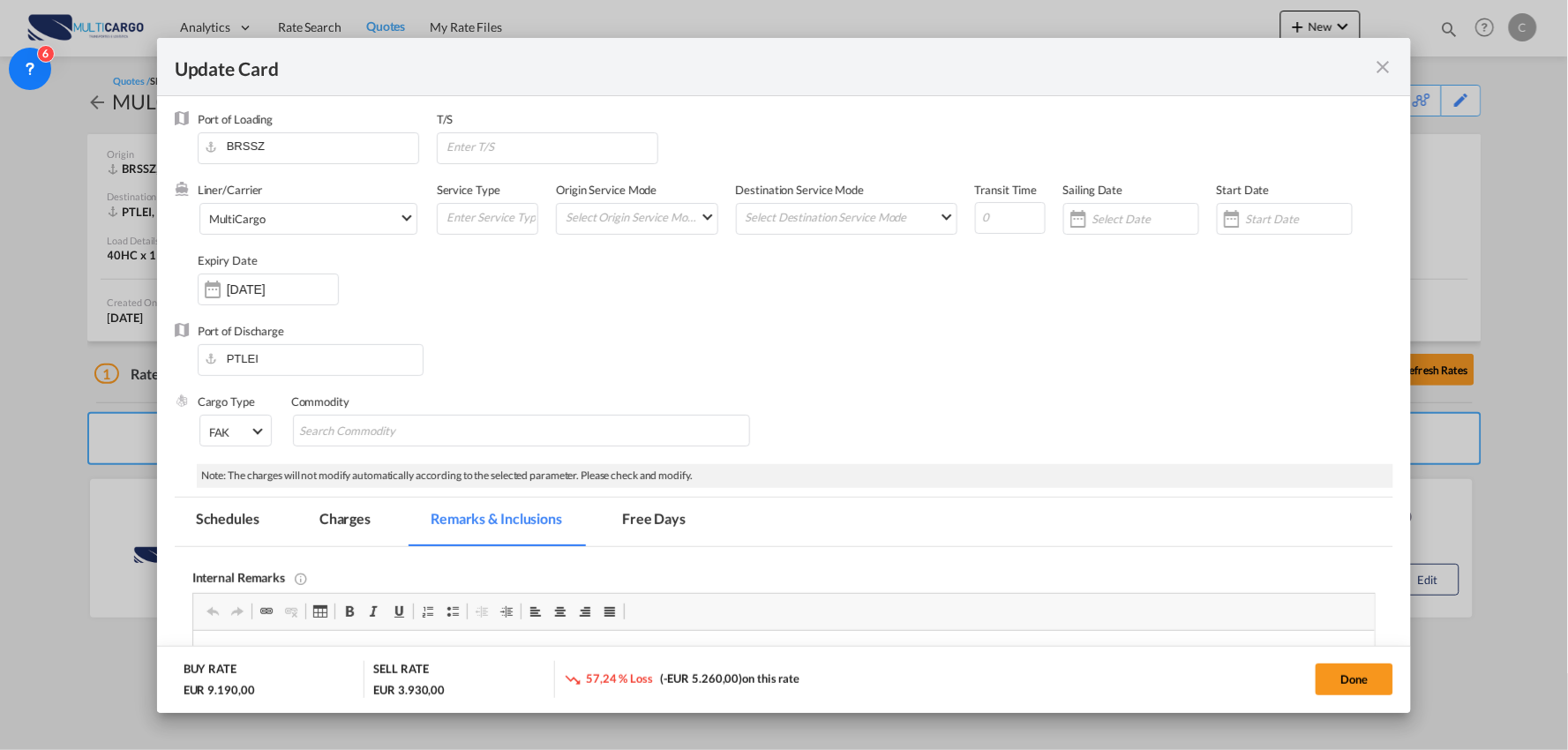
scroll to position [0, 0]
click at [1359, 675] on button "Done" at bounding box center [1354, 679] width 77 height 32
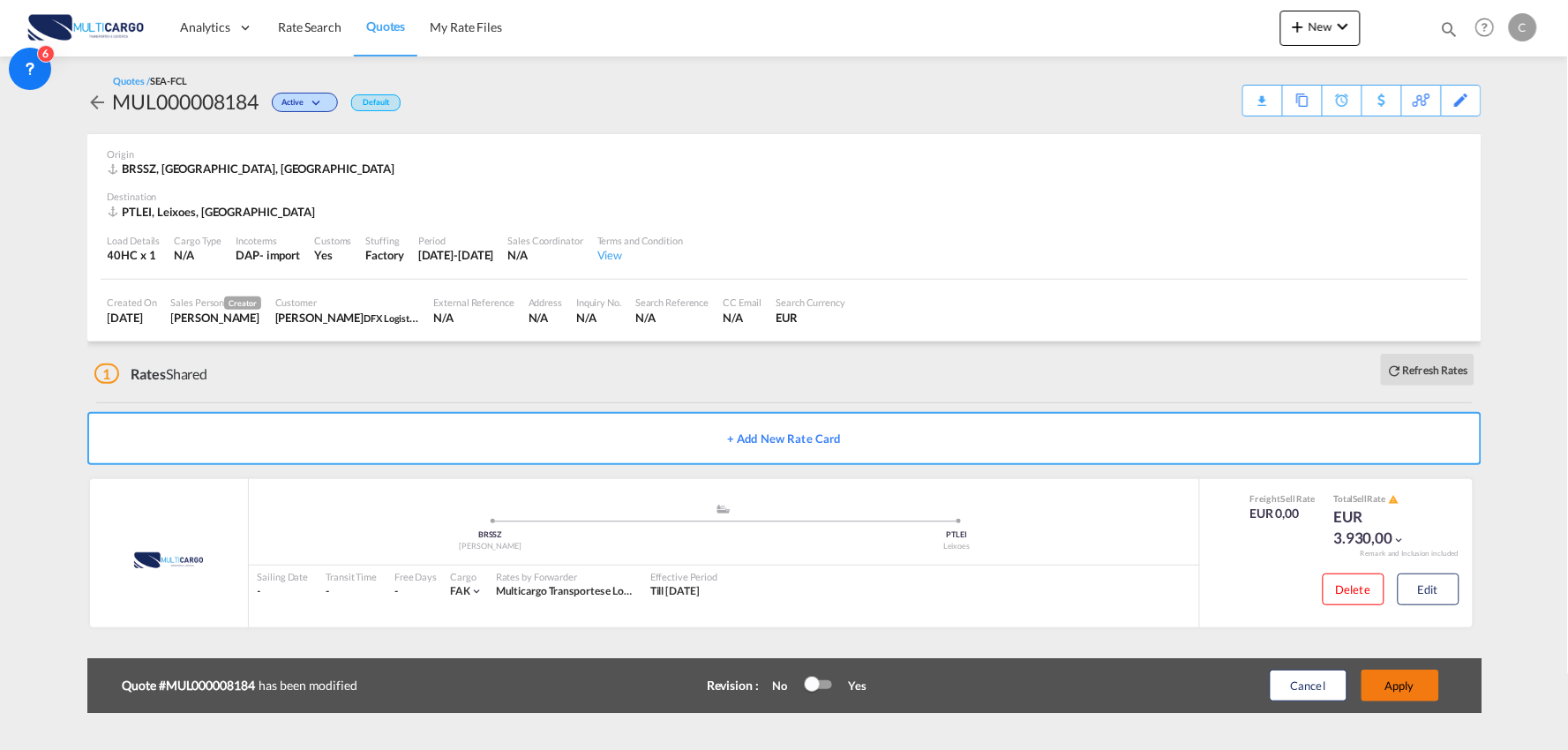
click at [1410, 689] on button "Apply" at bounding box center [1399, 685] width 77 height 32
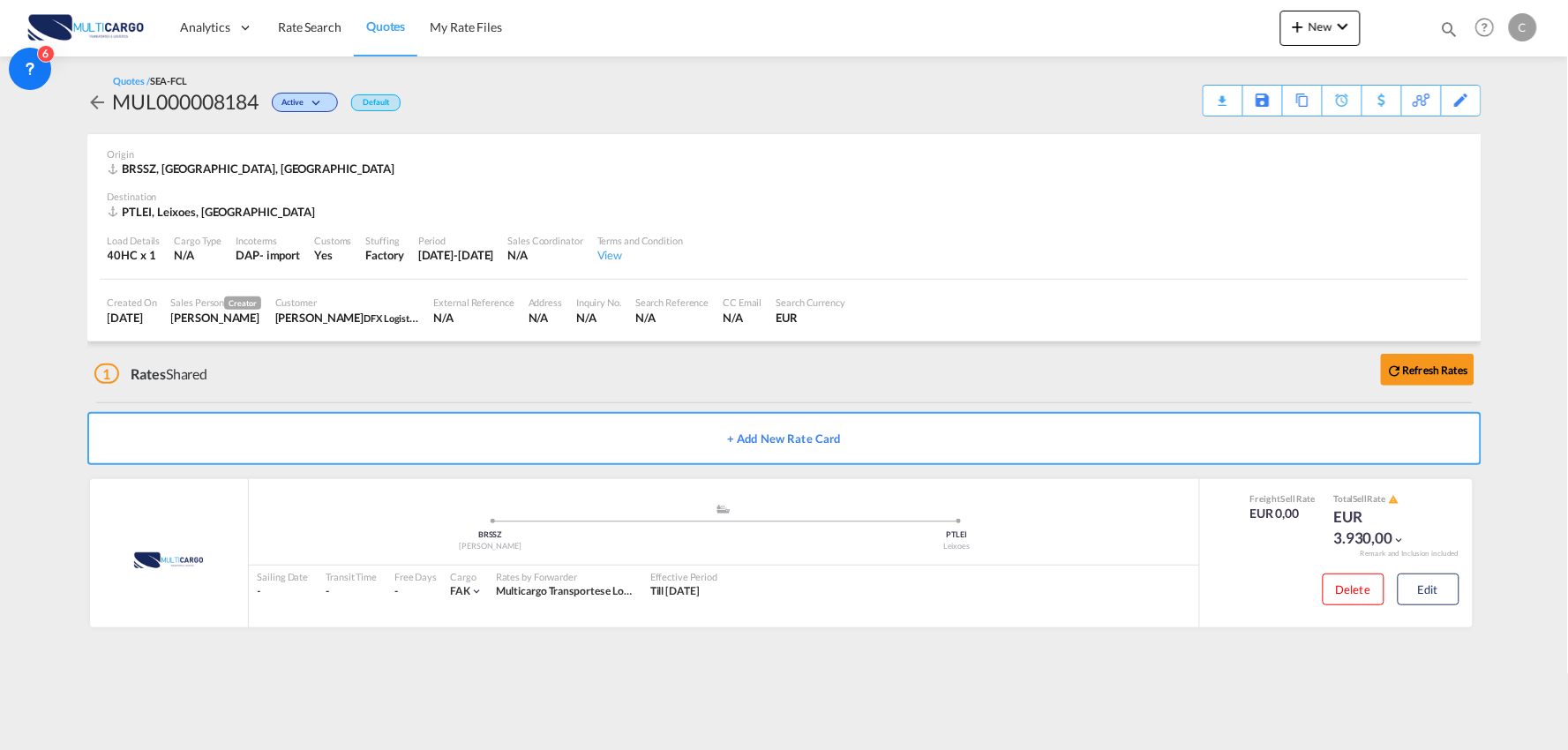
click at [477, 367] on div "1 Rates Shared Refresh Rates" at bounding box center [788, 370] width 1387 height 57
click at [1422, 580] on button "Edit" at bounding box center [1429, 589] width 62 height 32
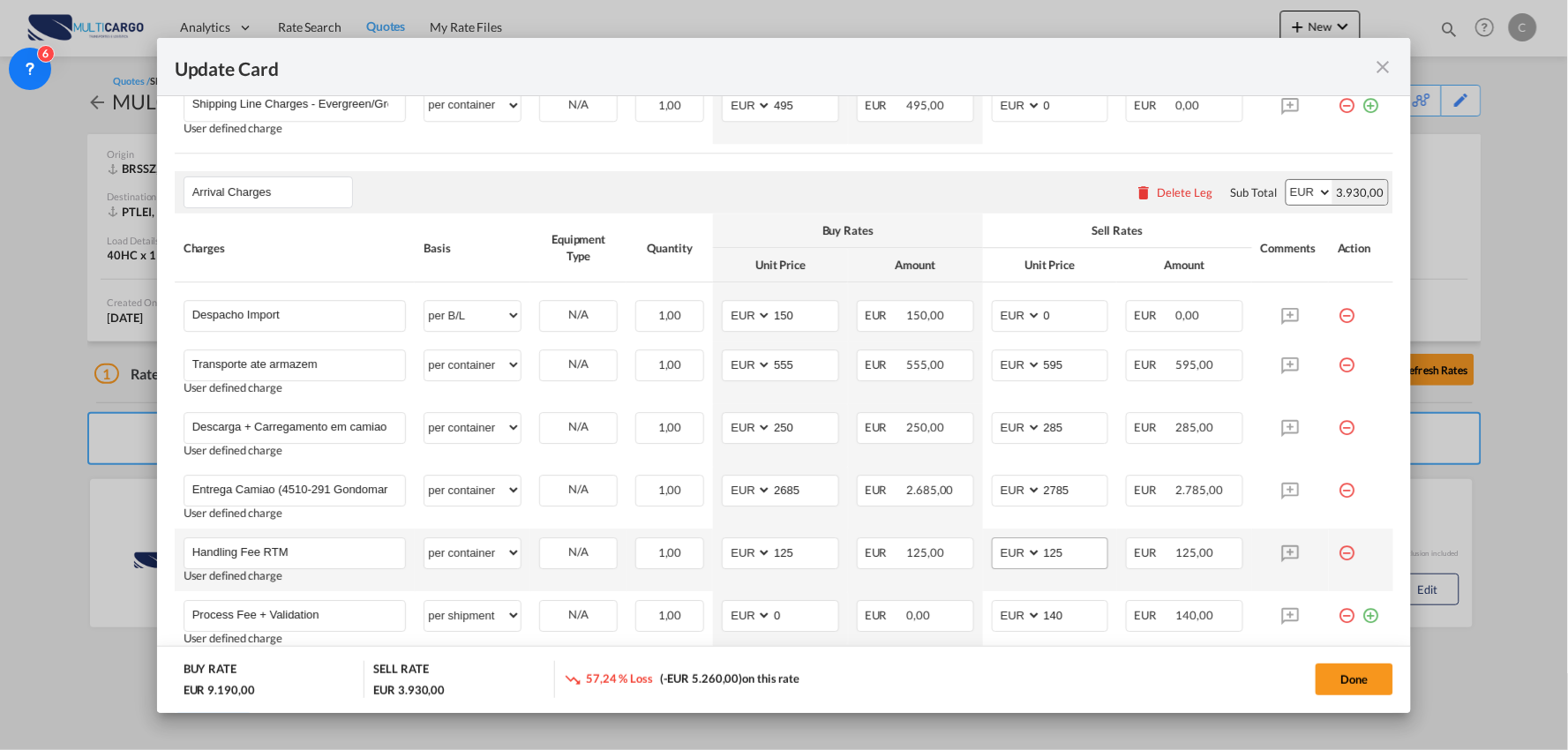
scroll to position [1613, 0]
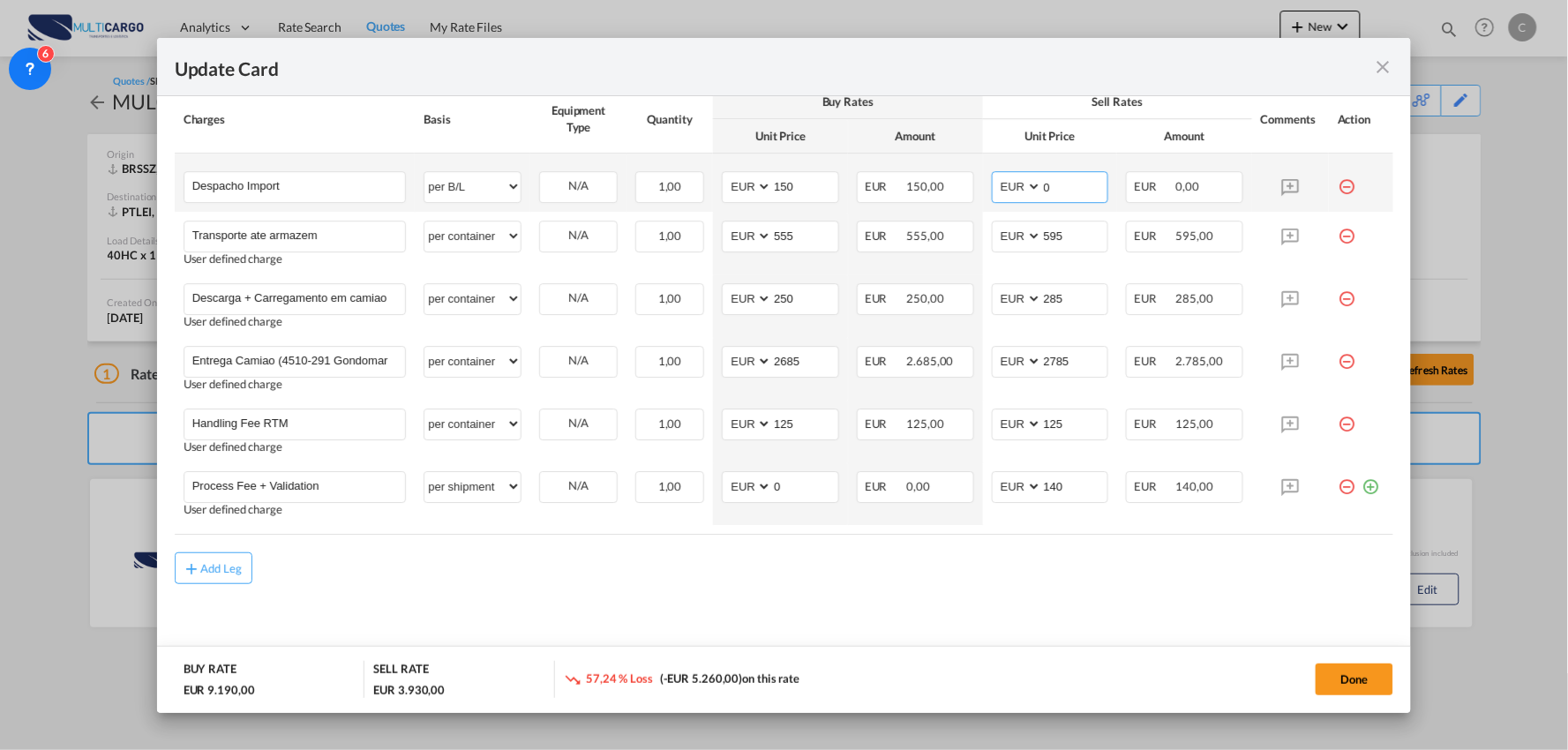
drag, startPoint x: 1055, startPoint y: 181, endPoint x: 1026, endPoint y: 182, distance: 29.0
click at [1007, 181] on md-input-container "AED AFN ALL AMD ANG AOA ARS AUD AWG AZN BAM BBD BDT BGN BHD BIF BMD BND BOB BRL…" at bounding box center [1050, 187] width 117 height 32
type input "220"
click at [923, 580] on div "Add Leg" at bounding box center [784, 568] width 1219 height 32
click at [1063, 177] on input "220" at bounding box center [1075, 186] width 67 height 27
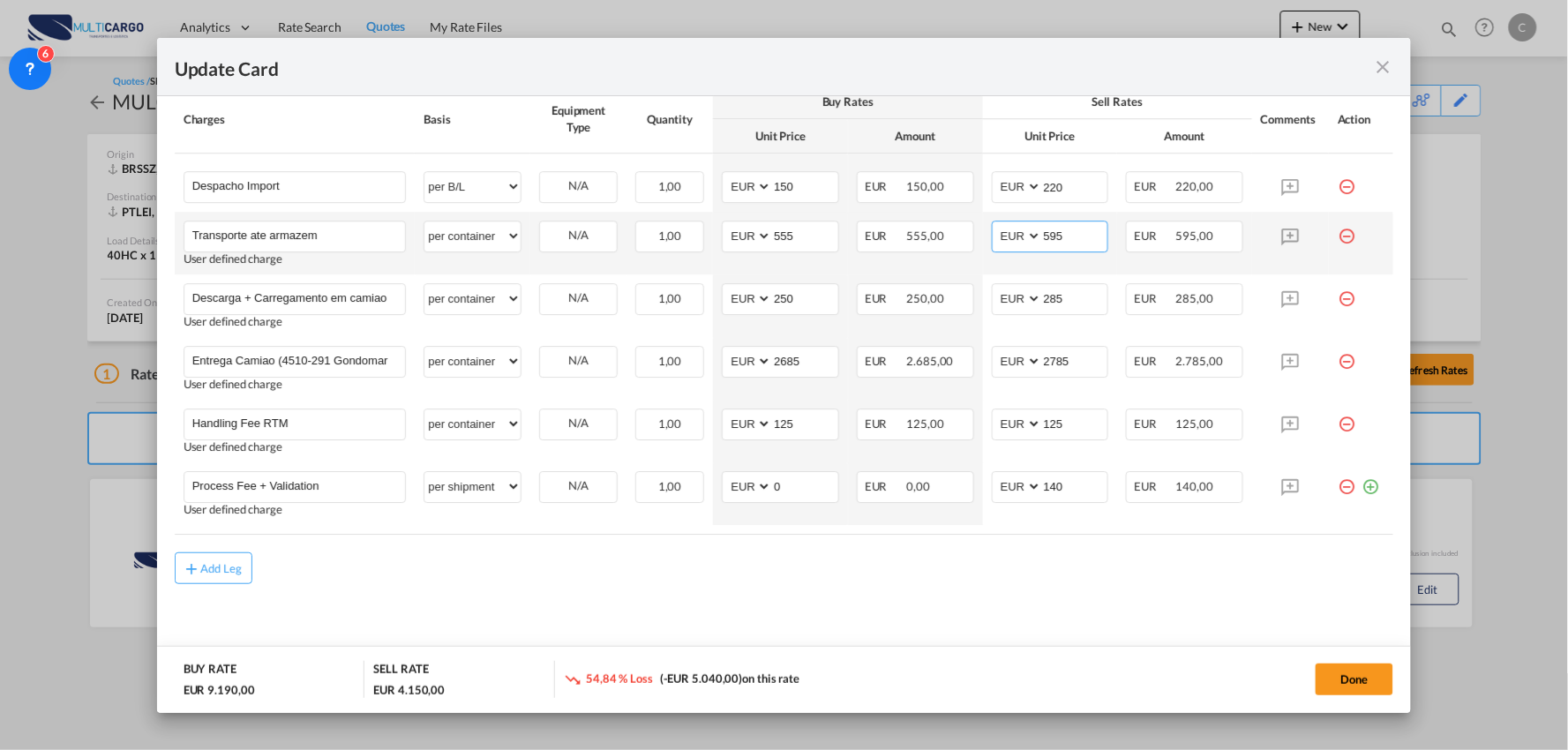
click at [1080, 239] on input "595" at bounding box center [1075, 234] width 67 height 27
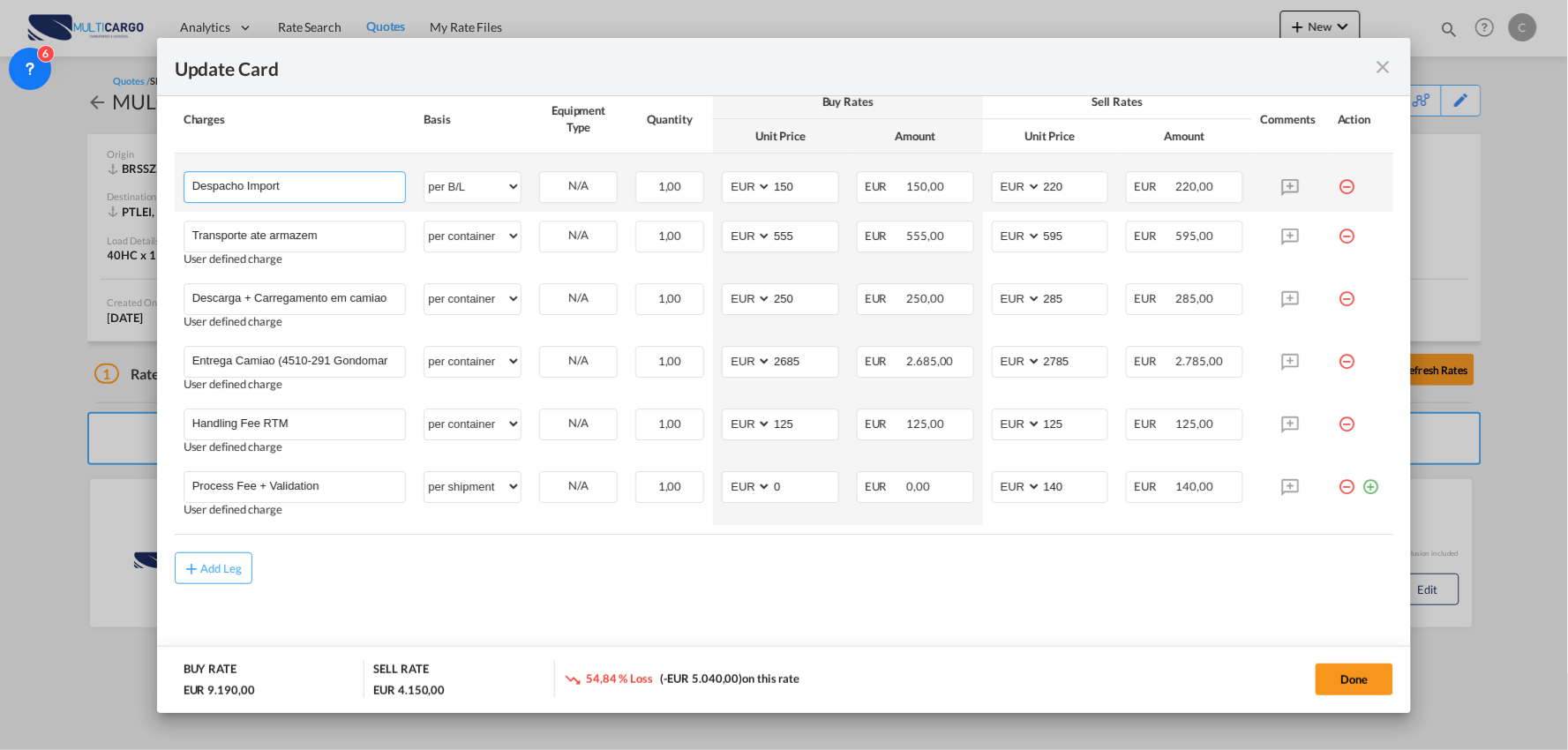
click at [266, 189] on input "Despacho Import" at bounding box center [299, 186] width 214 height 27
drag, startPoint x: 307, startPoint y: 187, endPoint x: 76, endPoint y: 174, distance: 231.4
click at [76, 174] on div "Update Card Port of [GEOGRAPHIC_DATA] BRSSZ T/S Liner/Carrier MultiCargo 2HM LO…" at bounding box center [784, 375] width 1568 height 750
paste input "custom clearance"
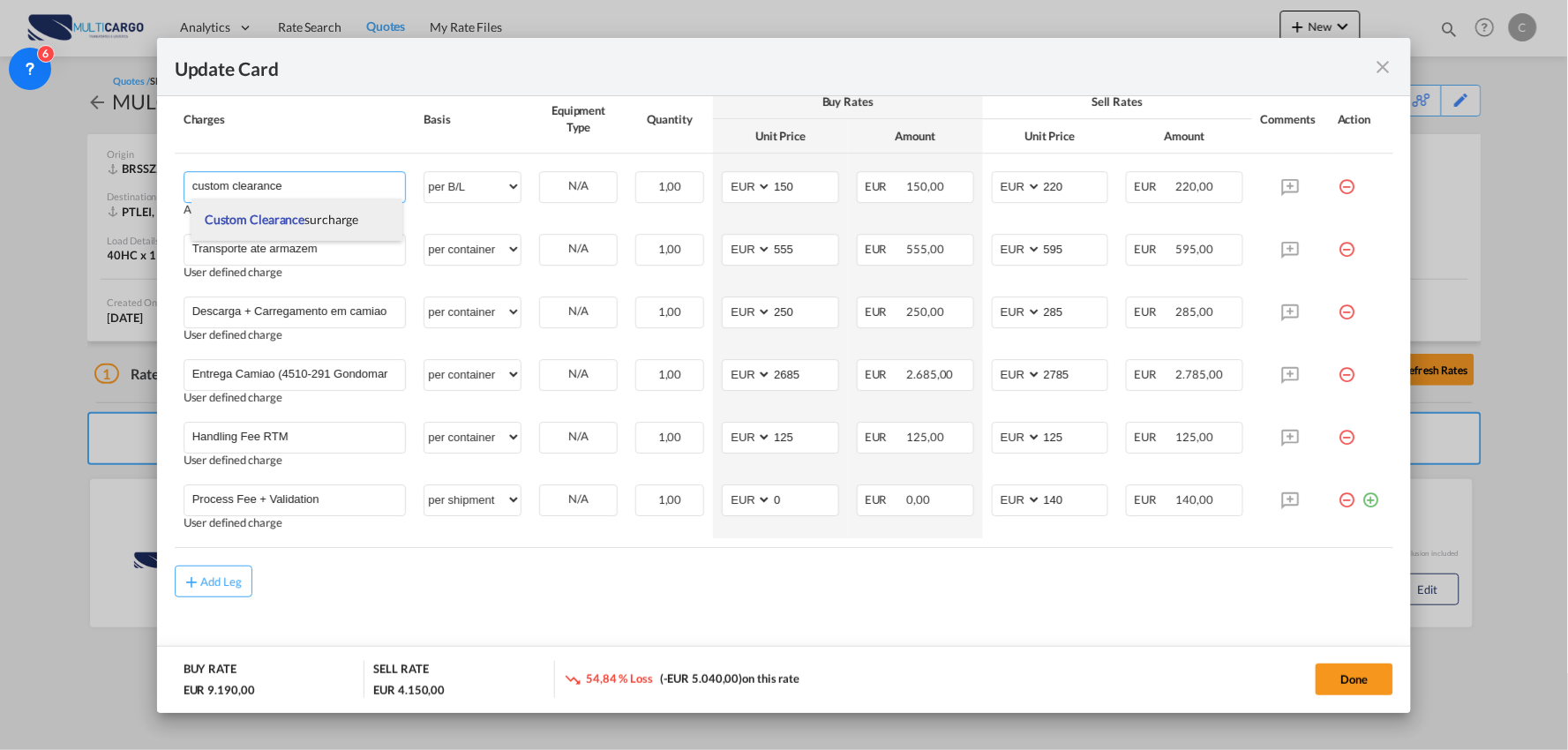
drag, startPoint x: 197, startPoint y: 186, endPoint x: 261, endPoint y: 227, distance: 76.0
click at [200, 190] on input "custom clearance" at bounding box center [299, 186] width 214 height 27
type input "Custom clearance"
click at [358, 141] on th "Charges" at bounding box center [295, 119] width 241 height 69
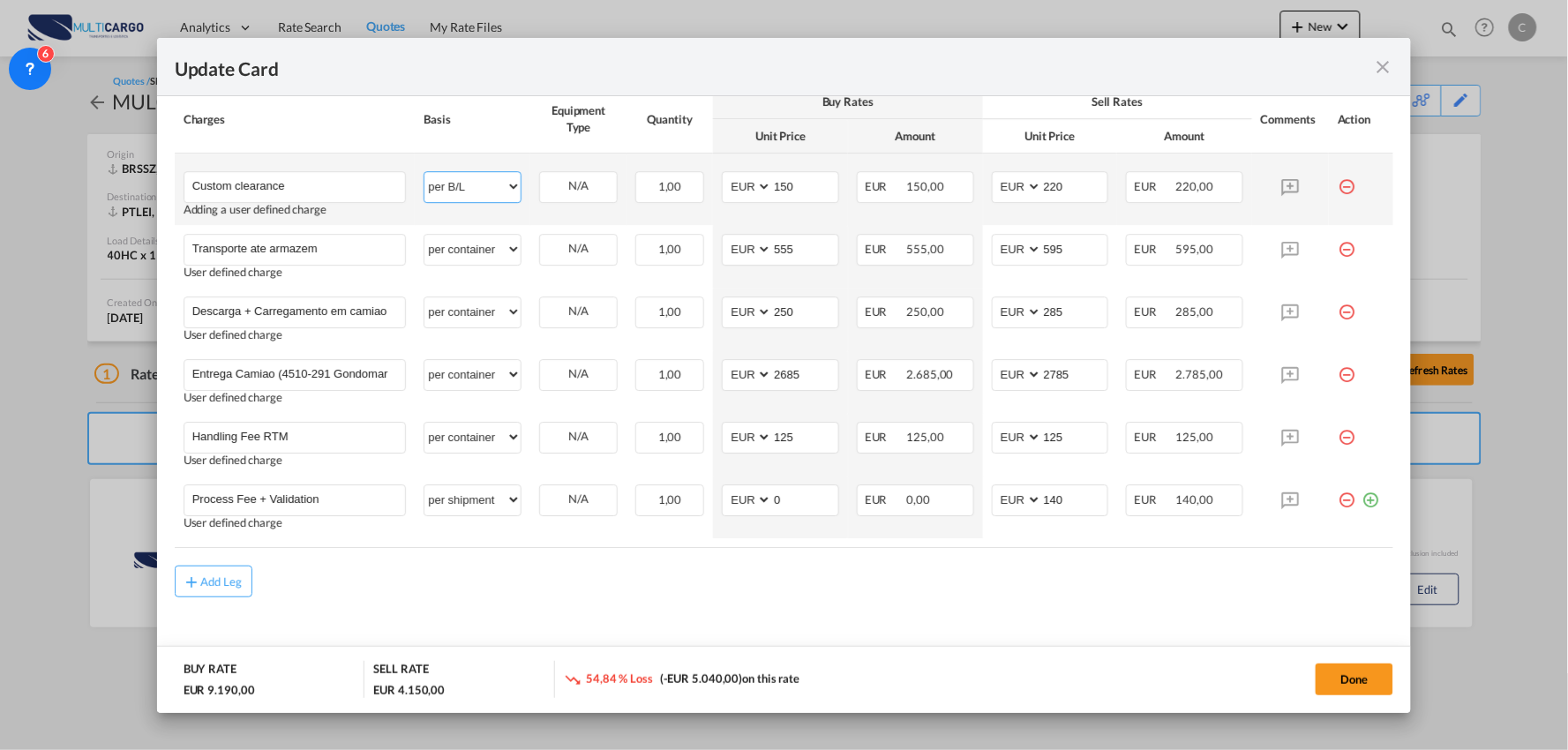
click at [472, 197] on select "per equipment per container per B/L per shipping bill per shipment per pallet p…" at bounding box center [472, 186] width 96 height 28
select select "per_document"
click at [424, 172] on select "per equipment per container per B/L per shipping bill per shipment per pallet p…" at bounding box center [472, 186] width 96 height 28
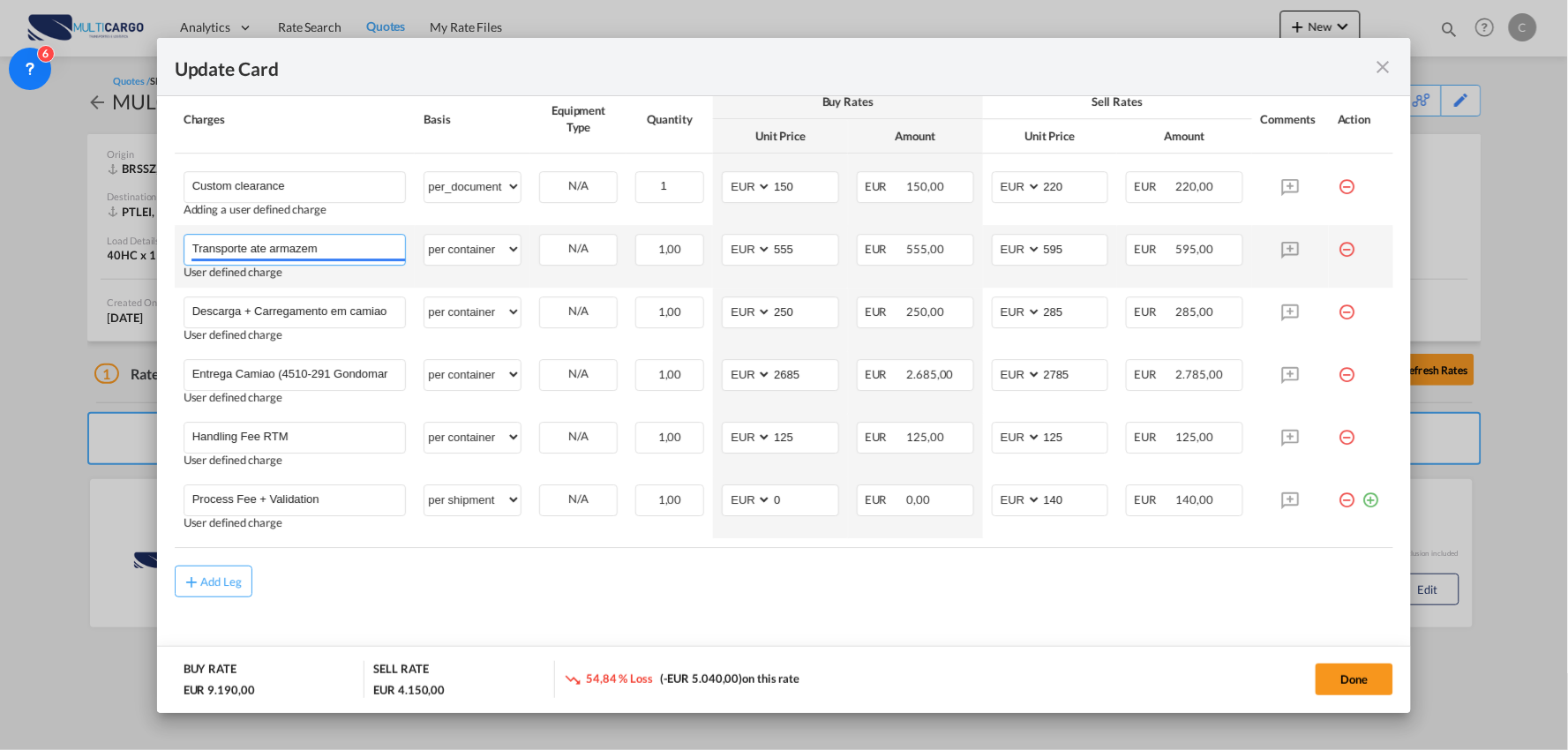
drag, startPoint x: 304, startPoint y: 248, endPoint x: 325, endPoint y: 248, distance: 21.0
click at [306, 247] on input "Transporte ate armazem" at bounding box center [299, 248] width 214 height 27
drag, startPoint x: 329, startPoint y: 248, endPoint x: 127, endPoint y: 233, distance: 202.6
click at [46, 233] on div "Update Card Port of [GEOGRAPHIC_DATA] BRSSZ T/S Liner/Carrier MultiCargo 2HM LO…" at bounding box center [784, 375] width 1568 height 750
paste input "• [GEOGRAPHIC_DATA] to [GEOGRAPHIC_DATA]"
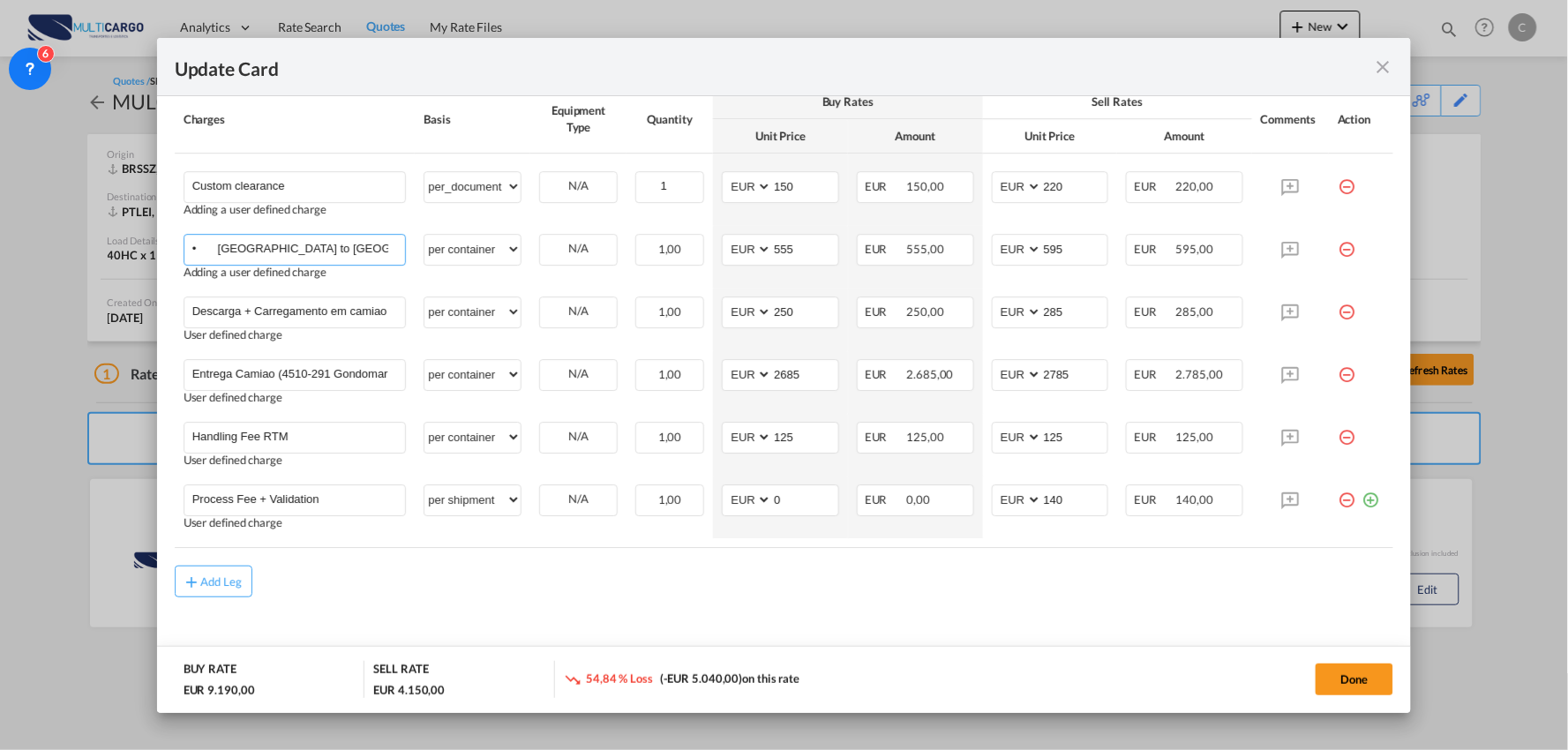
drag, startPoint x: 216, startPoint y: 245, endPoint x: 89, endPoint y: 241, distance: 127.1
click at [89, 241] on div "Update Card Port of [GEOGRAPHIC_DATA] BRSSZ T/S Liner/Carrier MultiCargo 2HM LO…" at bounding box center [784, 375] width 1568 height 750
type input "Oncarriage to [GEOGRAPHIC_DATA]"
drag, startPoint x: 548, startPoint y: 588, endPoint x: 516, endPoint y: 580, distance: 33.0
click at [547, 588] on div "Add Leg" at bounding box center [784, 581] width 1219 height 32
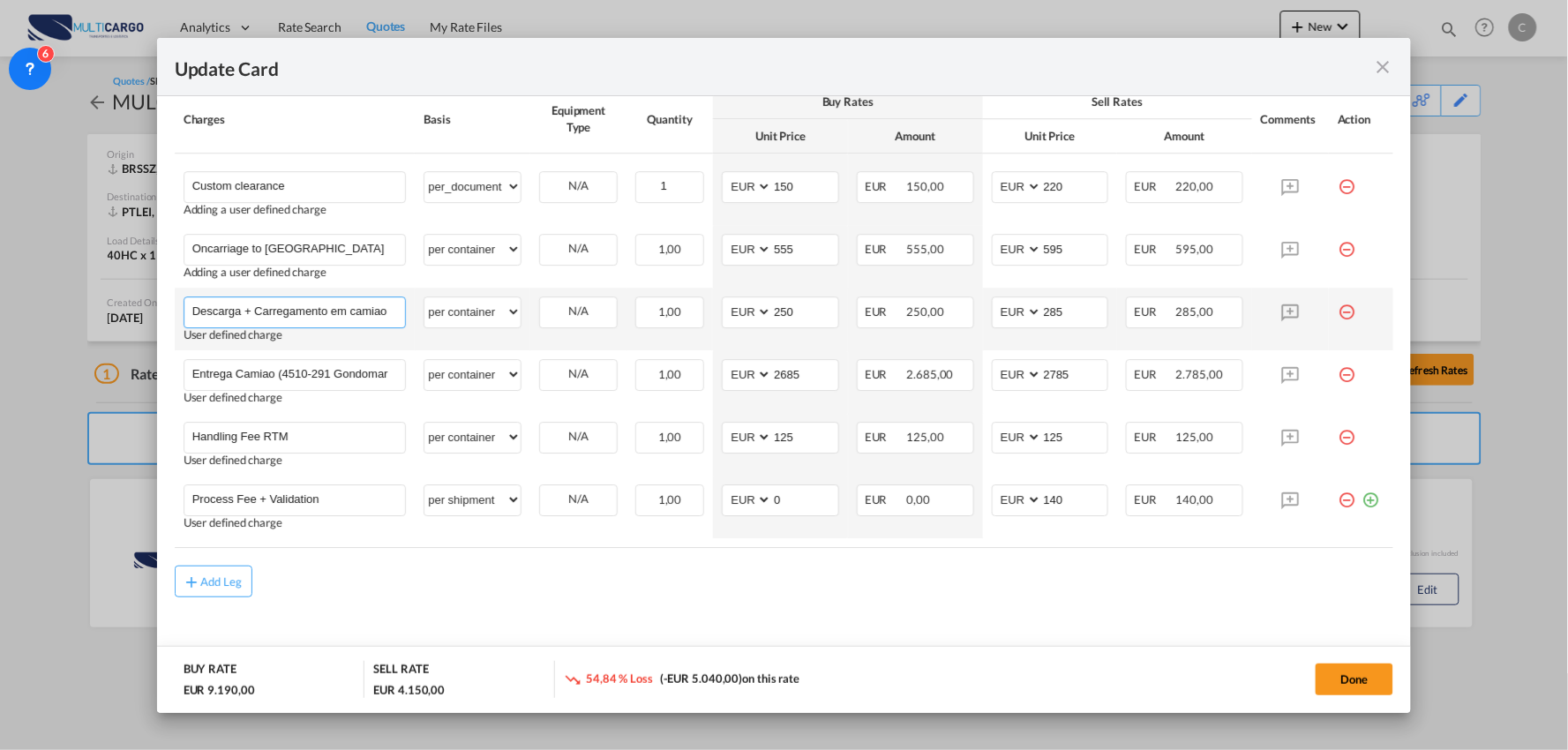
click at [286, 300] on input "Descarga + Carregamento em camiao" at bounding box center [299, 311] width 214 height 27
paste input "• Discharging and reloading on truck"
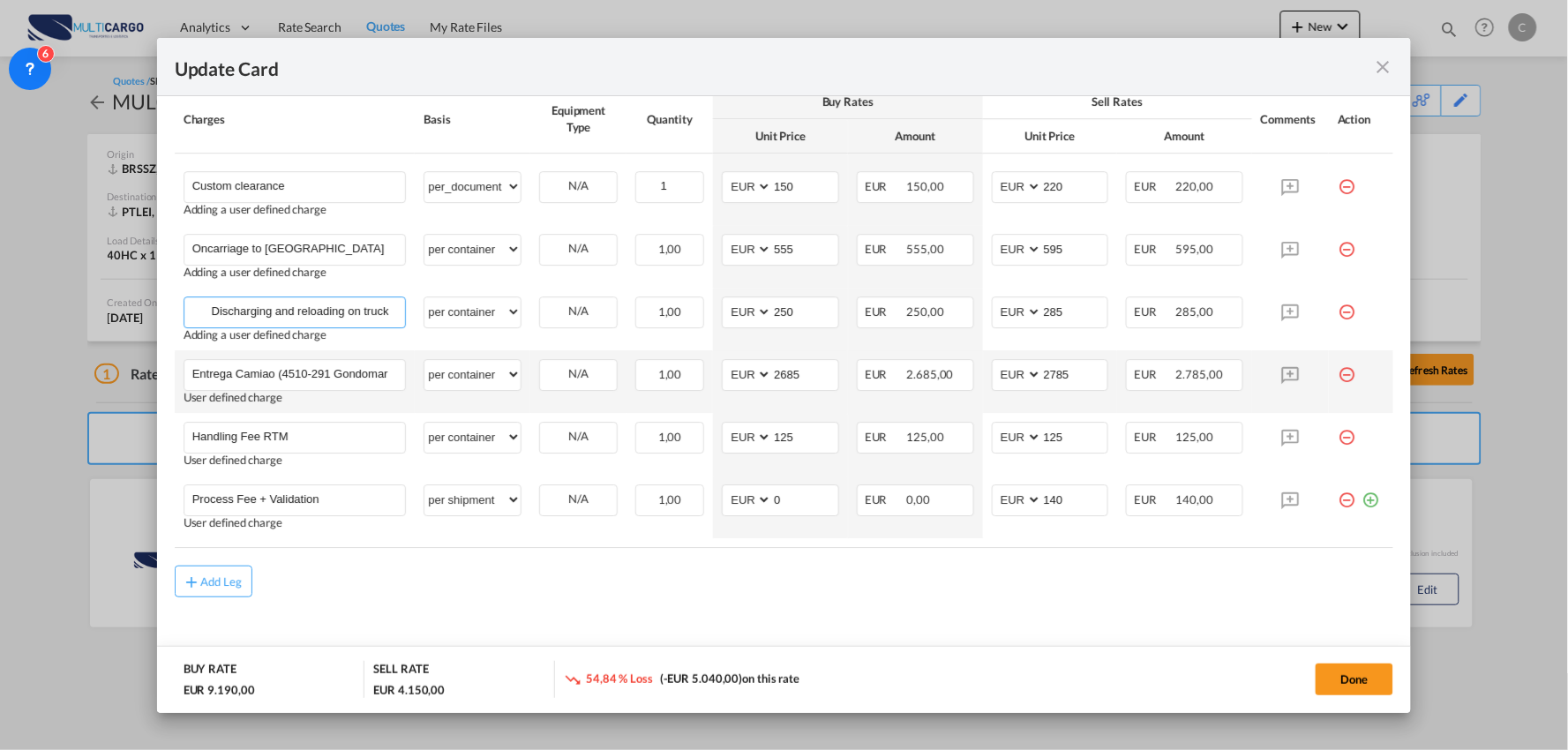
drag, startPoint x: 201, startPoint y: 312, endPoint x: 272, endPoint y: 394, distance: 108.5
click at [204, 312] on input "• Discharging and reloading on truck" at bounding box center [299, 311] width 214 height 27
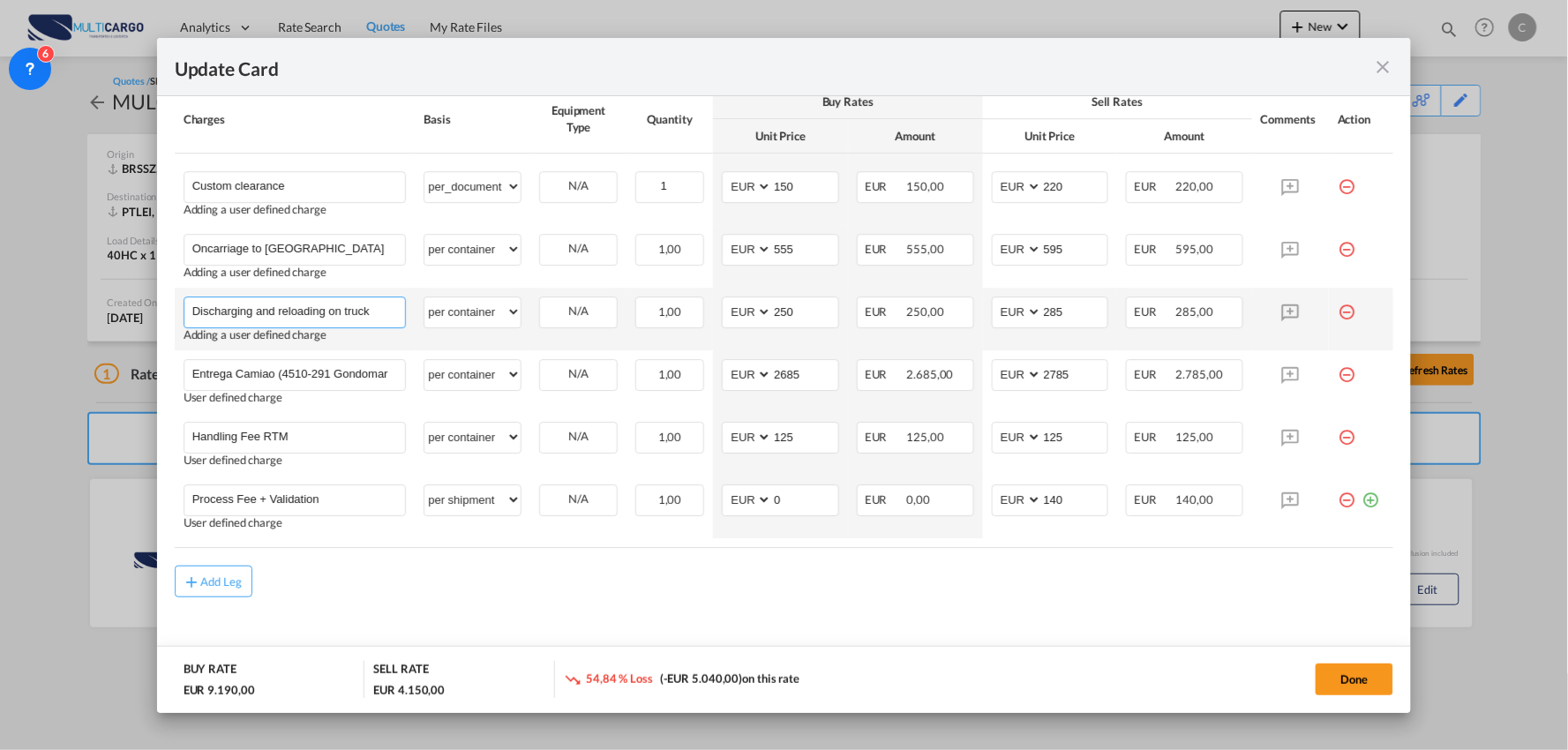
click at [377, 309] on input "Discharging and reloading on truck" at bounding box center [299, 311] width 214 height 27
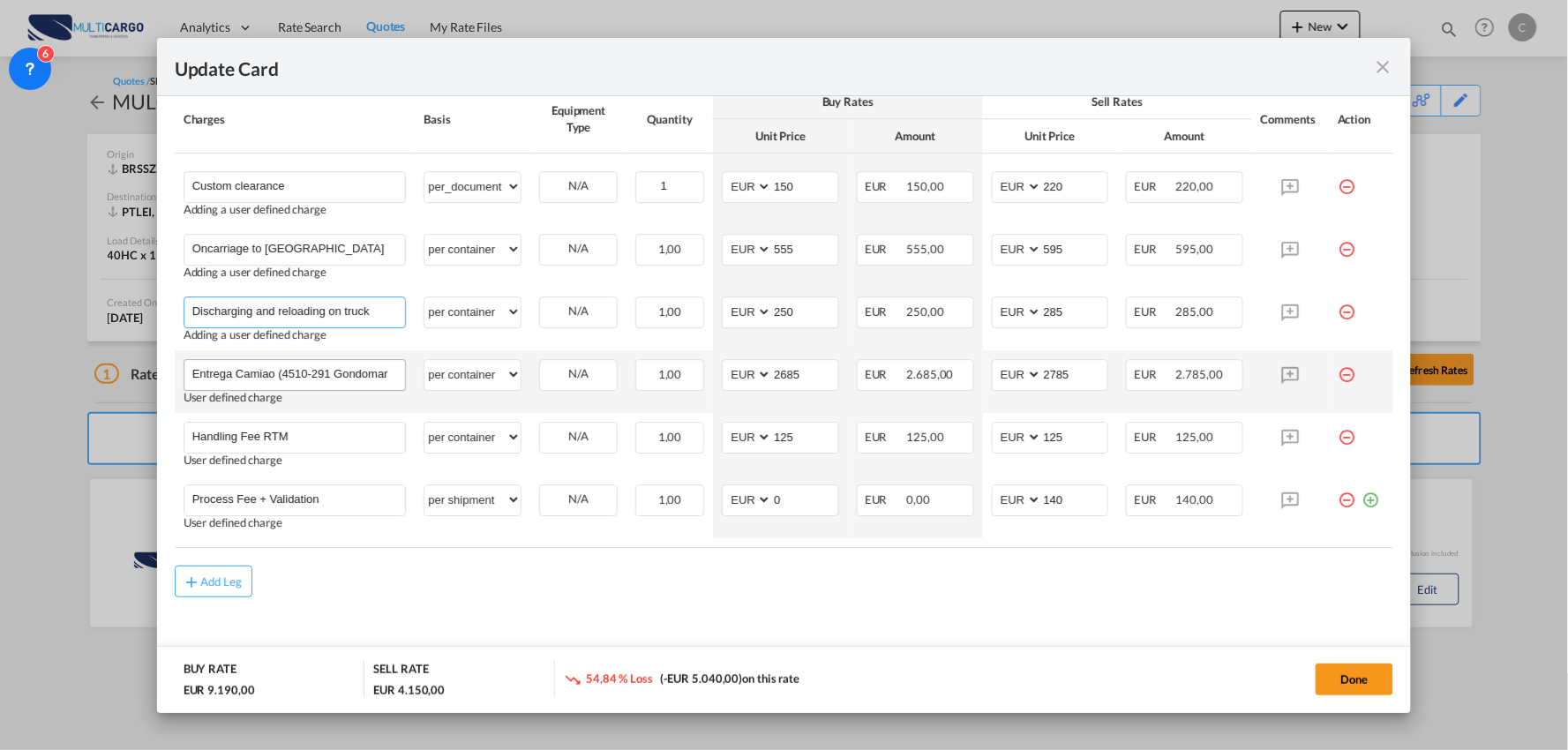
type input "Discharging and reloading on truck"
click at [233, 373] on input "Entrega Camiao (4510-291 Gondomar )" at bounding box center [299, 373] width 214 height 27
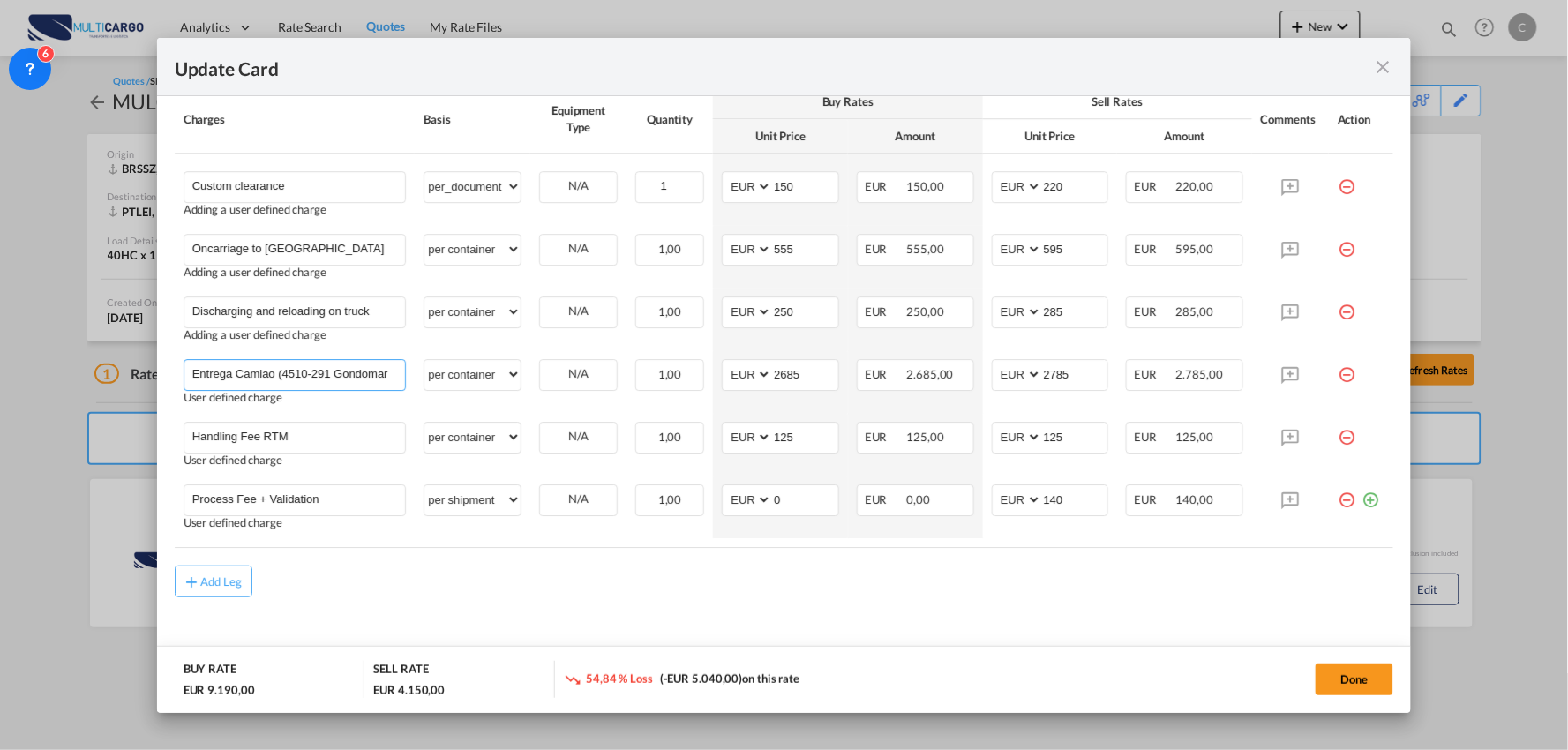
drag, startPoint x: 272, startPoint y: 371, endPoint x: 159, endPoint y: 371, distance: 113.0
click at [161, 371] on md-dialog-content "Port of Loading BRSSZ T/S Liner/Carrier MultiCargo 2HM LOGISTICS D.O.O AAXL GLO…" at bounding box center [784, 404] width 1255 height 617
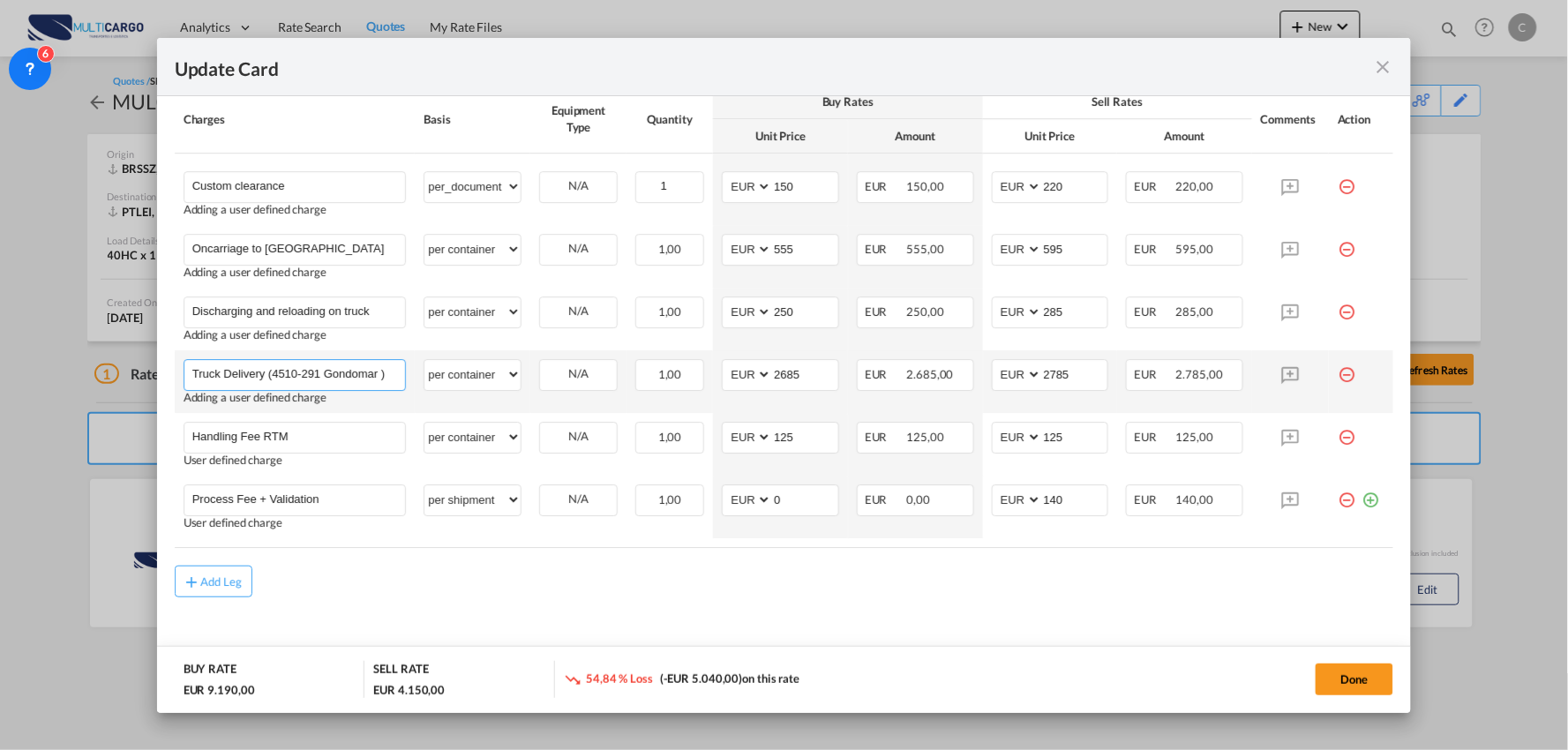
drag, startPoint x: 265, startPoint y: 367, endPoint x: 291, endPoint y: 395, distance: 38.2
click at [265, 373] on input "Truck Delivery (4510-291 Gondomar )" at bounding box center [299, 373] width 214 height 27
type input "Truck Delivery to (4510-291 Gondomar )"
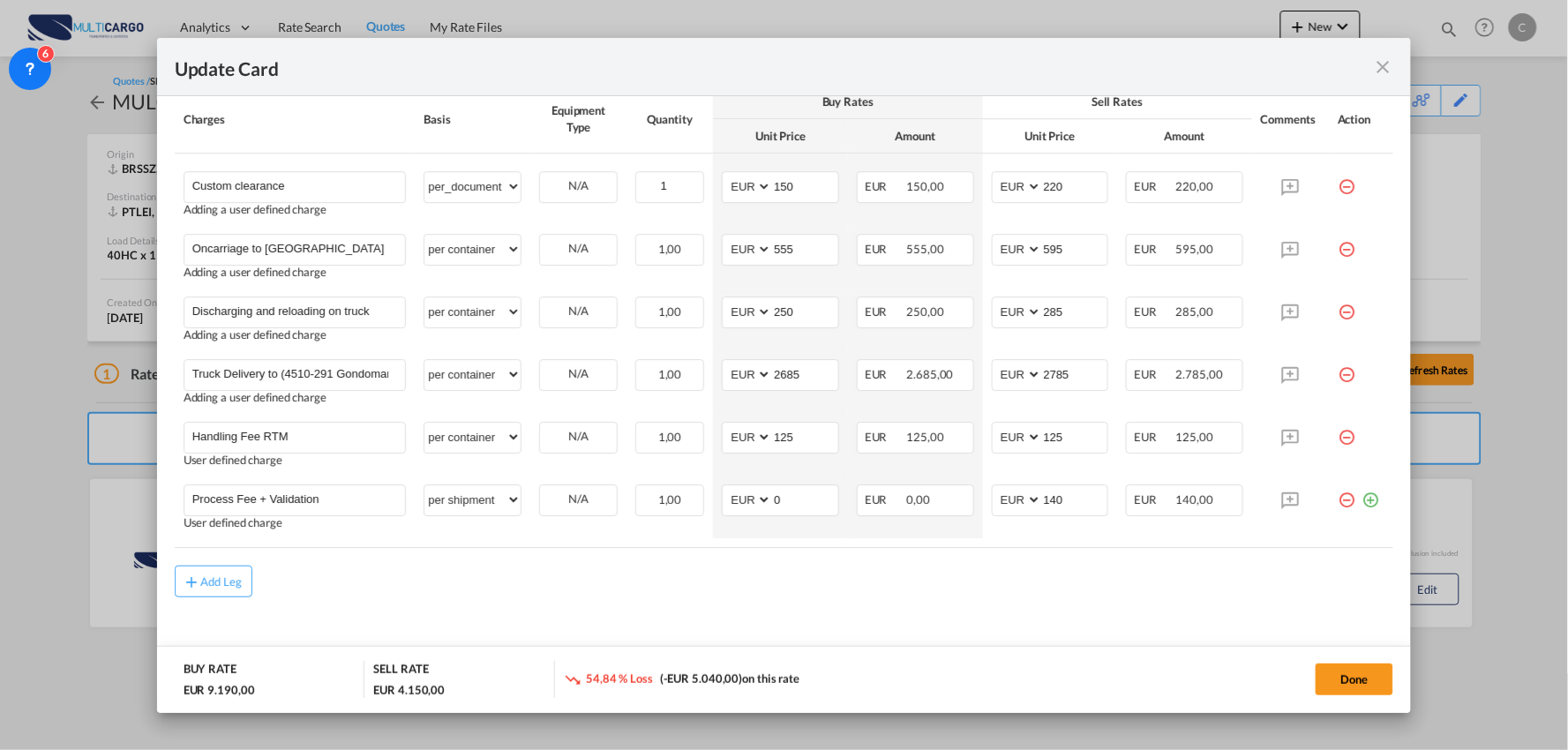
click at [402, 566] on div "Add Leg" at bounding box center [784, 581] width 1219 height 32
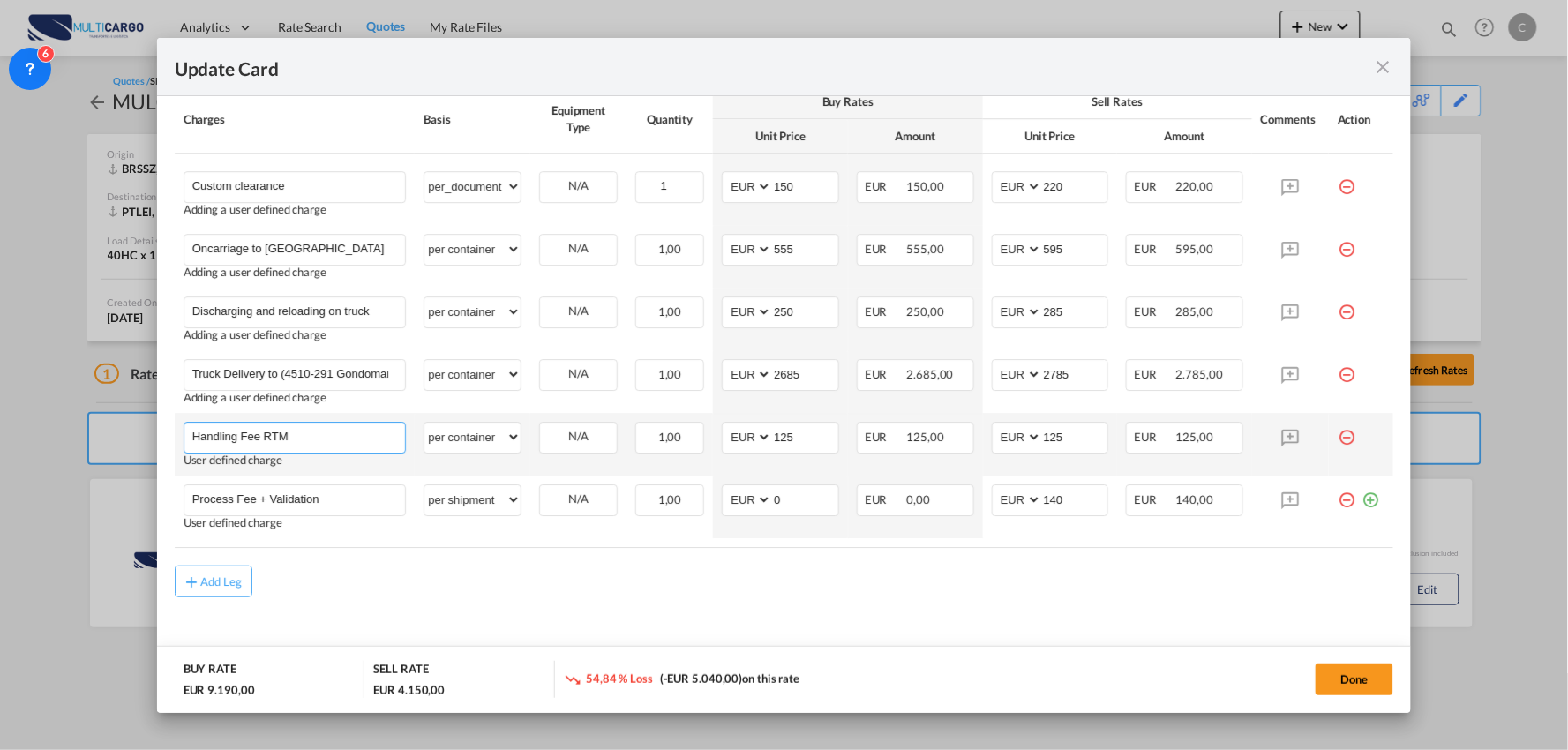
click at [332, 433] on input "Handling Fee RTM" at bounding box center [299, 436] width 214 height 27
drag, startPoint x: 1065, startPoint y: 441, endPoint x: 938, endPoint y: 439, distance: 127.0
click at [938, 439] on tr "Handling Fee RTM Please Enter User Defined Charges Cannot Be Published User def…" at bounding box center [784, 444] width 1219 height 63
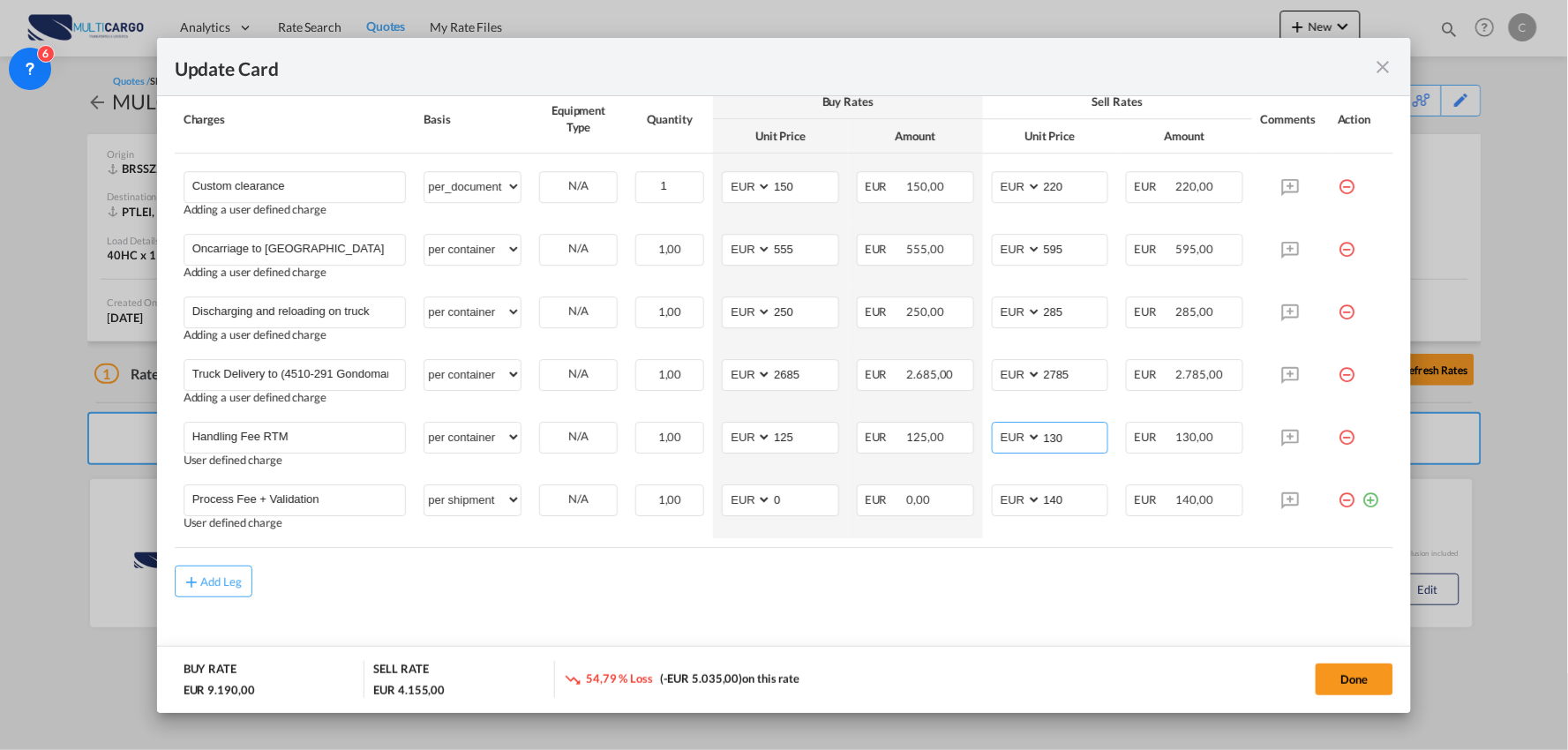
type input "130"
drag, startPoint x: 983, startPoint y: 596, endPoint x: 989, endPoint y: 587, distance: 10.8
click at [986, 592] on div "Add Leg" at bounding box center [784, 581] width 1219 height 32
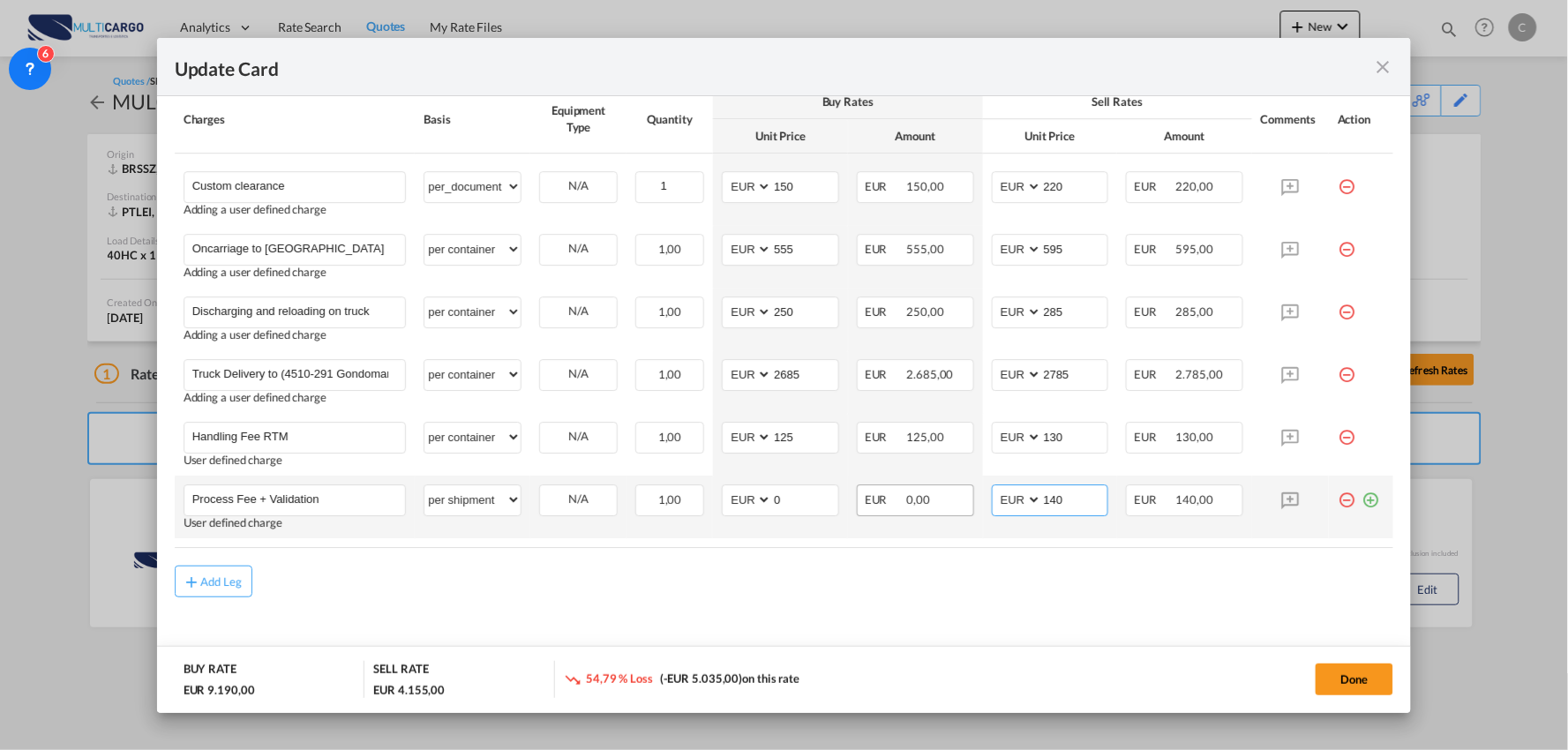
drag, startPoint x: 1052, startPoint y: 492, endPoint x: 918, endPoint y: 504, distance: 134.5
click at [927, 503] on tr "Process Fee + Validation Please Enter User Defined Charges Cannot Be Published …" at bounding box center [784, 507] width 1219 height 63
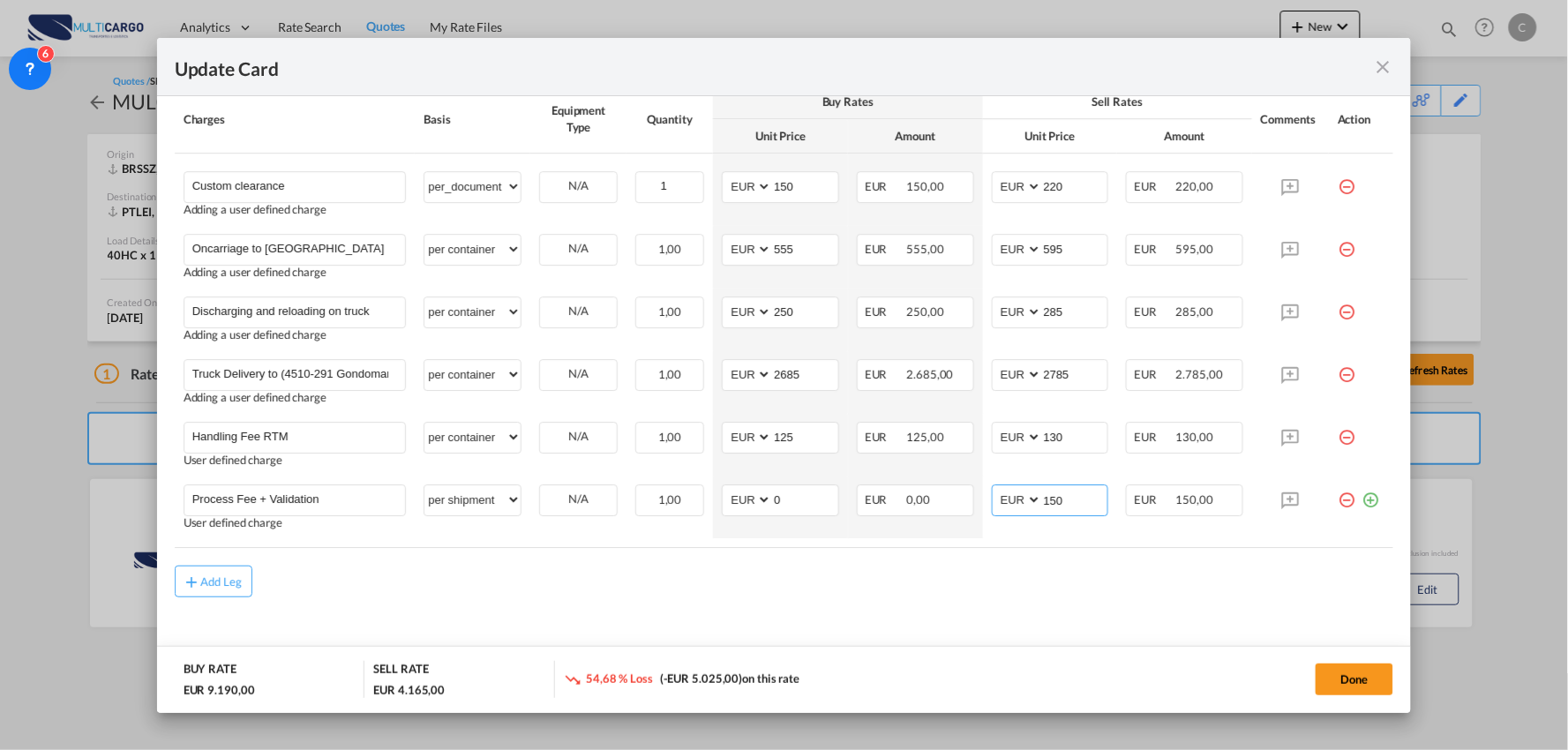
type input "150"
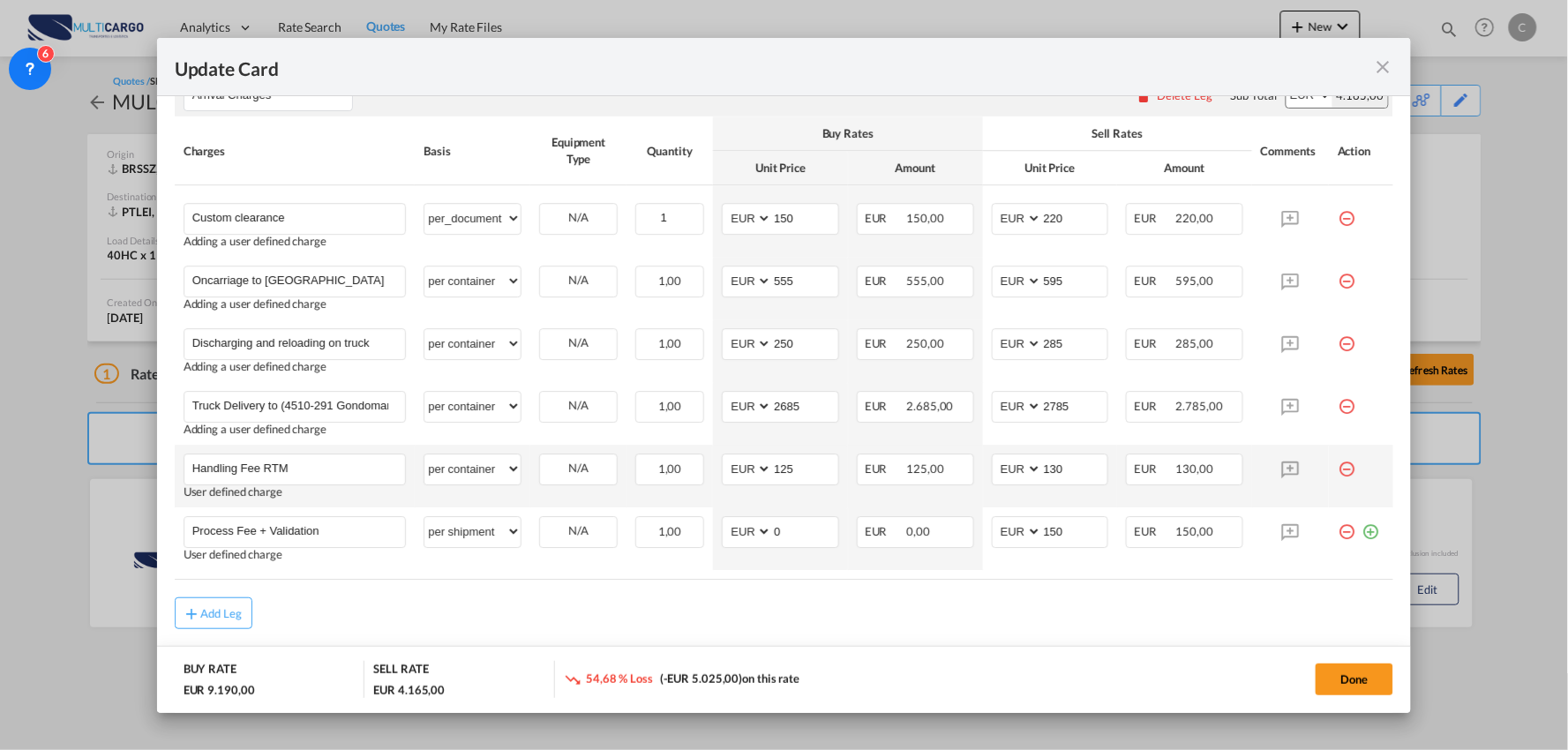
scroll to position [1613, 0]
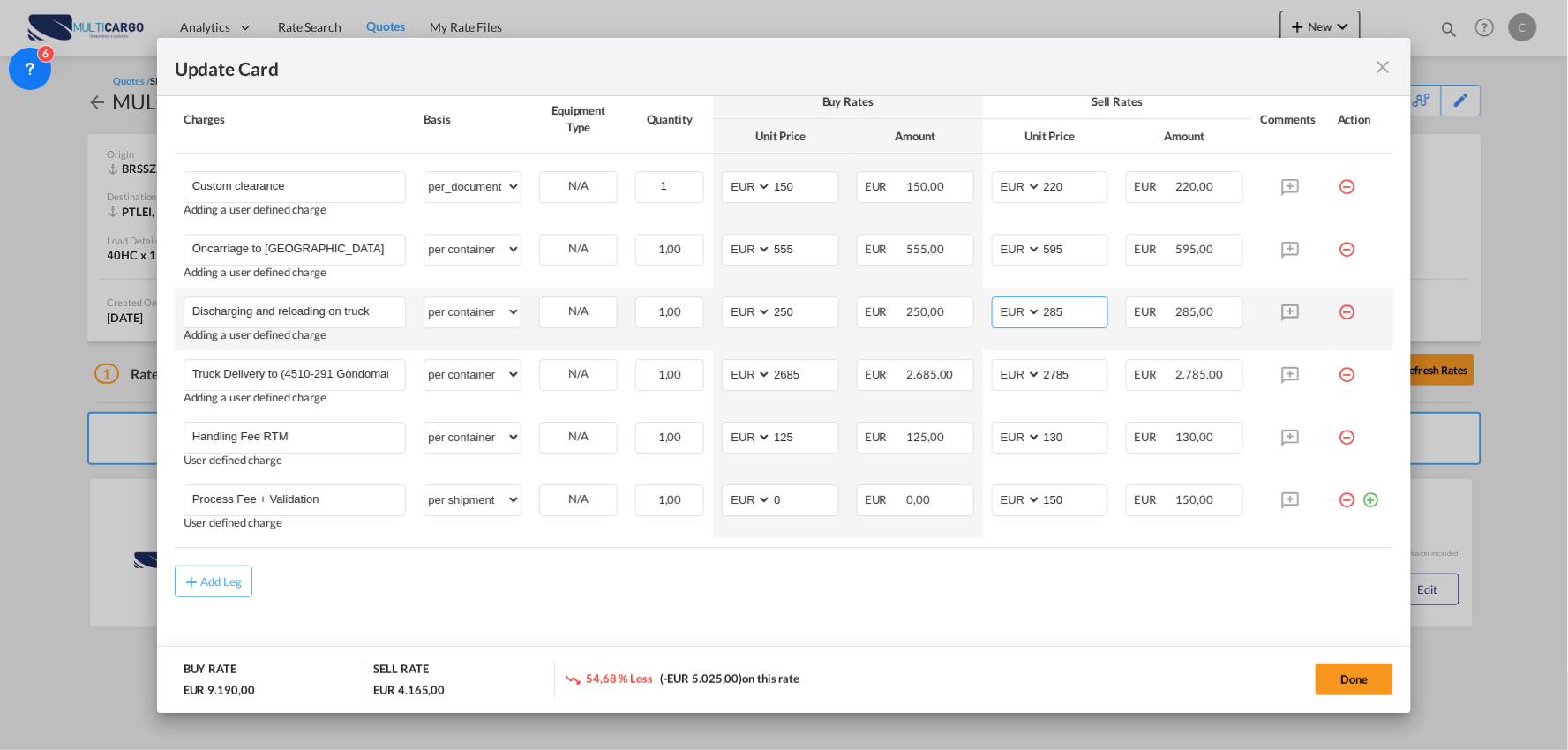
click at [1073, 311] on input "285" at bounding box center [1075, 311] width 67 height 27
type input "295"
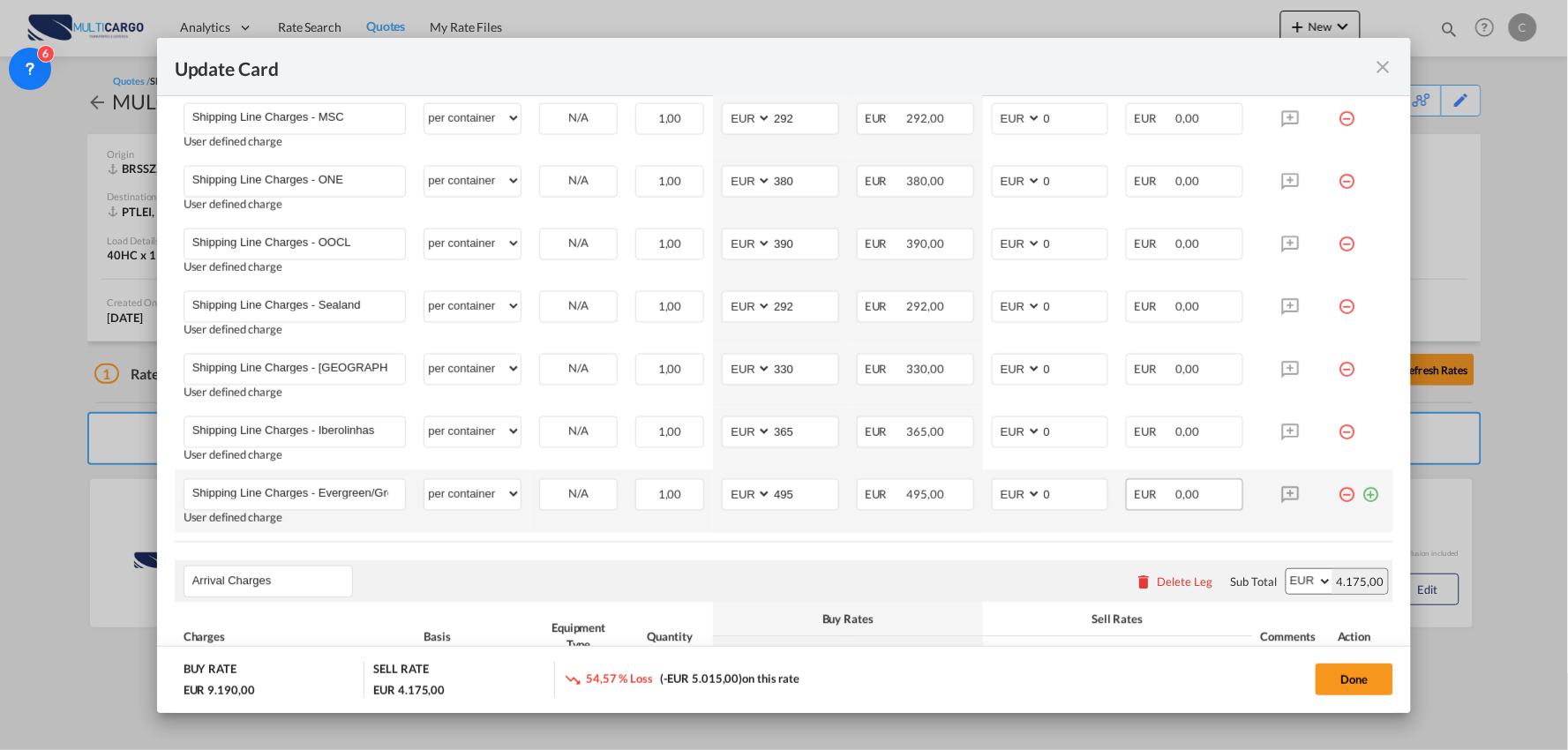
scroll to position [1123, 0]
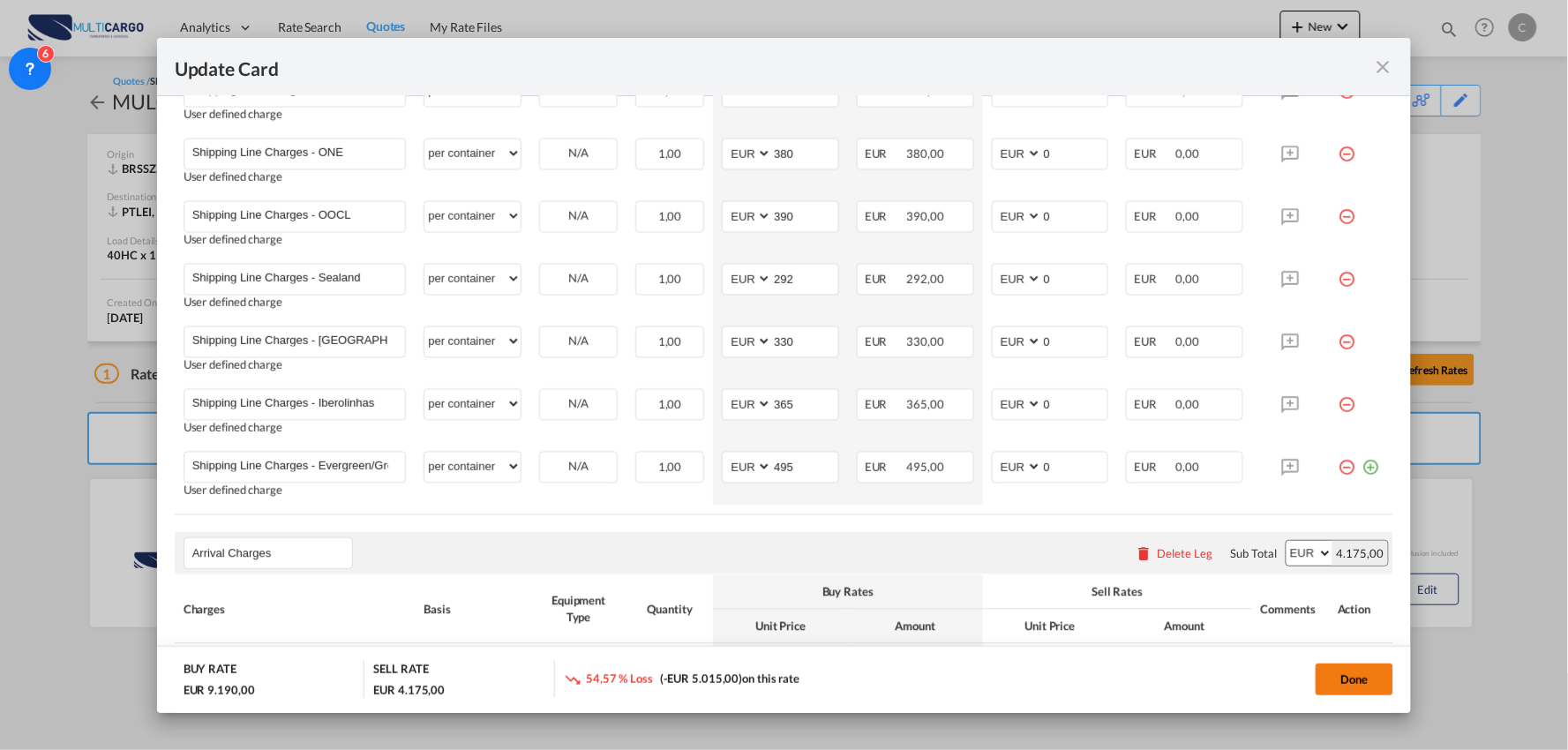
click at [1360, 677] on button "Done" at bounding box center [1354, 679] width 77 height 32
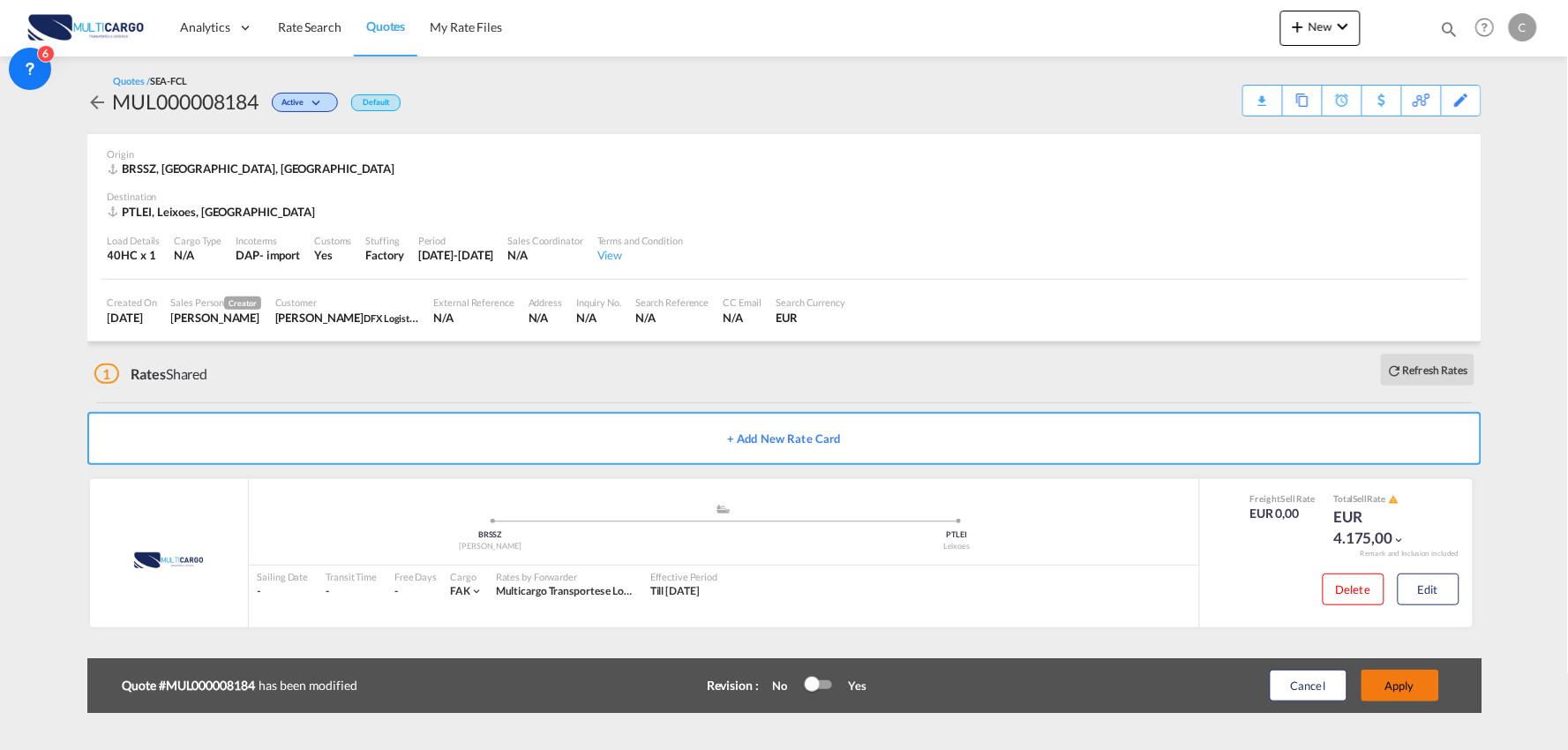
click at [1398, 683] on button "Apply" at bounding box center [1399, 685] width 77 height 32
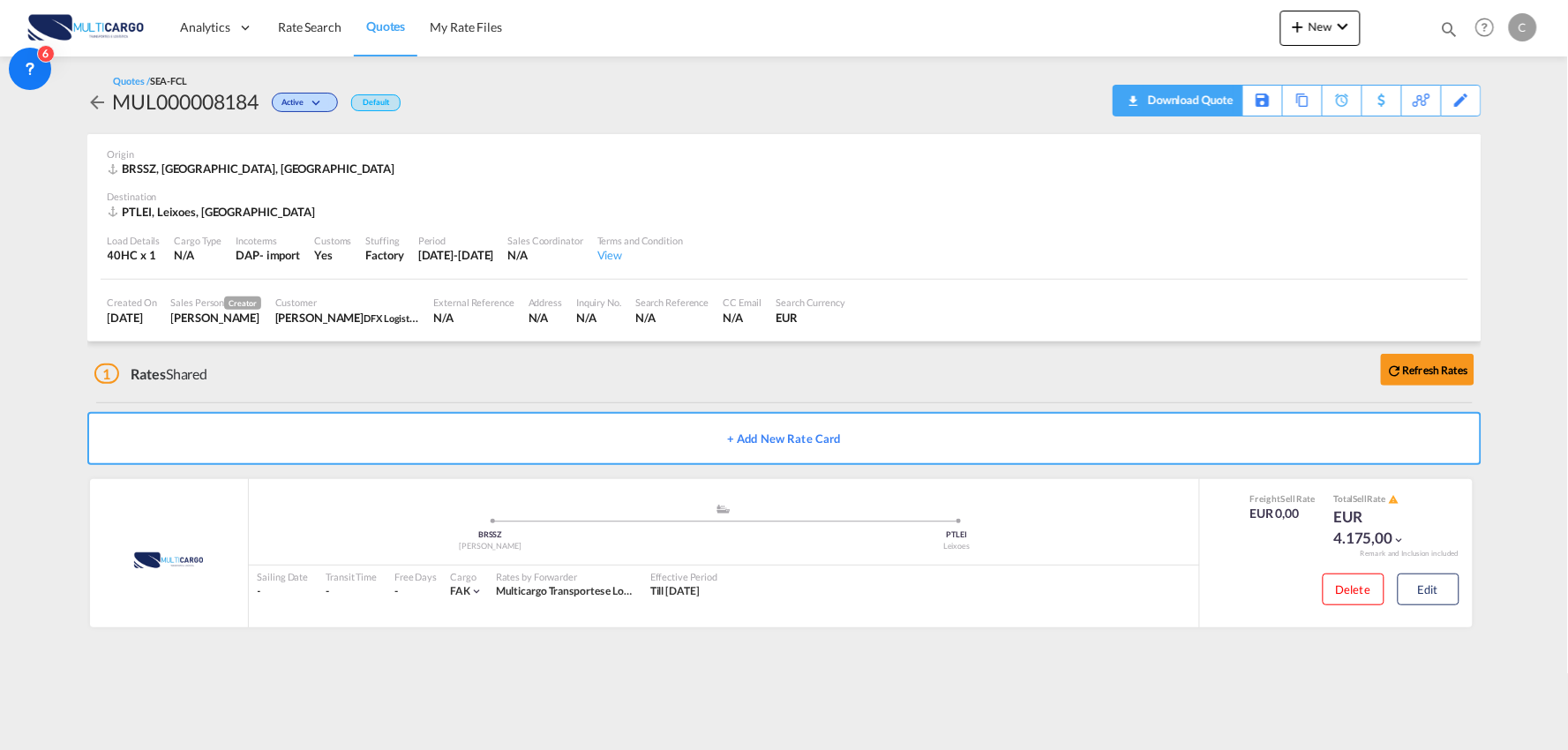
click at [1203, 101] on div "Download Quote" at bounding box center [1188, 99] width 90 height 28
click at [1438, 586] on button "Edit" at bounding box center [1429, 589] width 62 height 32
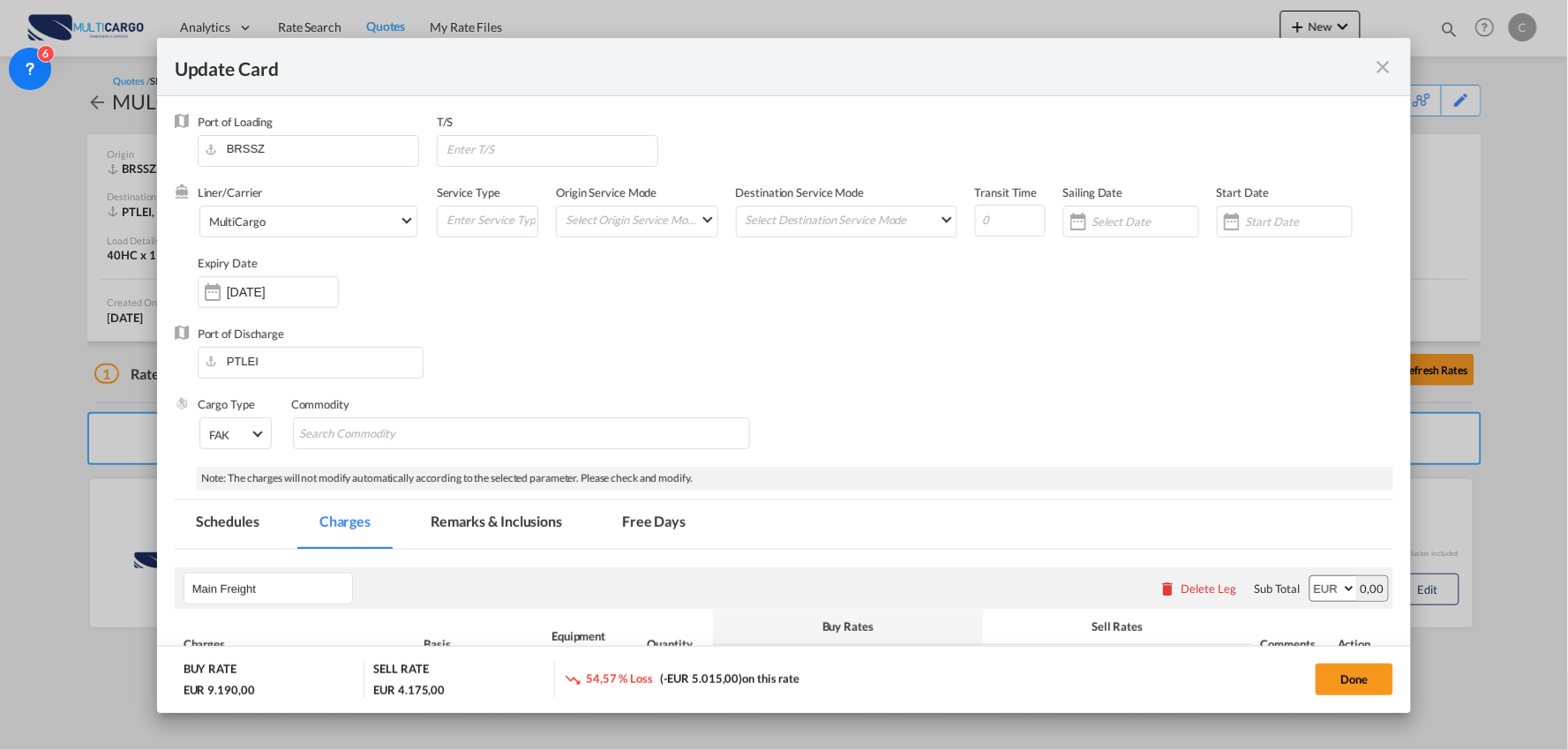
click at [466, 514] on md-tab-item "Remarks & Inclusions" at bounding box center [496, 524] width 174 height 49
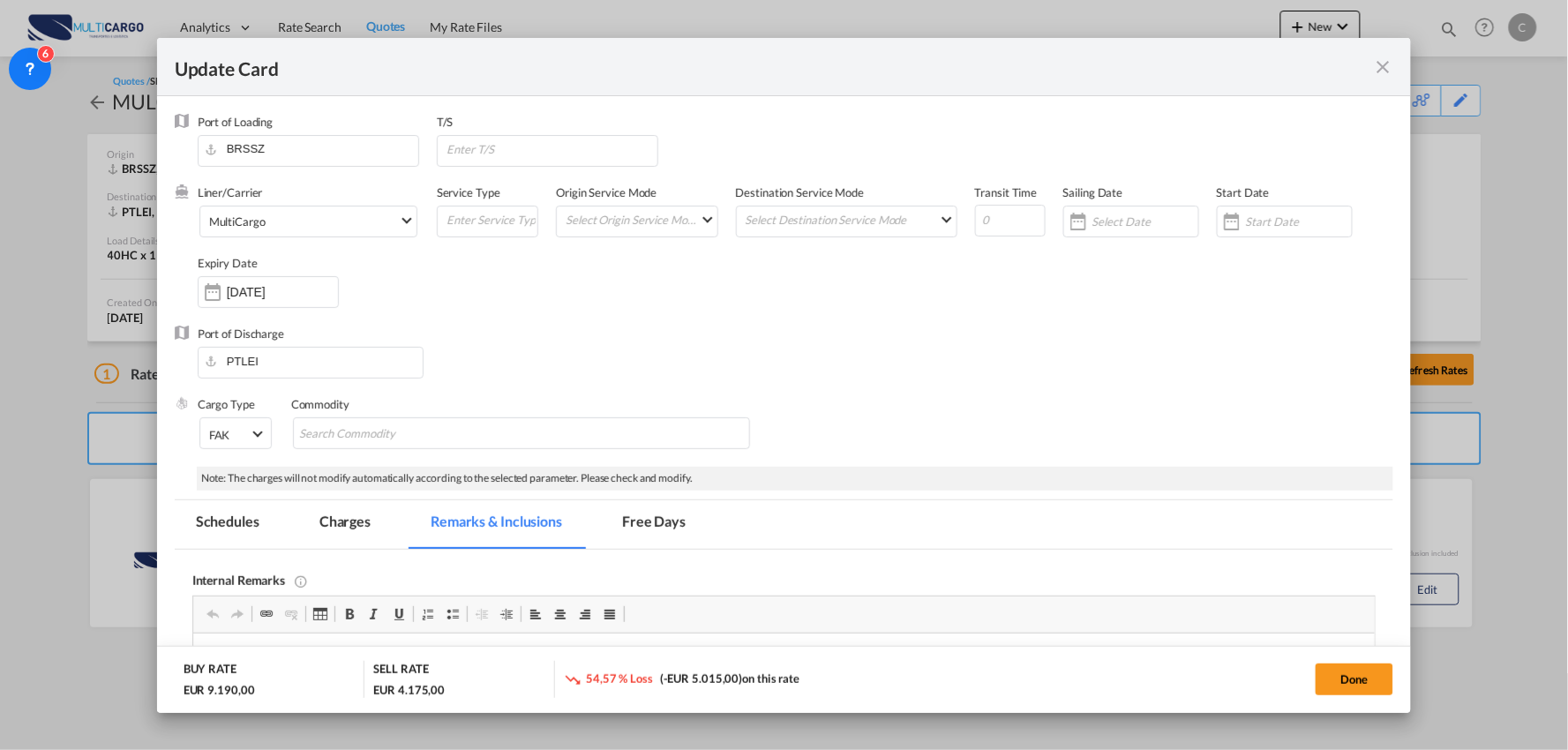
scroll to position [490, 0]
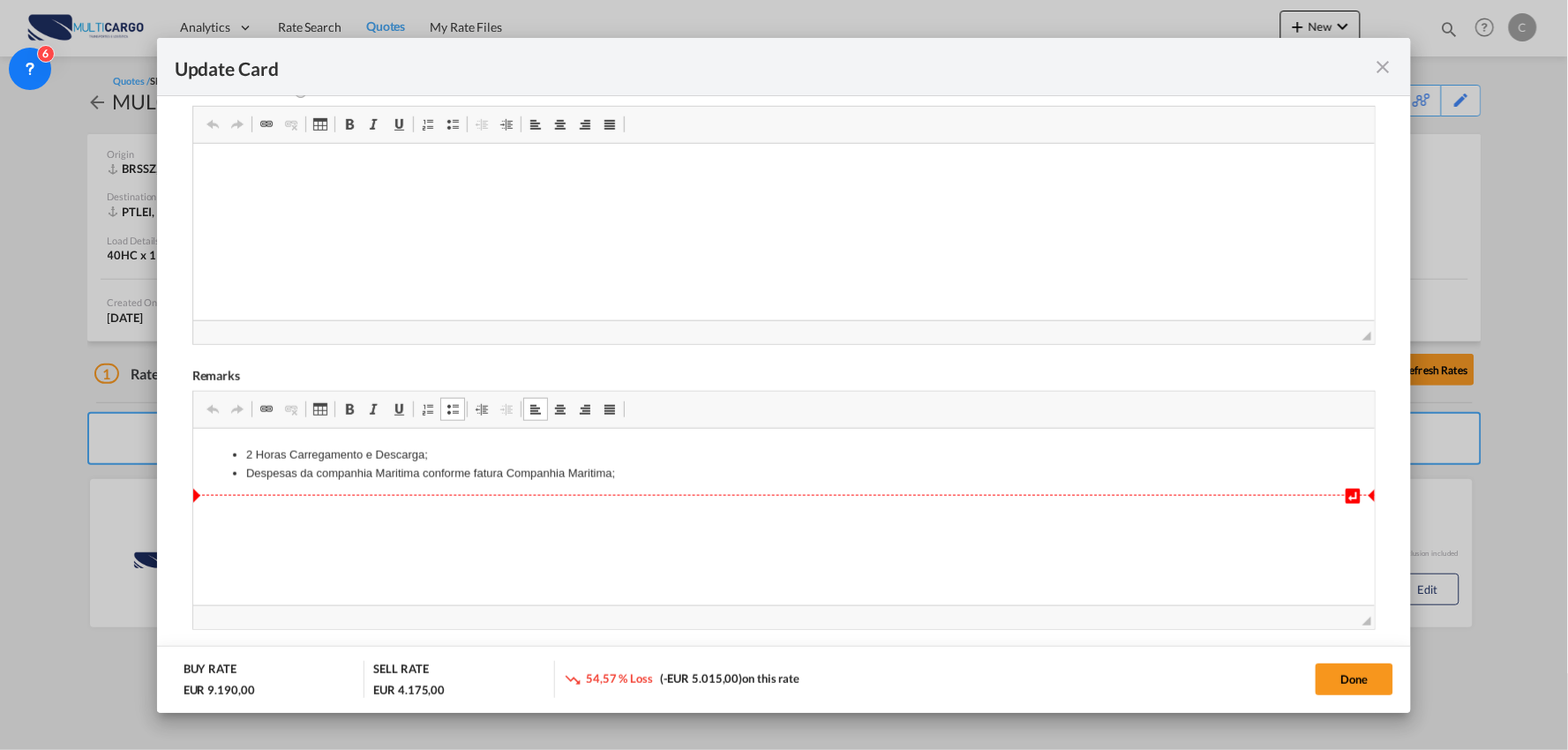
click at [657, 472] on li "Despesas da companhia Maritima conforme fatura Companhia Maritima;" at bounding box center [783, 474] width 1076 height 19
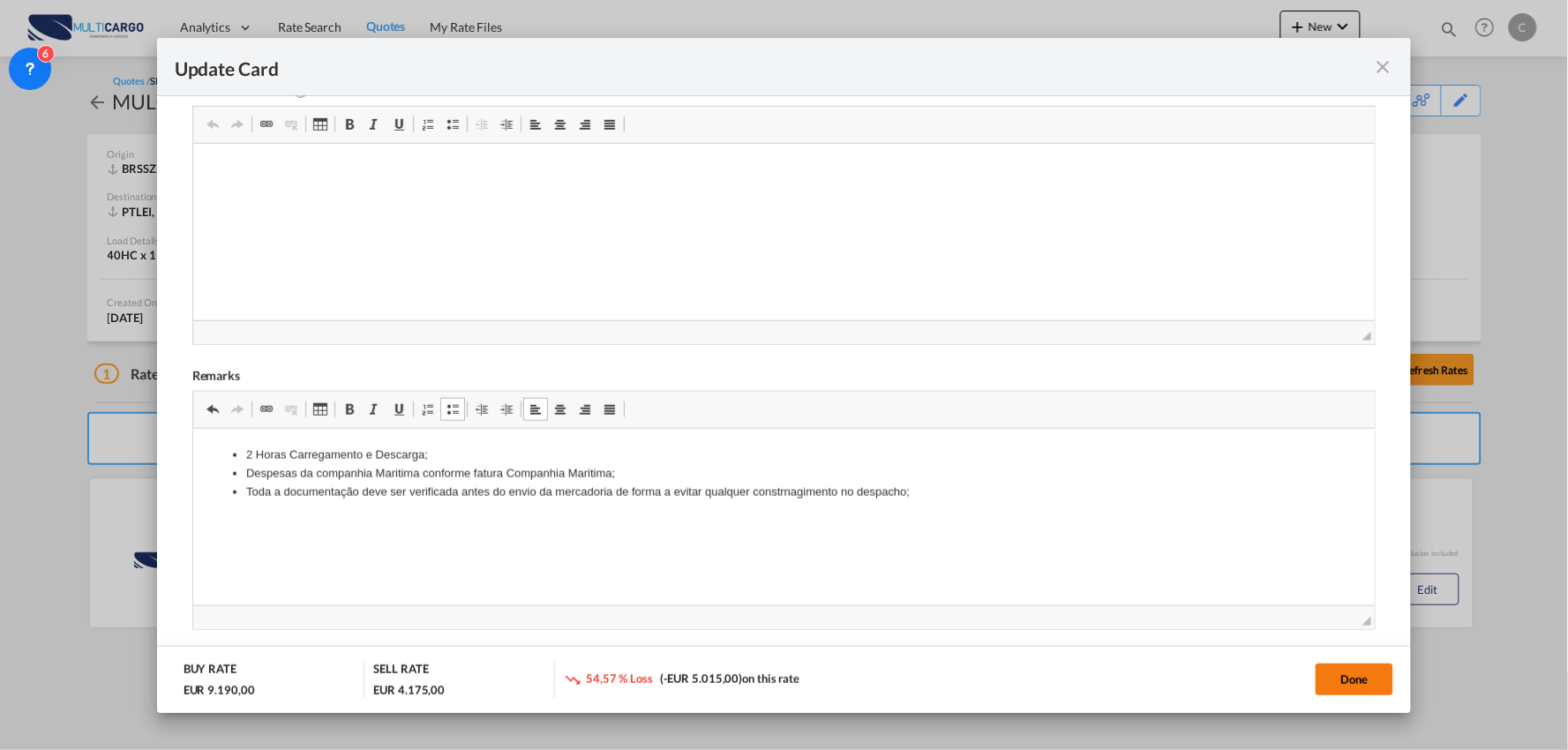
drag, startPoint x: 1367, startPoint y: 689, endPoint x: 1385, endPoint y: 675, distance: 22.8
click at [1368, 689] on button "Done" at bounding box center [1354, 679] width 77 height 32
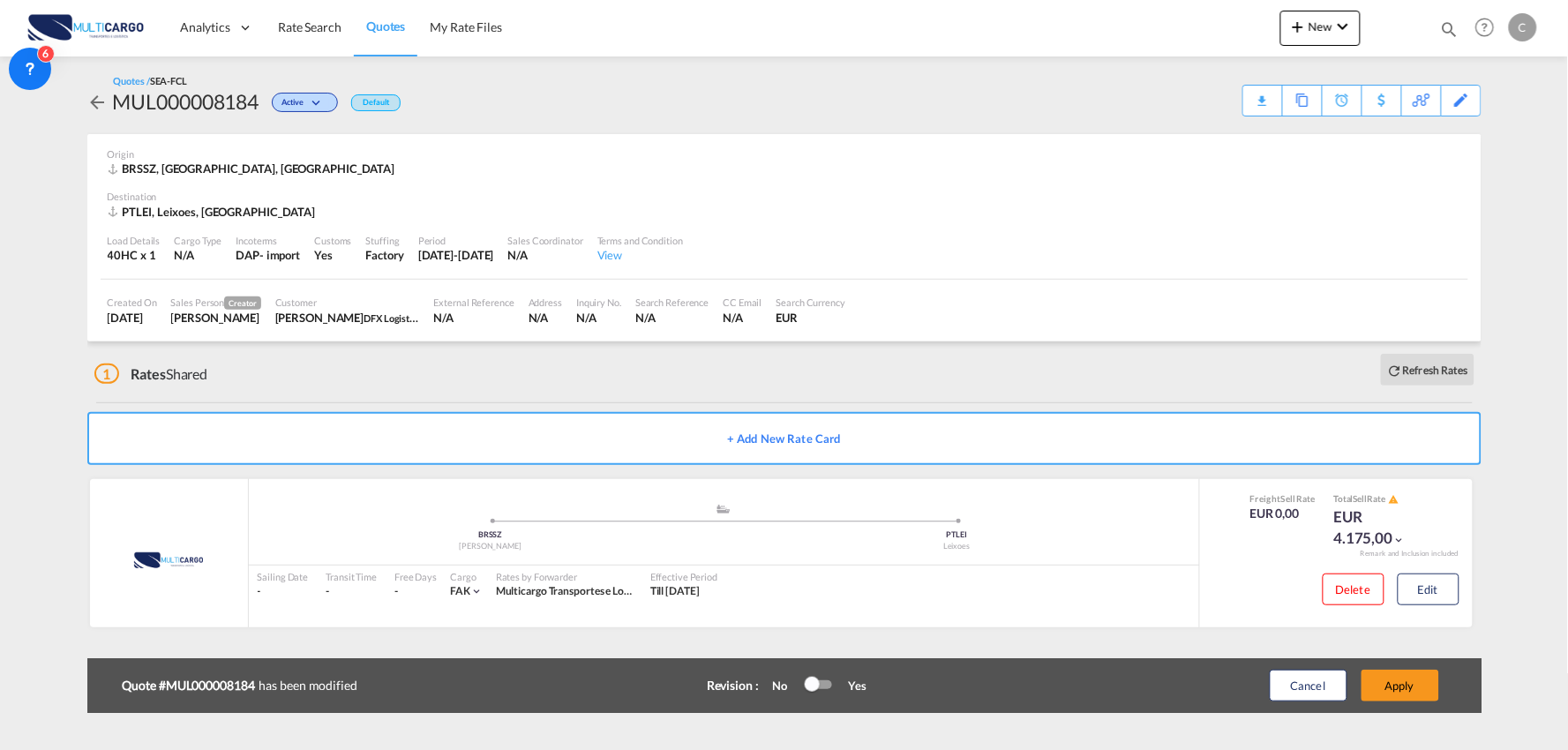
scroll to position [248, 0]
click at [1410, 683] on button "Apply" at bounding box center [1399, 685] width 77 height 32
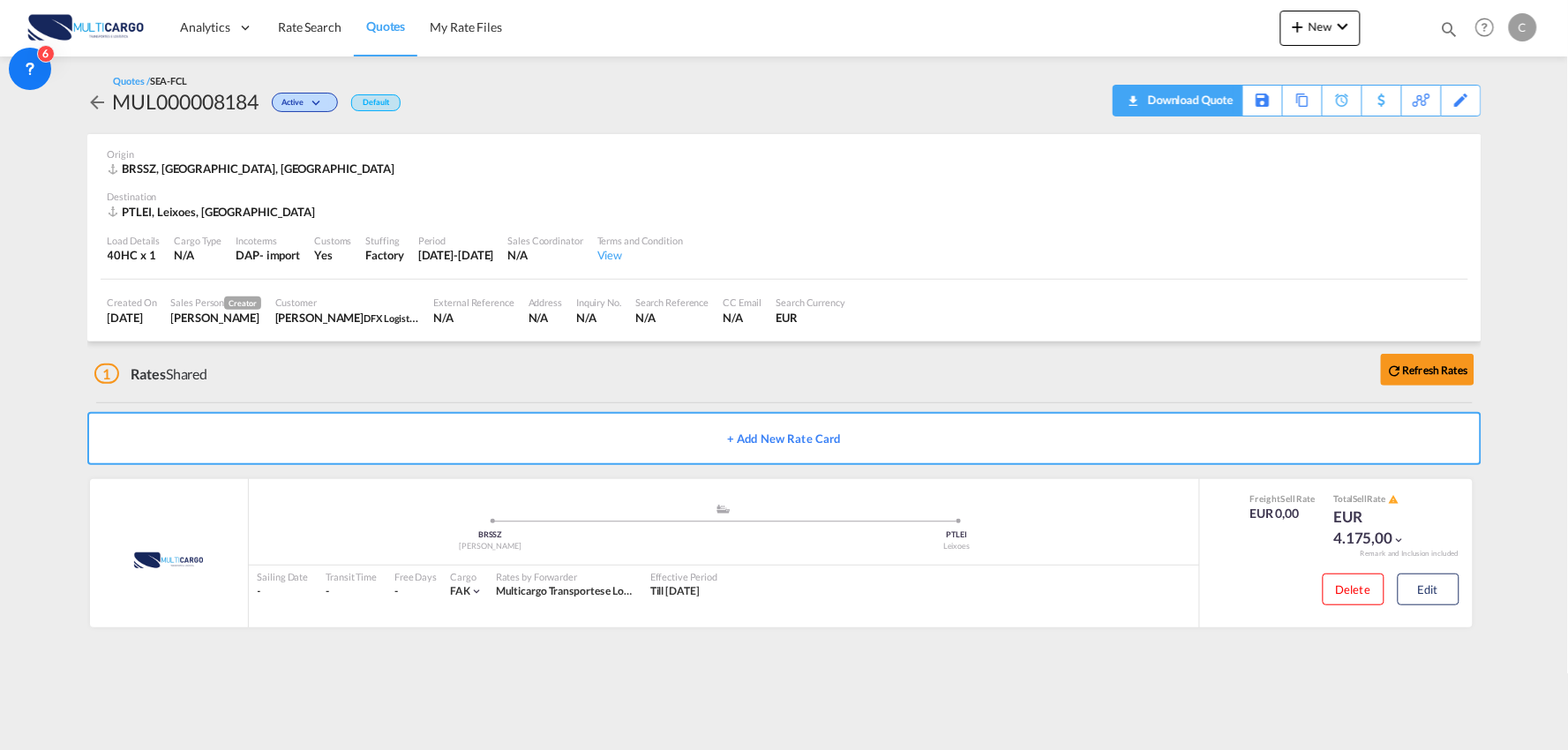
click at [1214, 97] on div "Download Quote" at bounding box center [1188, 99] width 90 height 28
